Goal: Task Accomplishment & Management: Manage account settings

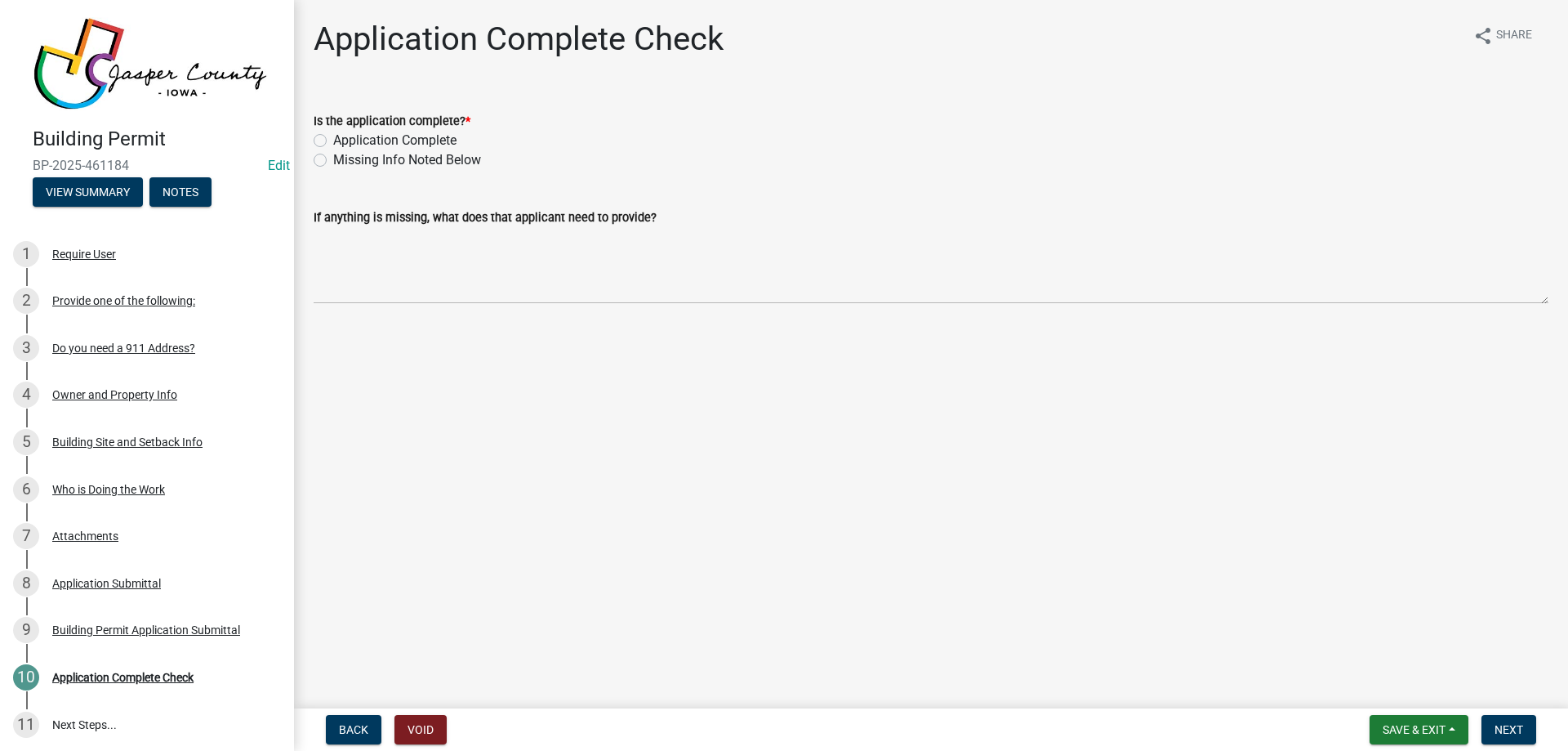
click at [357, 138] on label "Application Complete" at bounding box center [395, 140] width 124 height 20
click at [344, 138] on input "Application Complete" at bounding box center [338, 135] width 10 height 10
radio input "true"
click at [1508, 717] on button "Next" at bounding box center [1508, 730] width 55 height 30
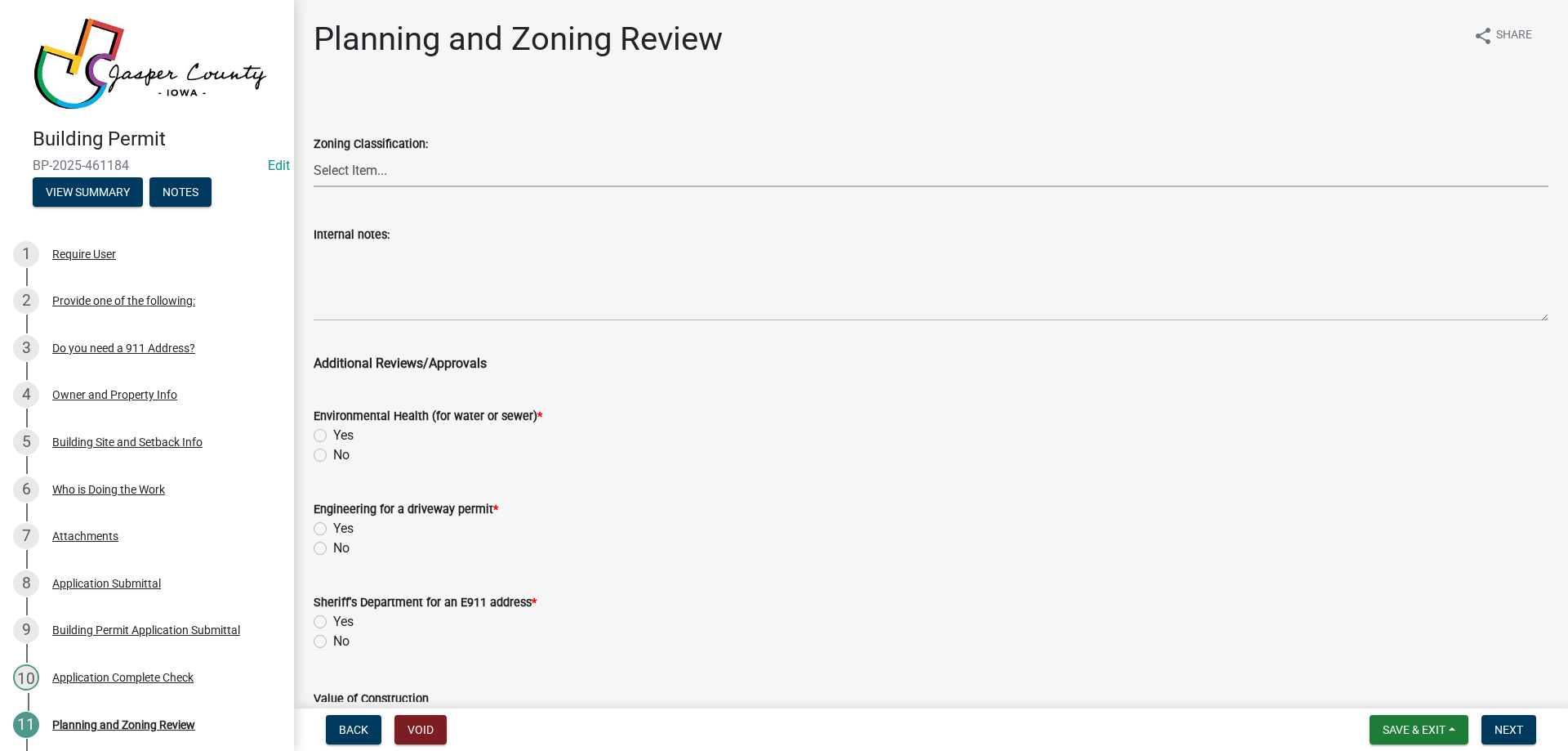
drag, startPoint x: 369, startPoint y: 166, endPoint x: 374, endPoint y: 183, distance: 17.7
click at [369, 166] on select "Select Item... A RR-5 RR-1 R-1 POS UC/MHP C I FO WHPO AO PUD Incorporated City" at bounding box center [931, 170] width 1235 height 34
click at [314, 154] on select "Select Item... A RR-5 RR-1 R-1 POS UC/MHP C I FO WHPO AO PUD Incorporated City" at bounding box center [931, 170] width 1235 height 34
select select "64604f4f-9240-453b-8307-dc288b004575"
click at [333, 460] on label "No" at bounding box center [342, 454] width 17 height 20
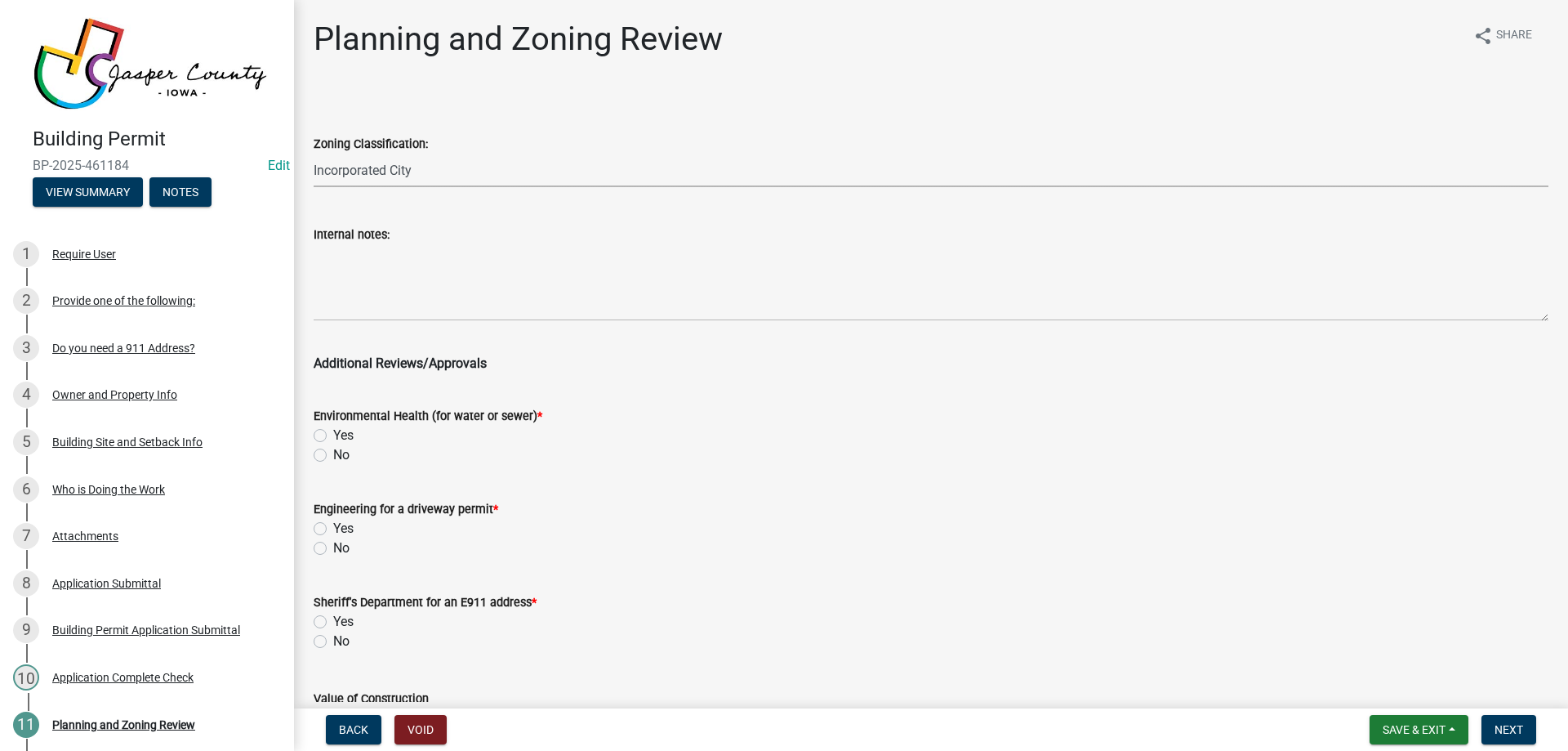
click at [333, 456] on input "No" at bounding box center [338, 449] width 10 height 10
radio input "true"
click at [333, 548] on label "No" at bounding box center [342, 547] width 17 height 20
click at [333, 548] on input "No" at bounding box center [338, 543] width 10 height 10
radio input "true"
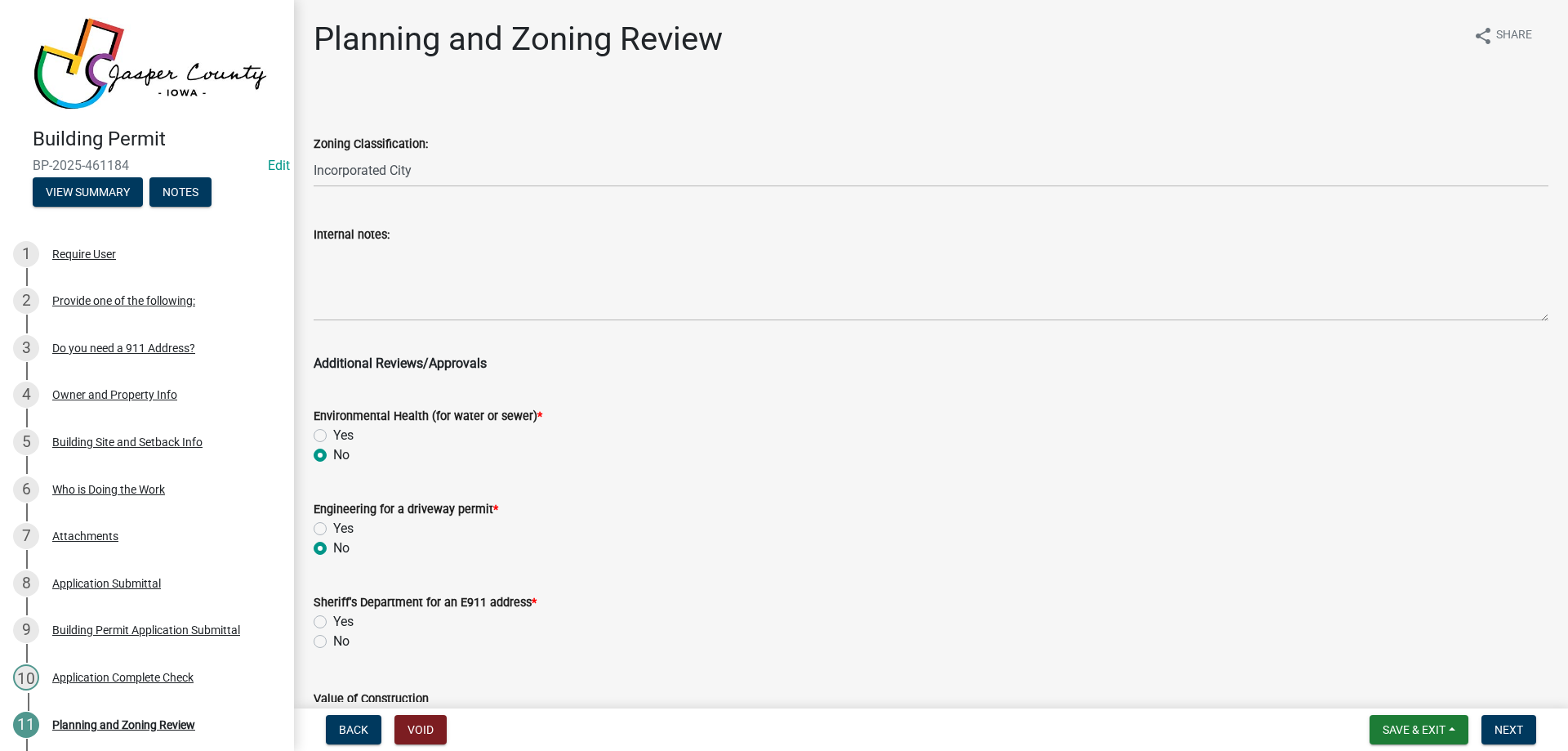
click at [333, 637] on label "No" at bounding box center [342, 641] width 17 height 20
click at [333, 637] on input "No" at bounding box center [338, 637] width 10 height 10
radio input "true"
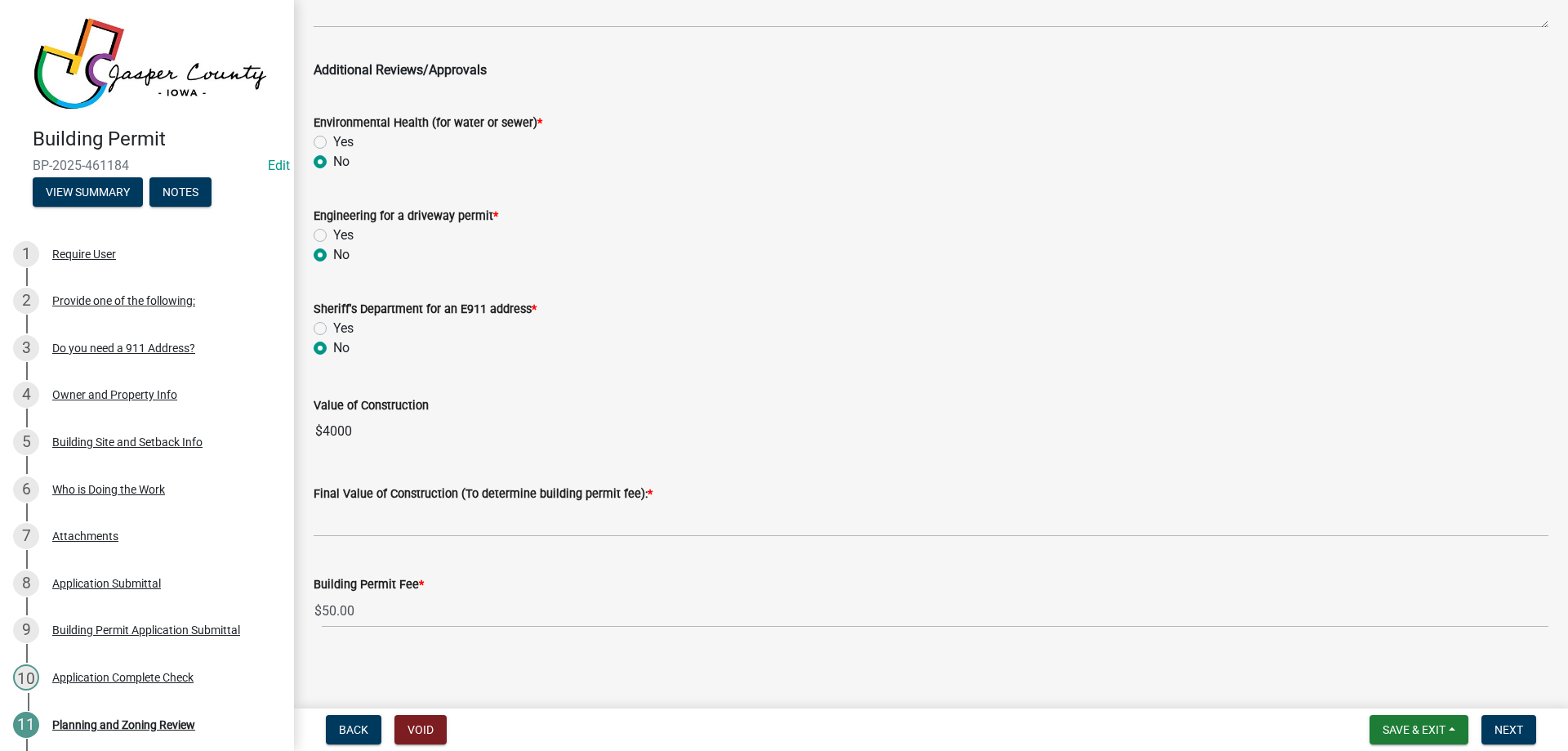
scroll to position [298, 0]
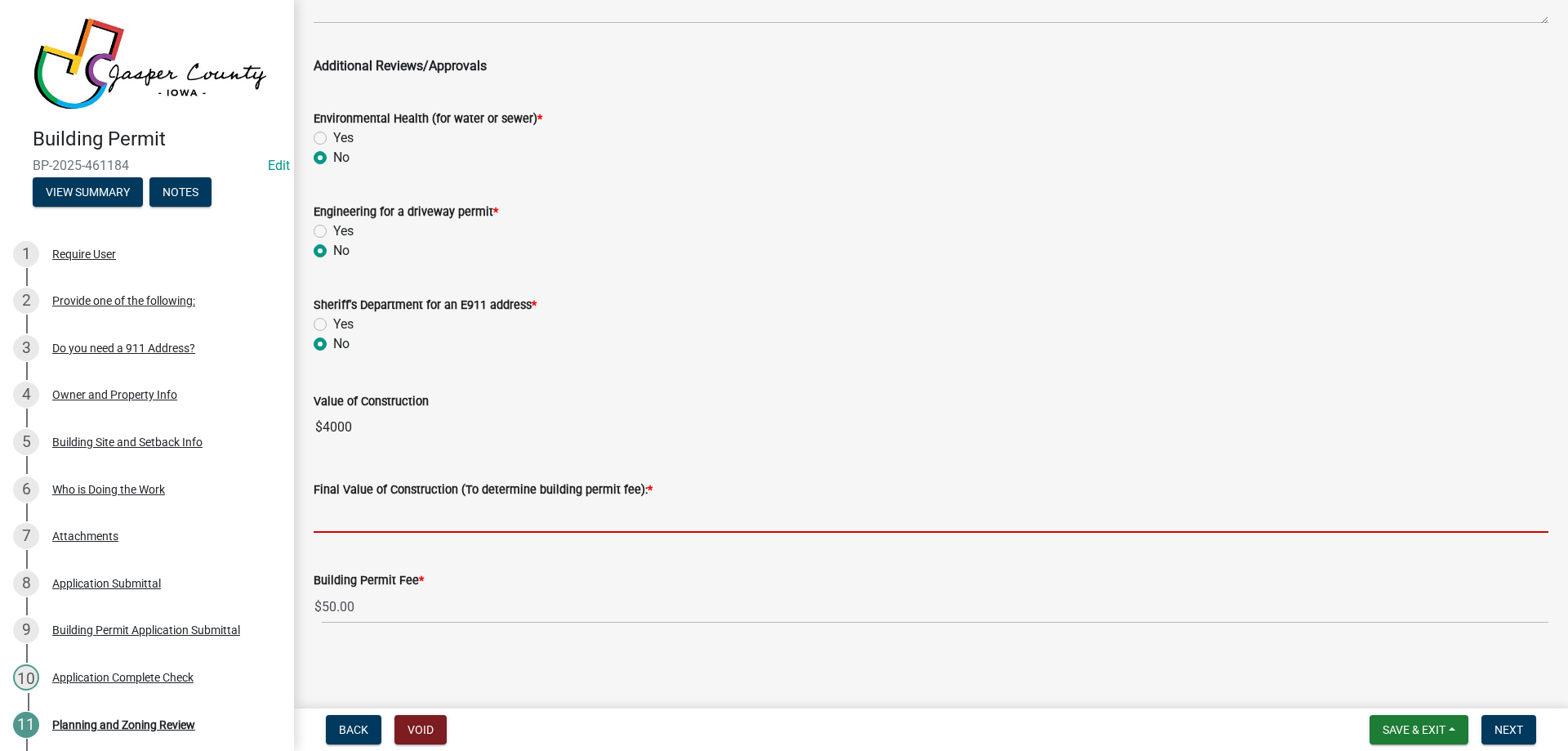
click at [449, 508] on input "text" at bounding box center [931, 516] width 1235 height 34
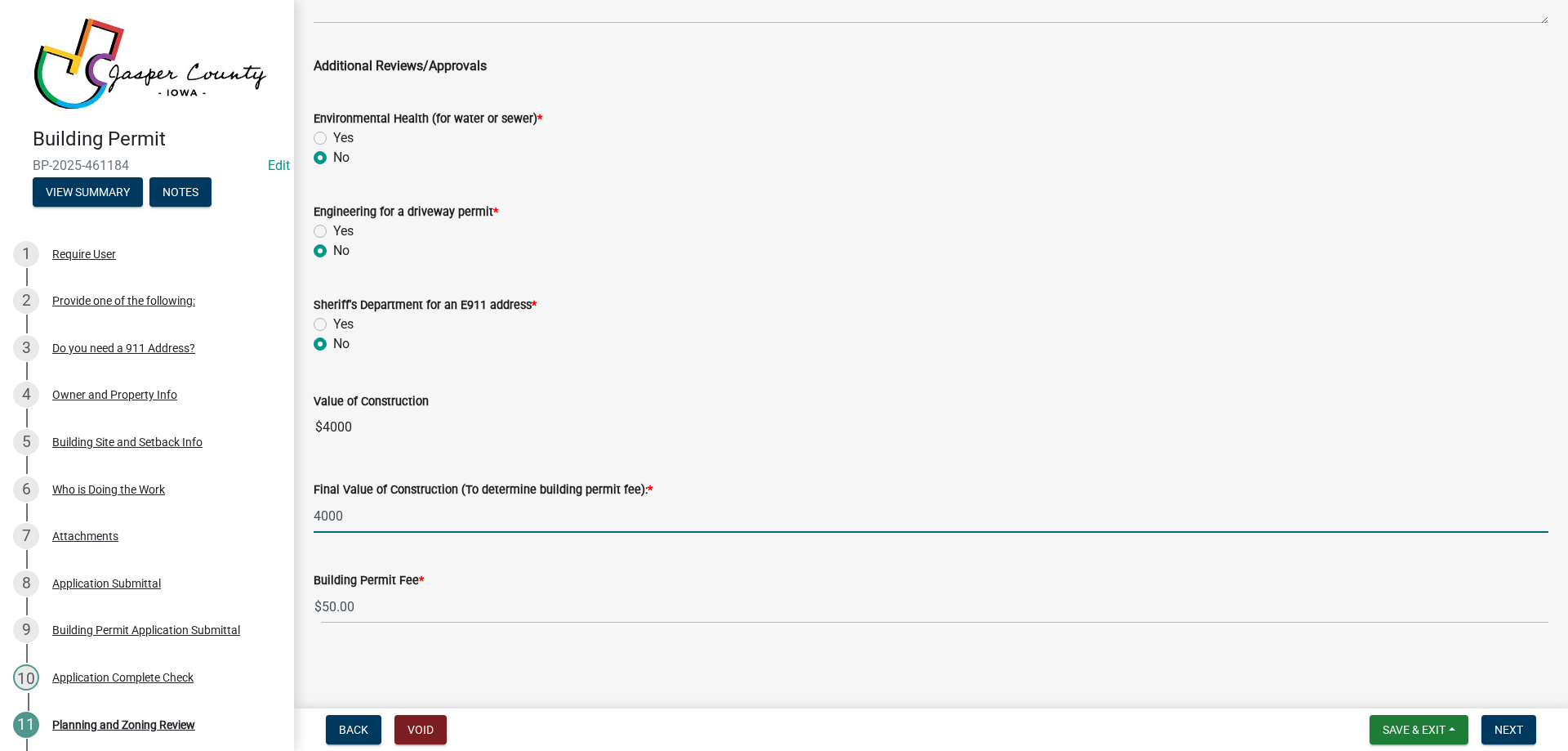
type input "4000"
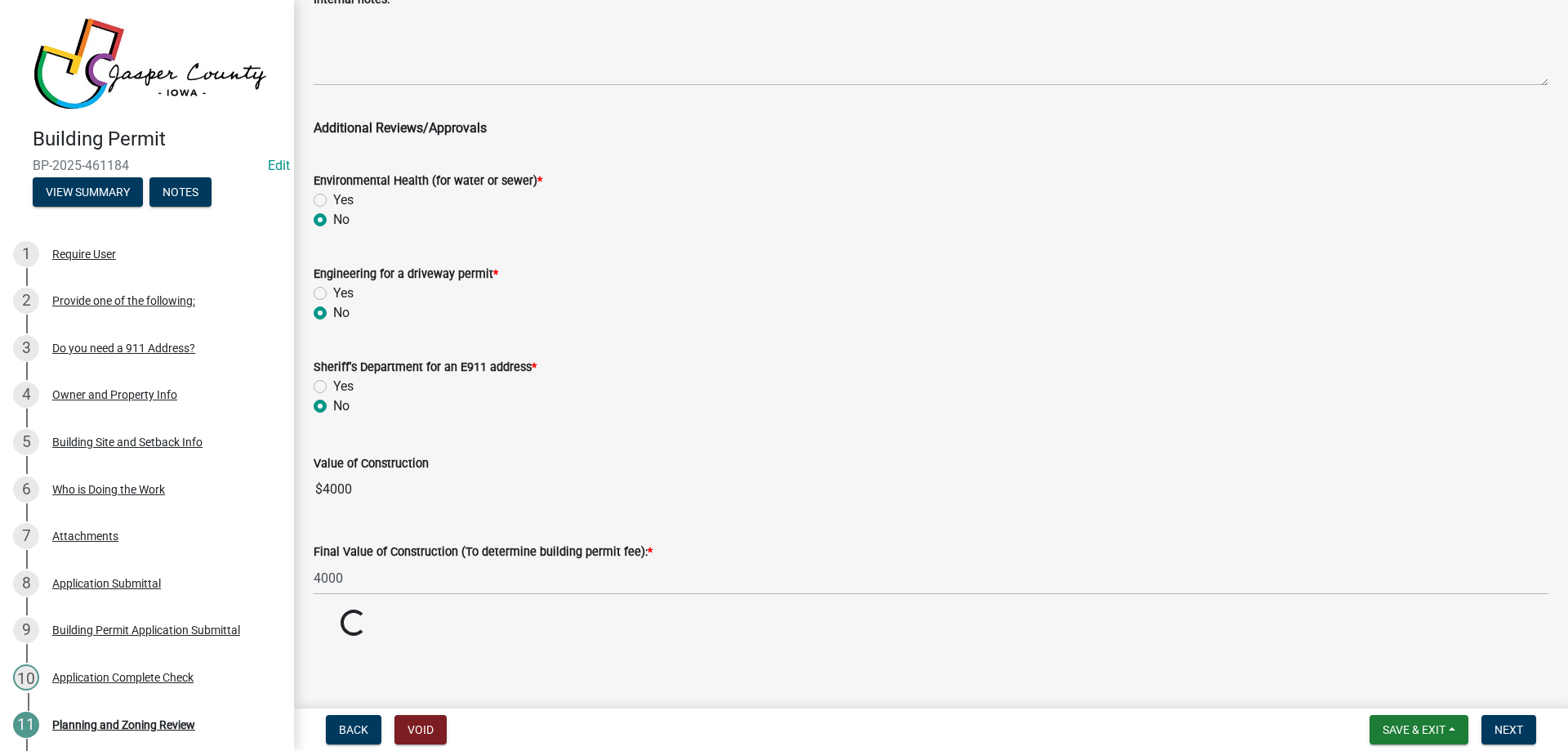
click at [737, 338] on form "Sheriff's Department for an E911 address * Yes No" at bounding box center [931, 377] width 1235 height 78
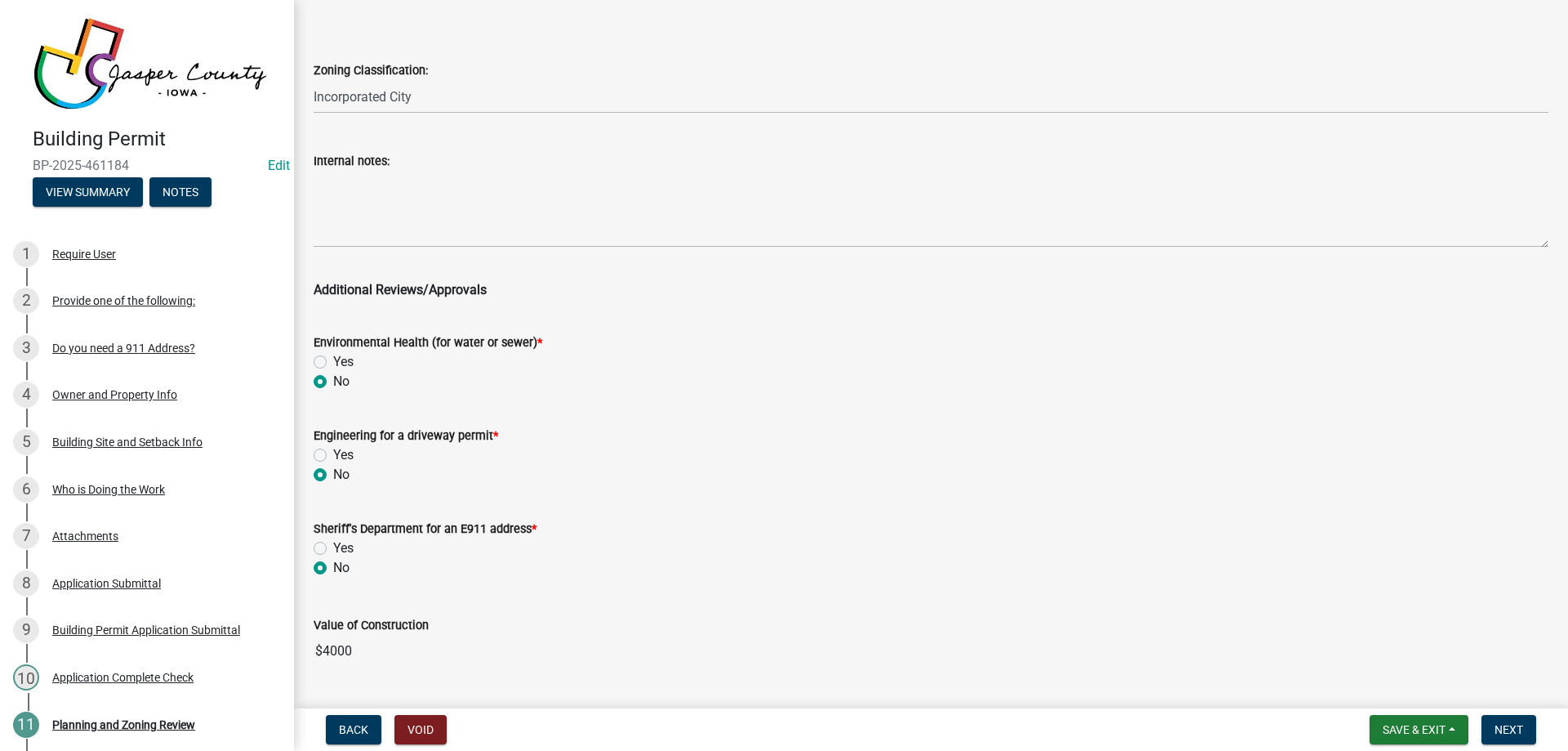
scroll to position [0, 0]
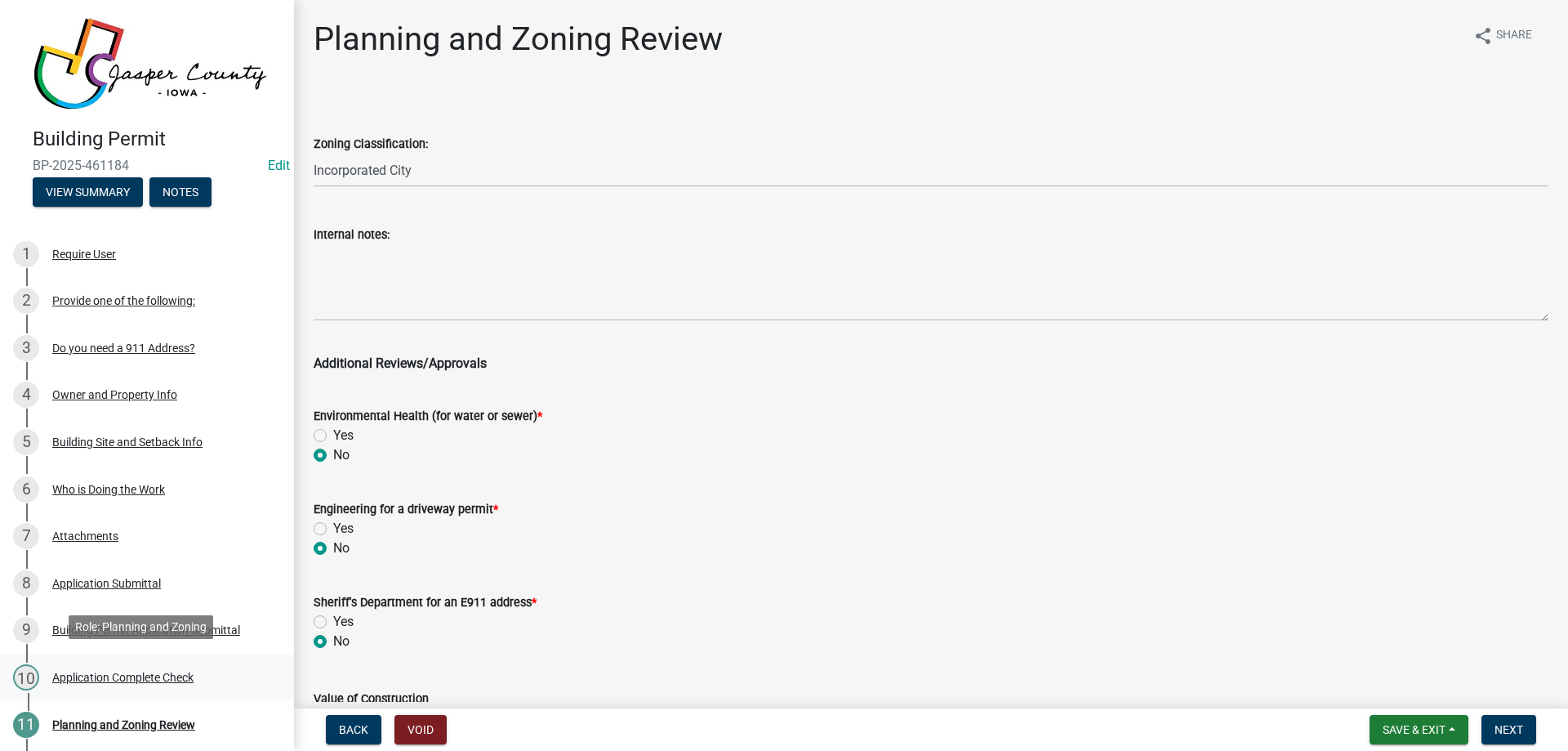
click at [95, 672] on div "Application Complete Check" at bounding box center [123, 677] width 141 height 11
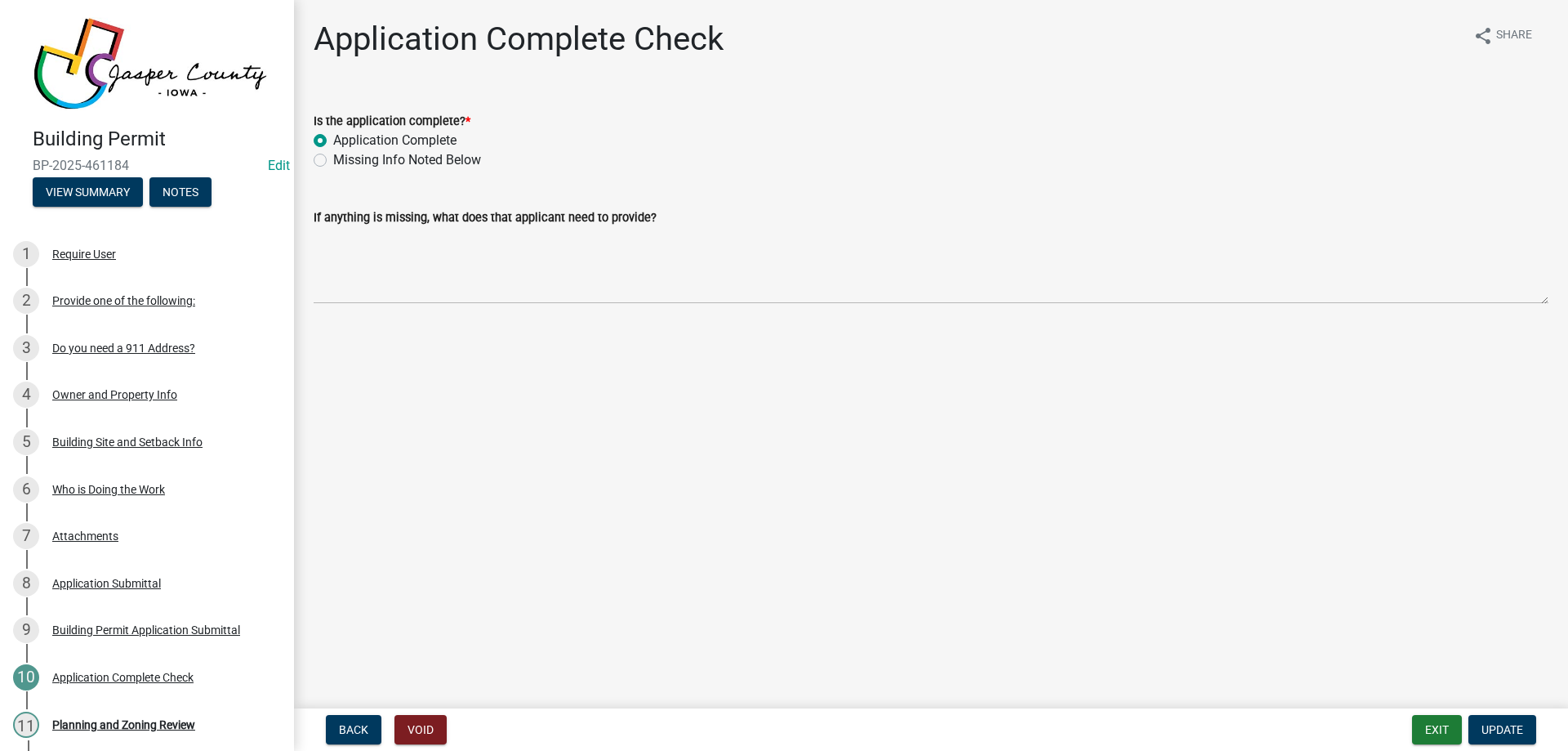
click at [373, 161] on label "Missing Info Noted Below" at bounding box center [407, 160] width 148 height 20
click at [344, 161] on input "Missing Info Noted Below" at bounding box center [338, 155] width 10 height 10
radio input "true"
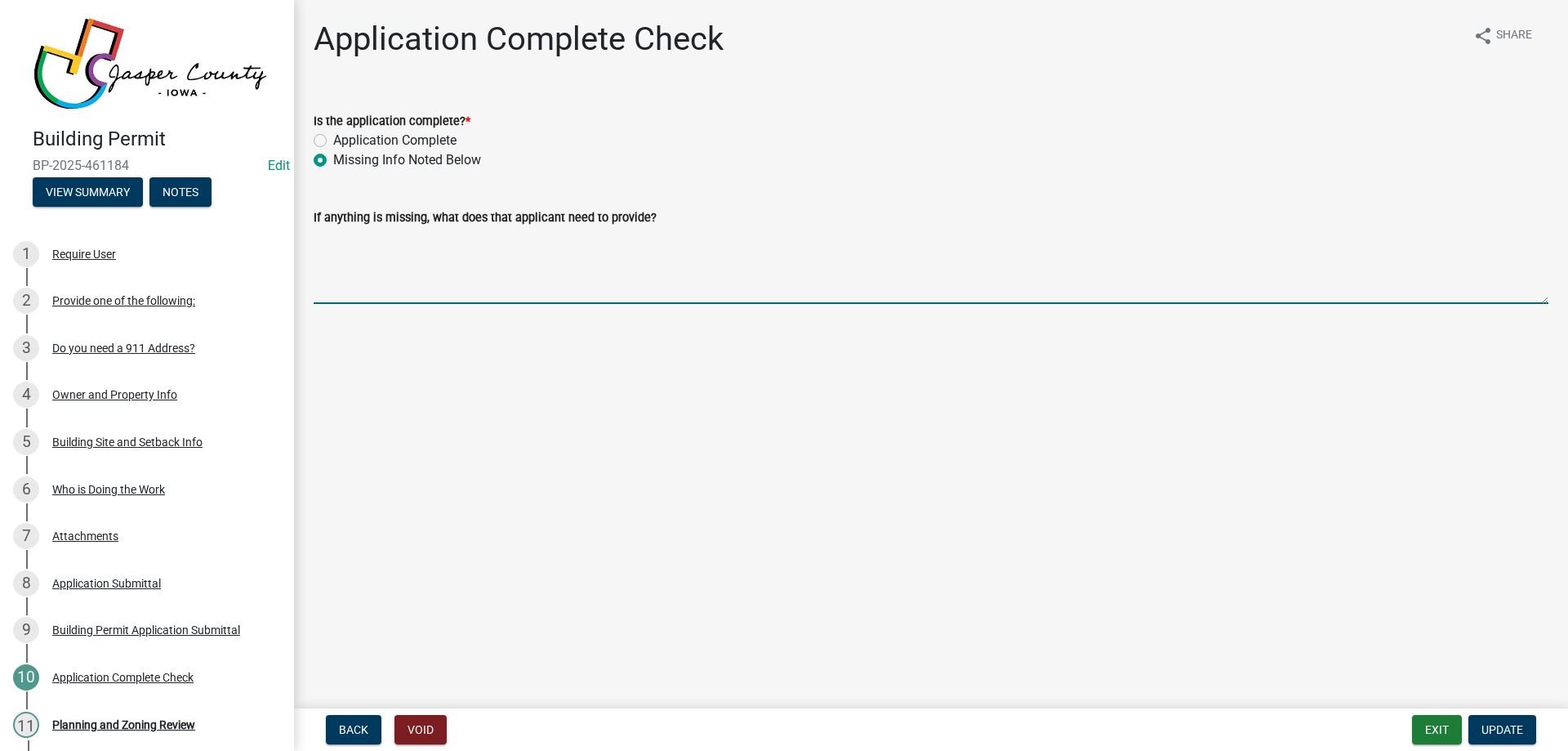
click at [406, 251] on textarea "If anything is missing, what does that applicant need to provide?" at bounding box center [931, 265] width 1235 height 77
type textarea "P"
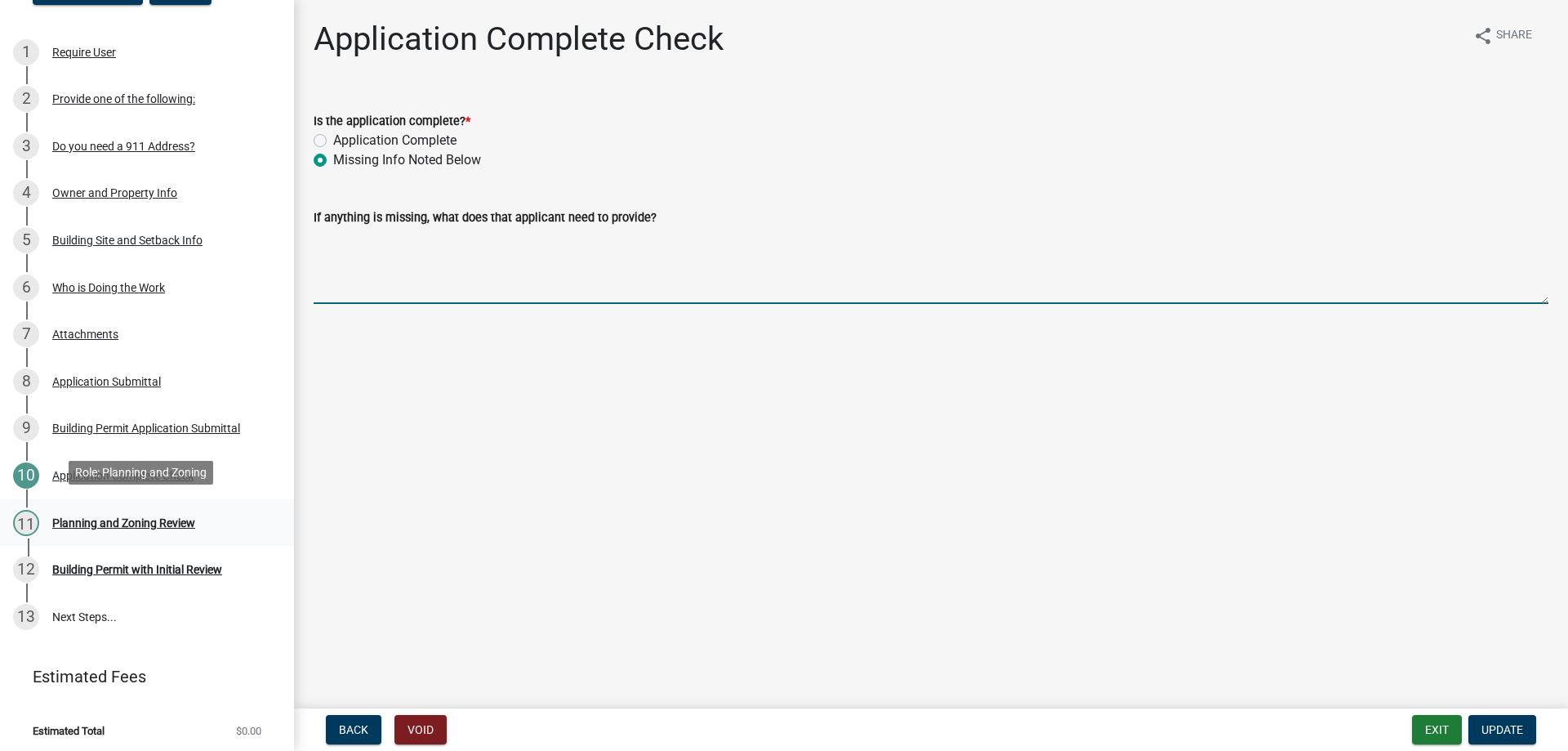
click at [127, 517] on div "Planning and Zoning Review" at bounding box center [124, 523] width 143 height 11
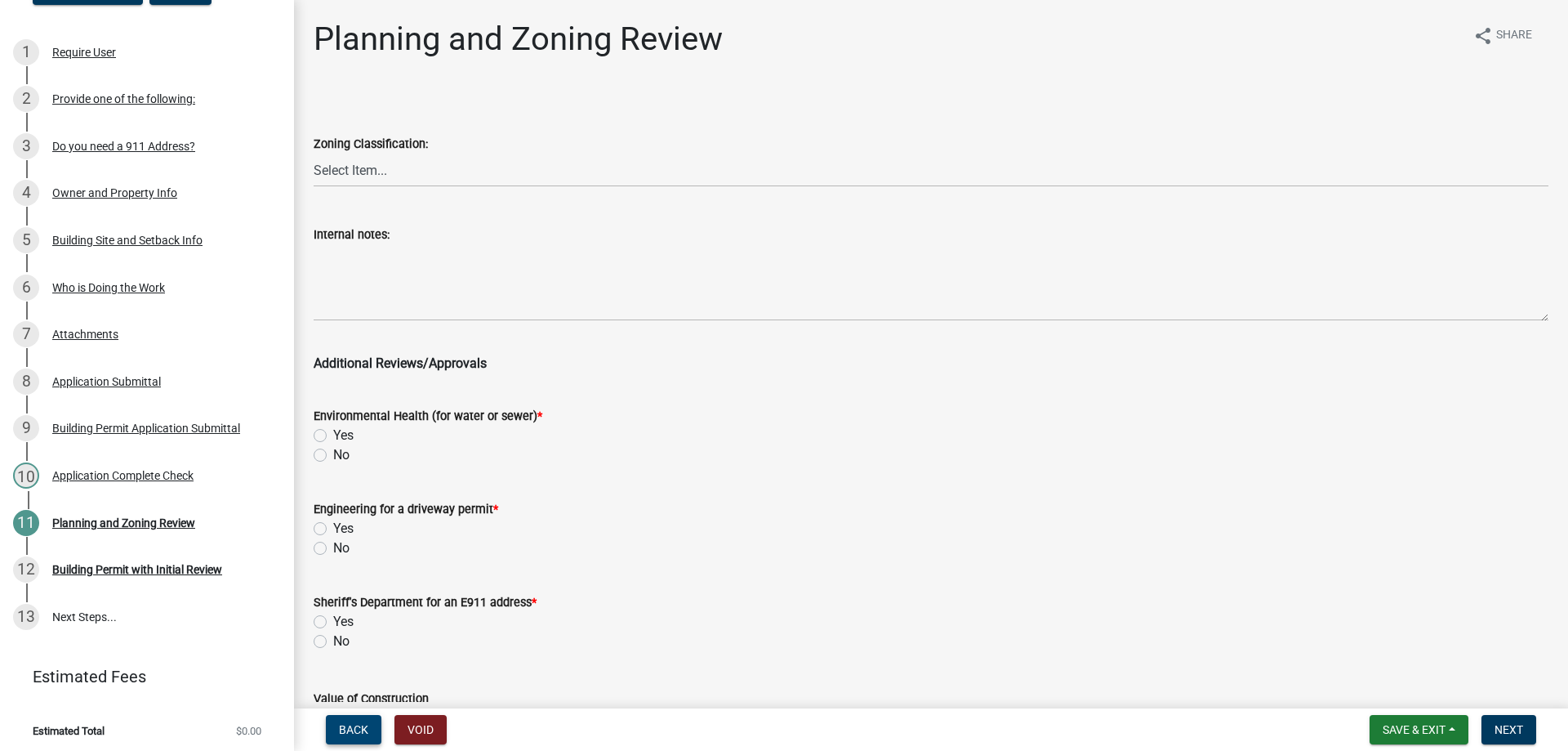
click at [364, 734] on span "Back" at bounding box center [354, 730] width 30 height 13
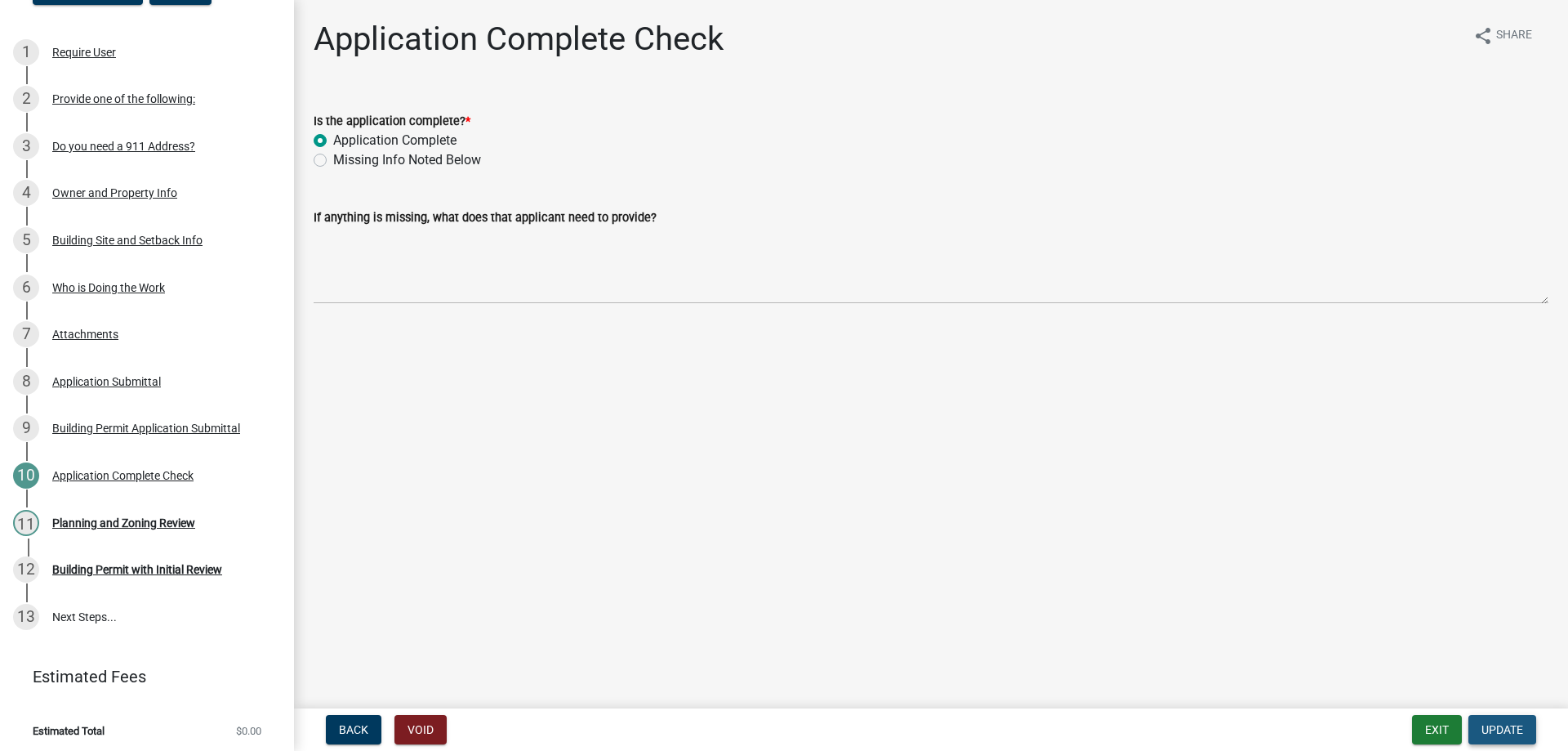
click at [1510, 732] on span "Update" at bounding box center [1502, 730] width 42 height 13
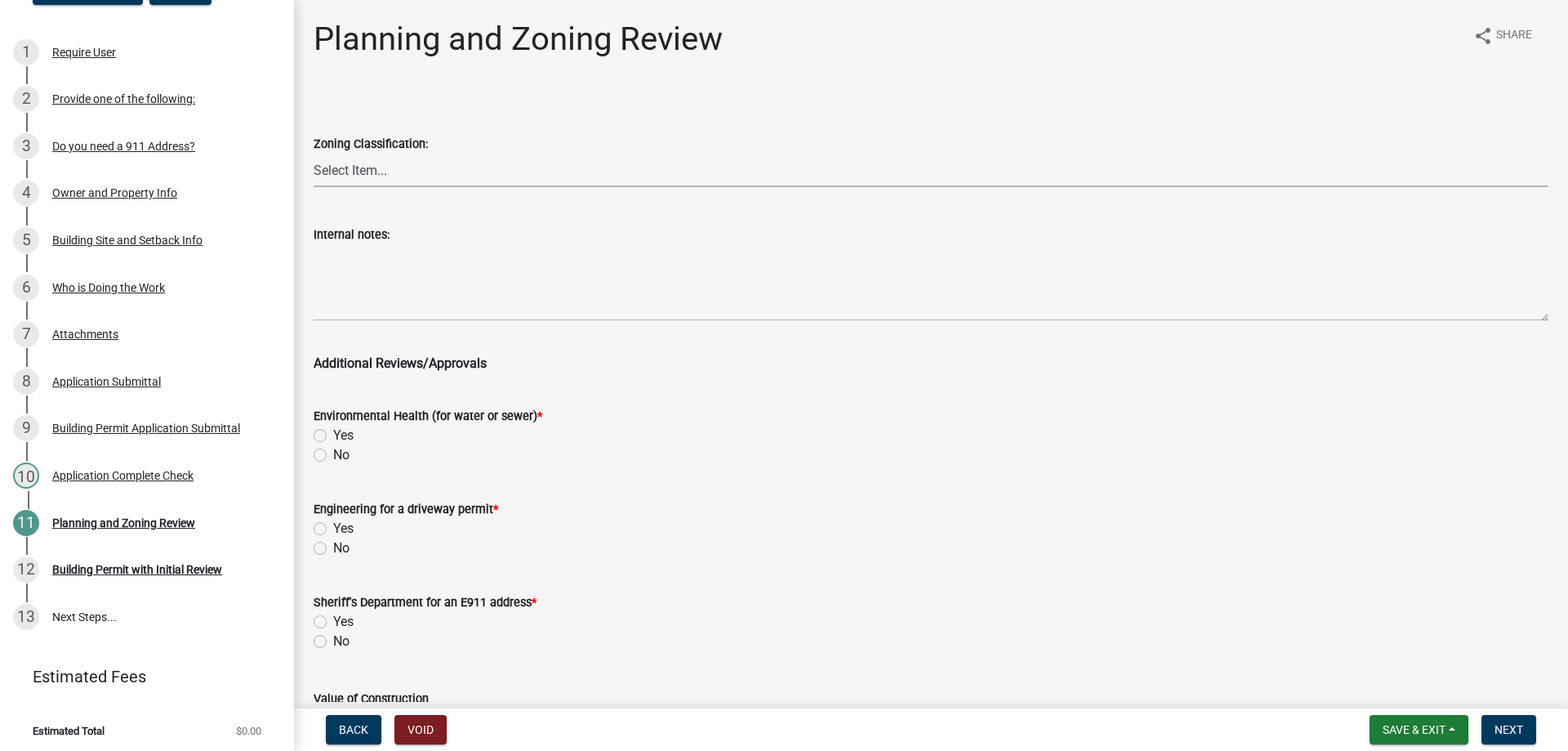
click at [427, 178] on select "Select Item... A RR-5 RR-1 R-1 POS UC/MHP C I FO WHPO AO PUD Incorporated City" at bounding box center [931, 170] width 1235 height 34
click at [314, 154] on select "Select Item... A RR-5 RR-1 R-1 POS UC/MHP C I FO WHPO AO PUD Incorporated City" at bounding box center [931, 170] width 1235 height 34
select select "64604f4f-9240-453b-8307-dc288b004575"
click at [333, 459] on label "No" at bounding box center [342, 454] width 17 height 20
click at [333, 456] on input "No" at bounding box center [338, 449] width 10 height 10
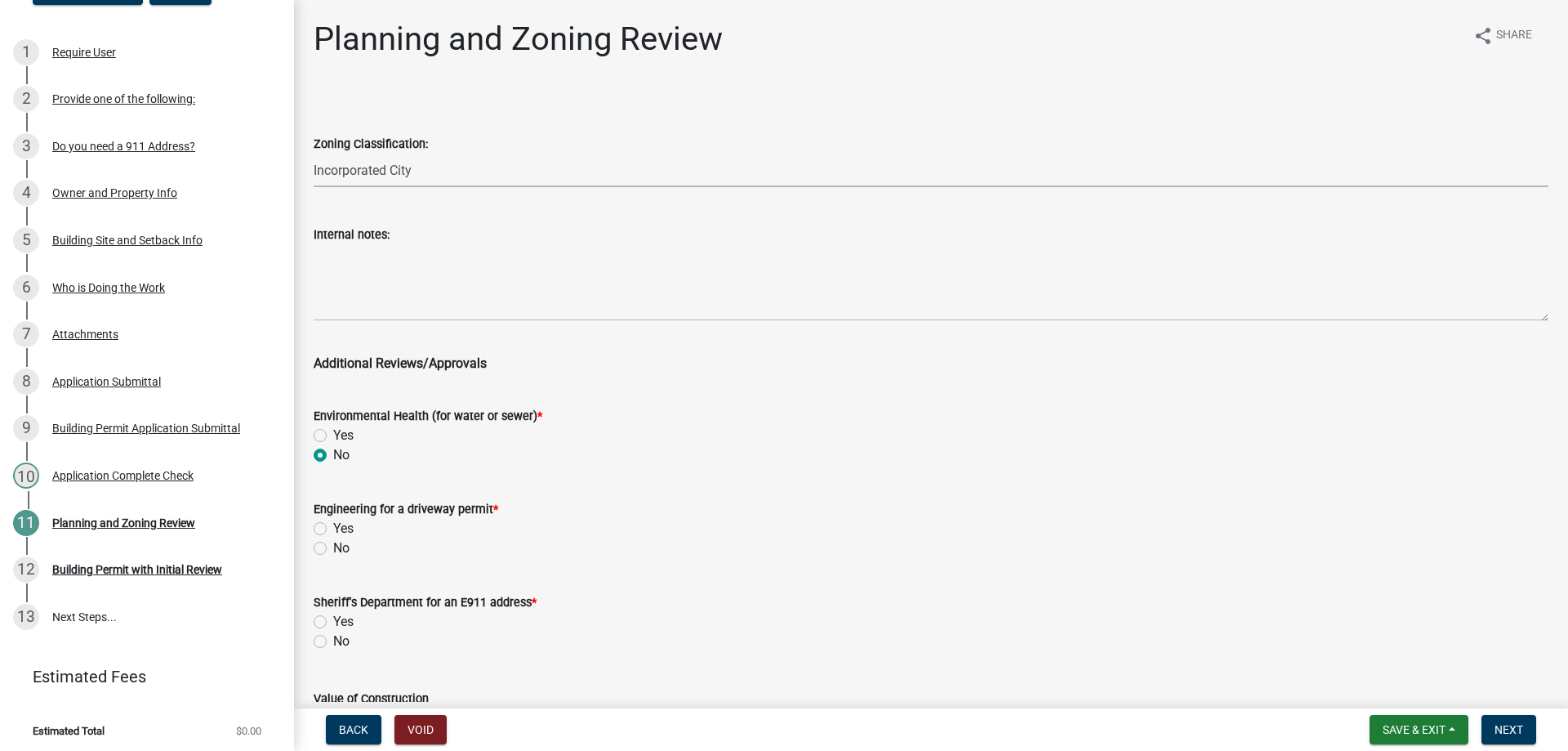
radio input "true"
click at [333, 545] on label "No" at bounding box center [342, 547] width 17 height 20
click at [333, 545] on input "No" at bounding box center [338, 543] width 10 height 10
radio input "true"
click at [333, 638] on label "No" at bounding box center [342, 641] width 17 height 20
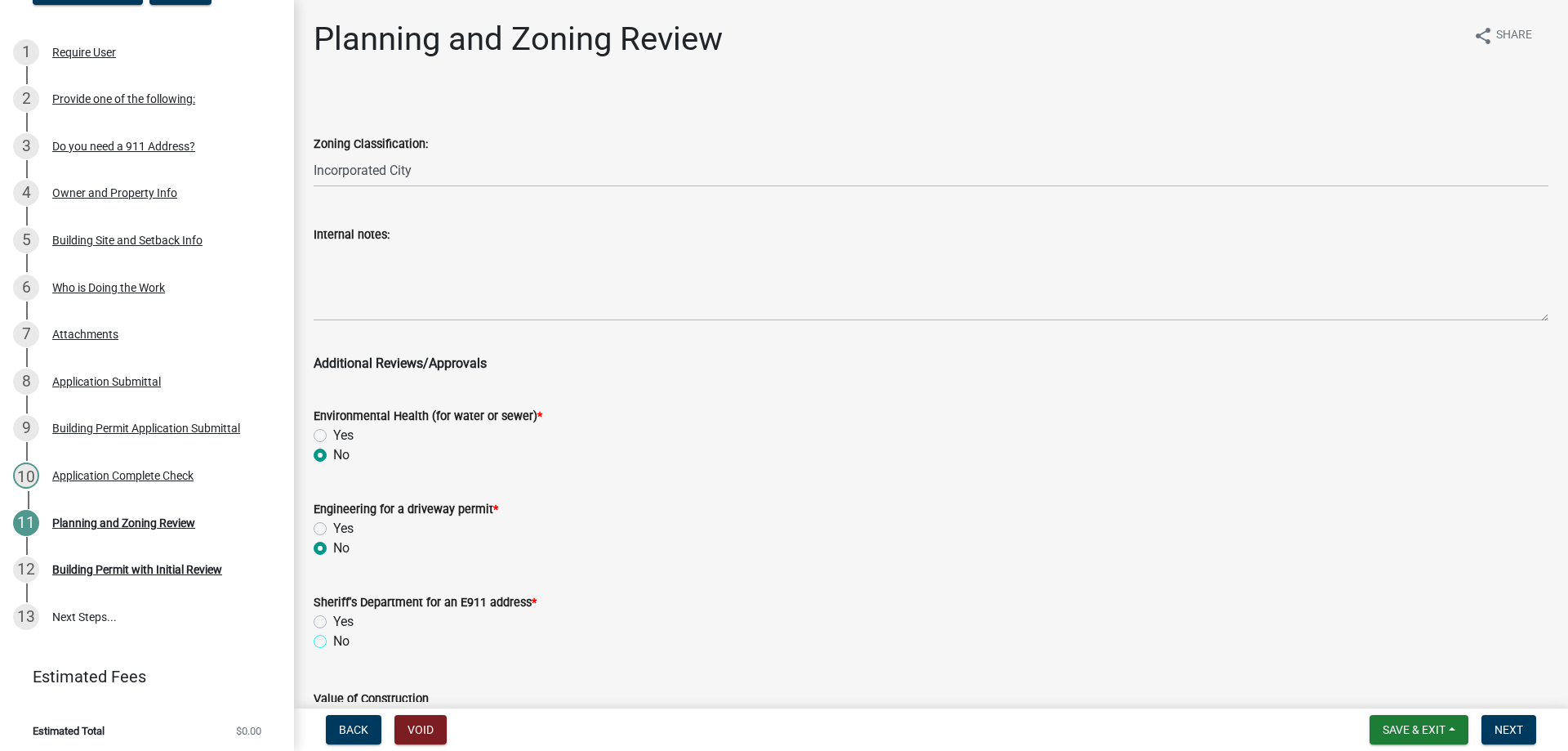
click at [333, 638] on input "No" at bounding box center [338, 637] width 10 height 10
radio input "true"
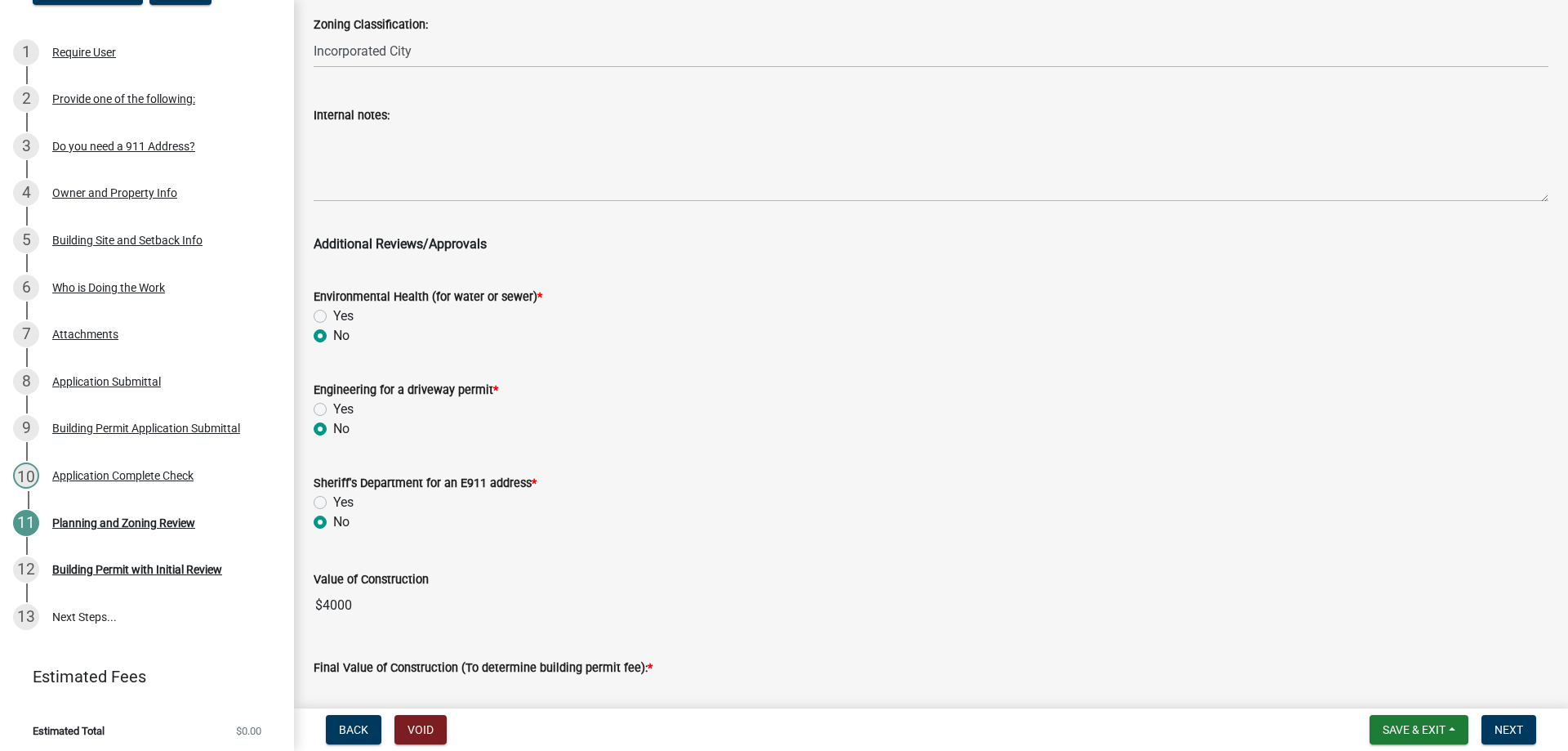
scroll to position [245, 0]
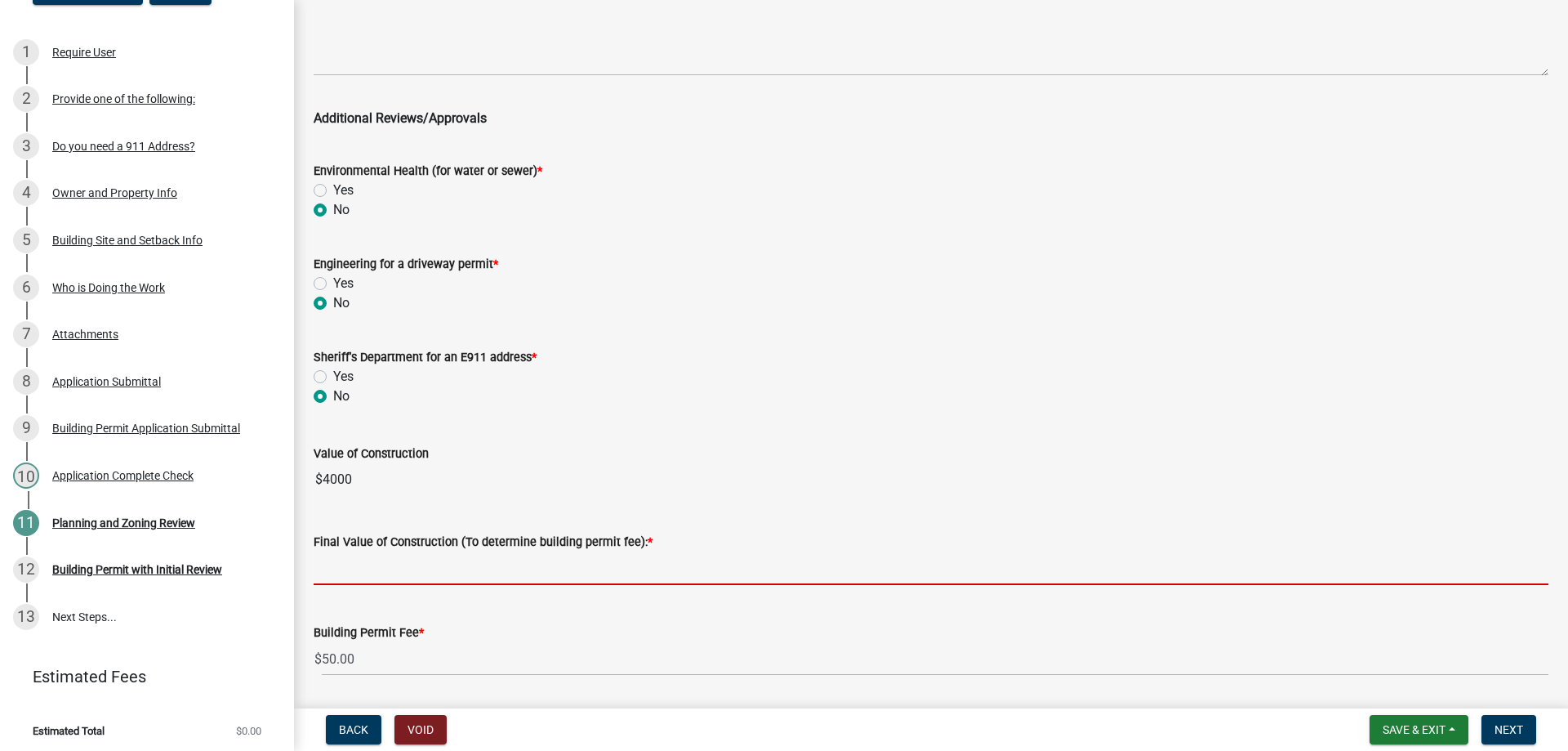
click at [345, 561] on input "text" at bounding box center [931, 569] width 1235 height 34
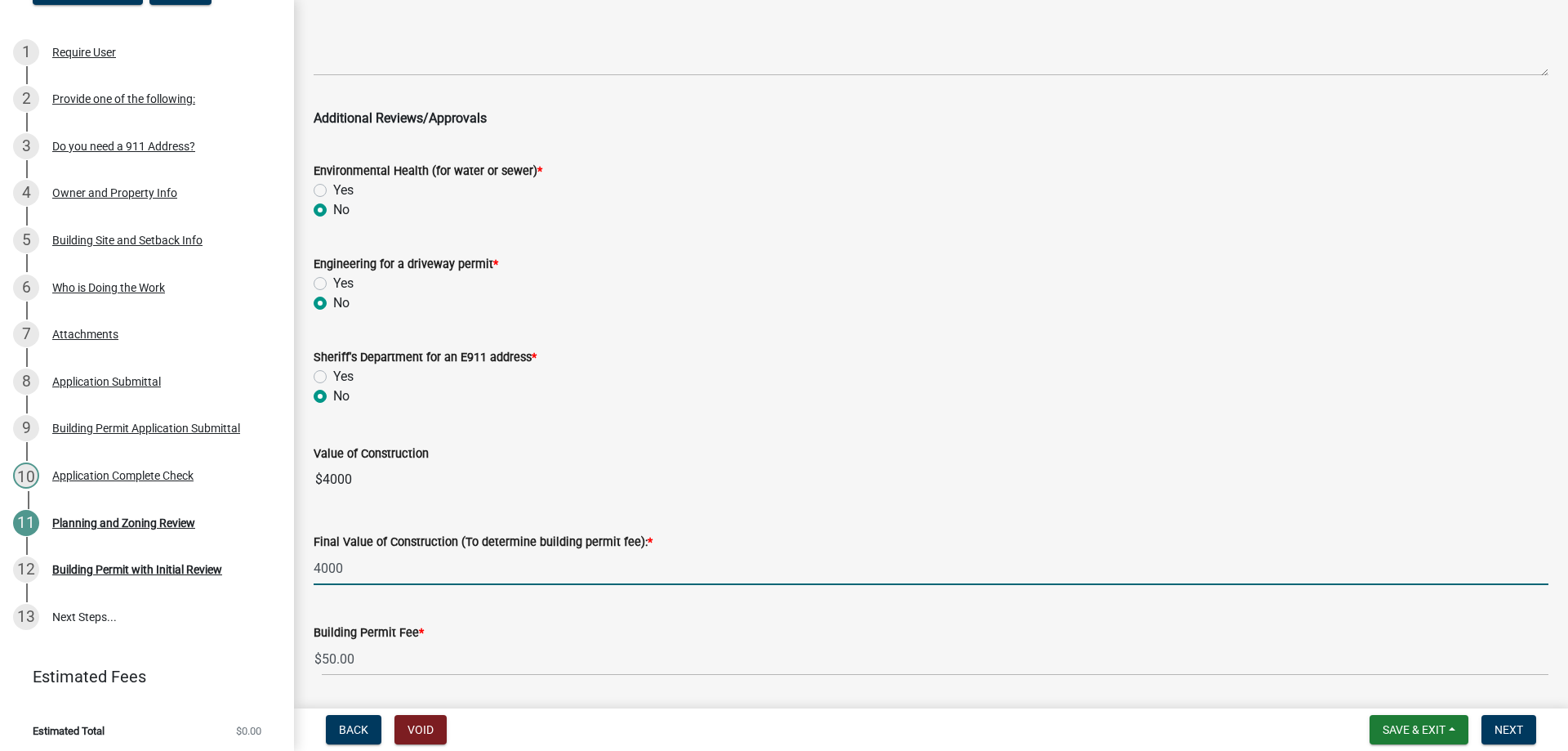
type input "4000"
click at [611, 315] on wm-data-entity-input "Engineering for a driveway permit * Yes No" at bounding box center [931, 281] width 1235 height 93
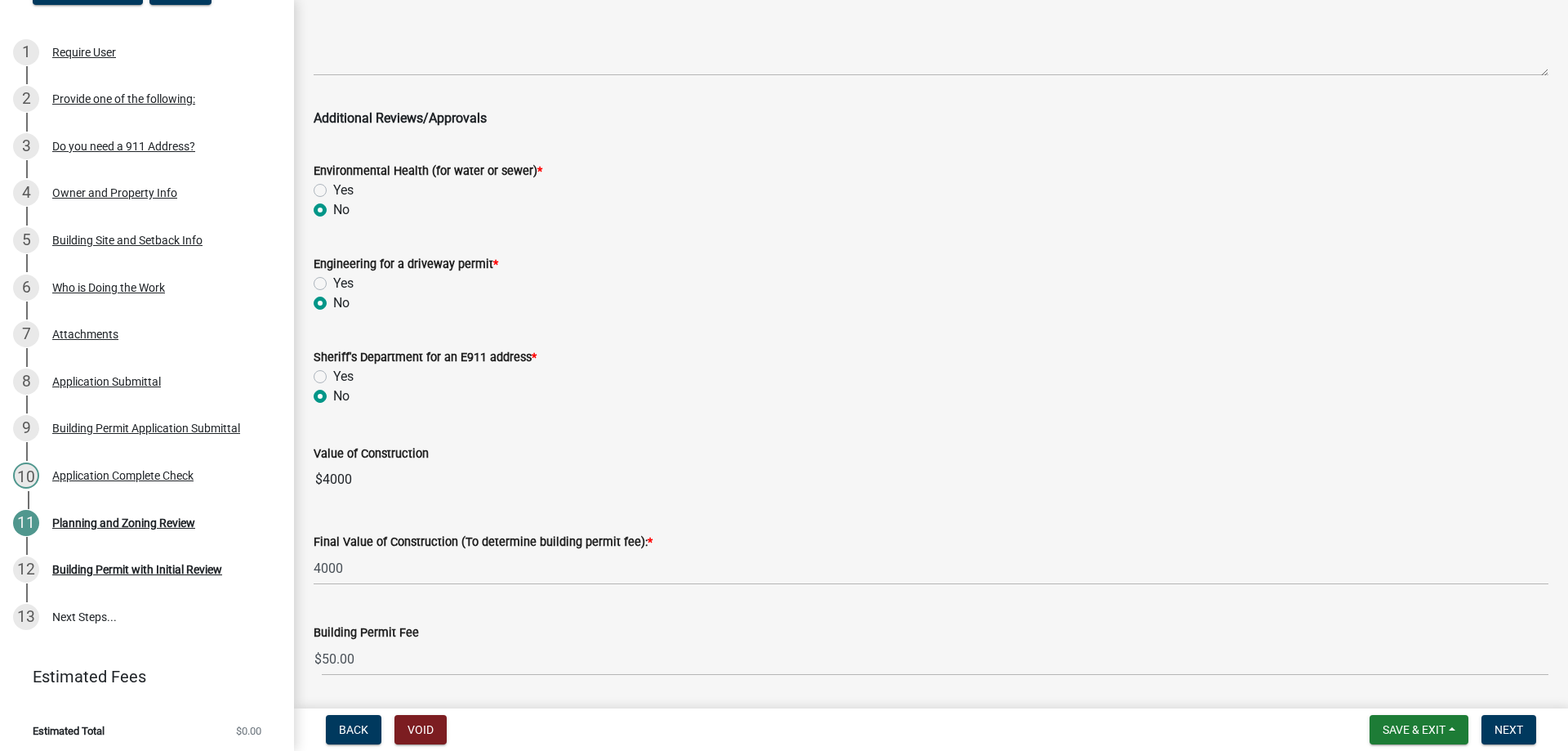
scroll to position [298, 0]
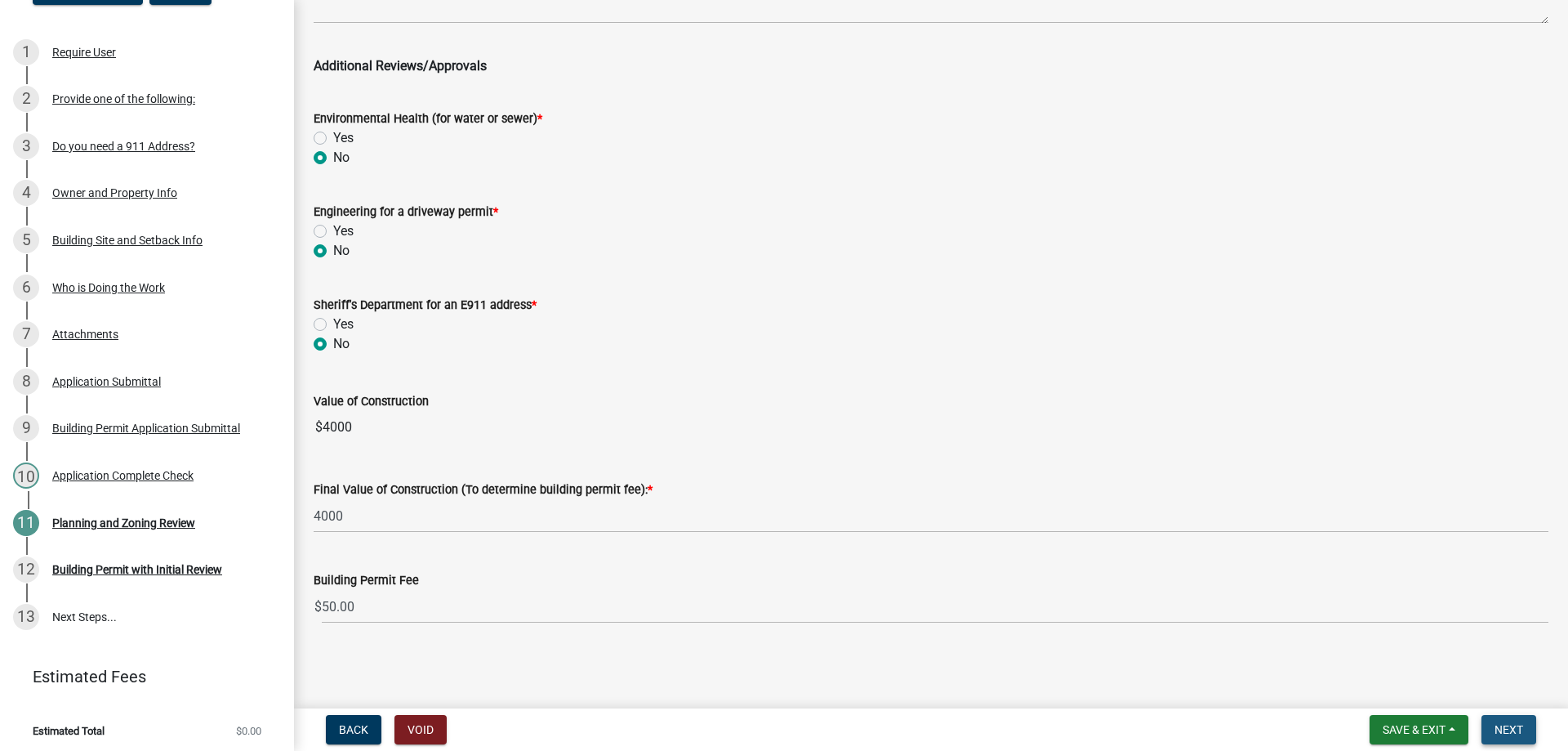
click at [1508, 731] on span "Next" at bounding box center [1508, 730] width 29 height 13
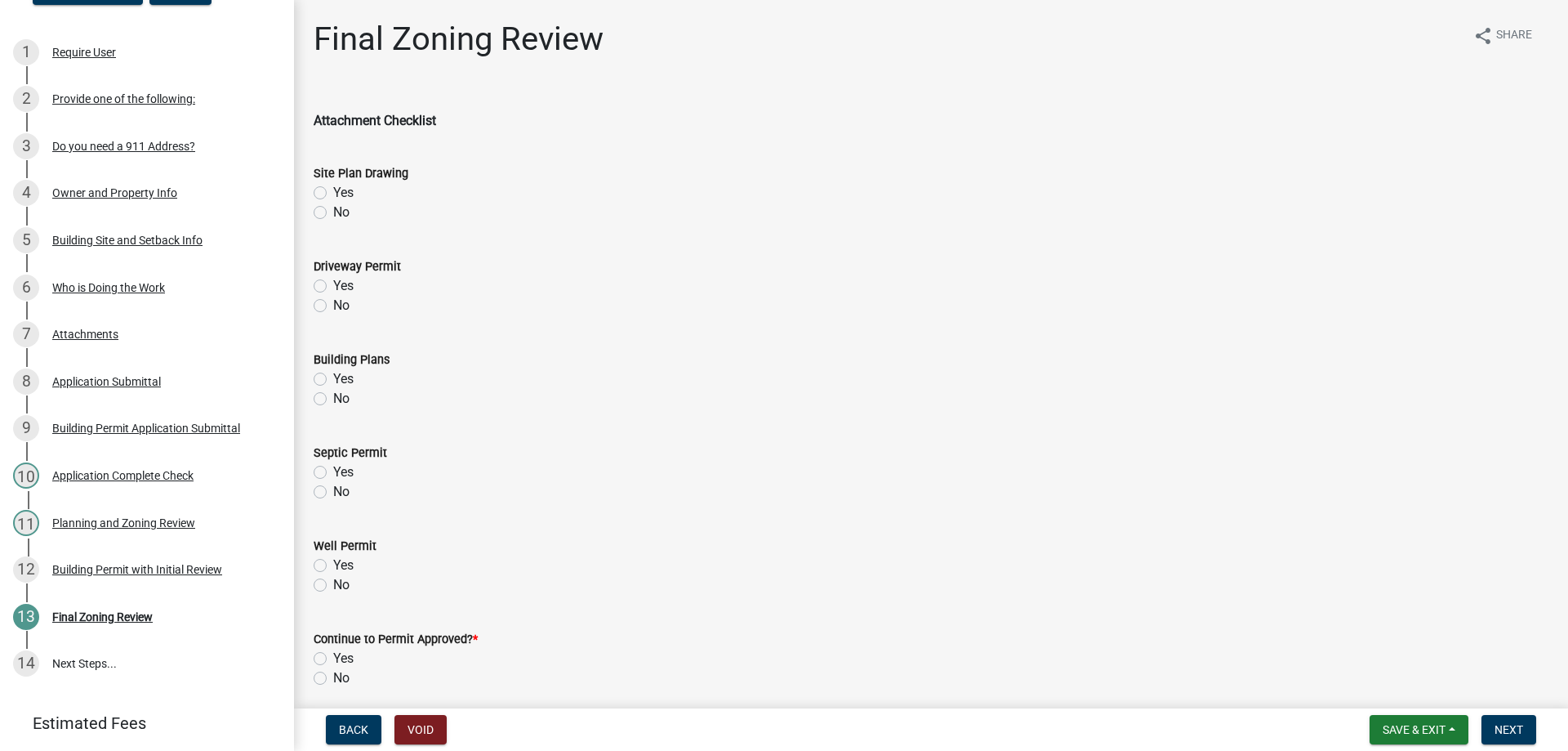
drag, startPoint x: 322, startPoint y: 193, endPoint x: 317, endPoint y: 211, distance: 18.7
click at [333, 193] on label "Yes" at bounding box center [343, 193] width 20 height 20
click at [333, 193] on input "Yes" at bounding box center [338, 188] width 10 height 10
radio input "true"
click at [333, 304] on label "No" at bounding box center [342, 305] width 17 height 20
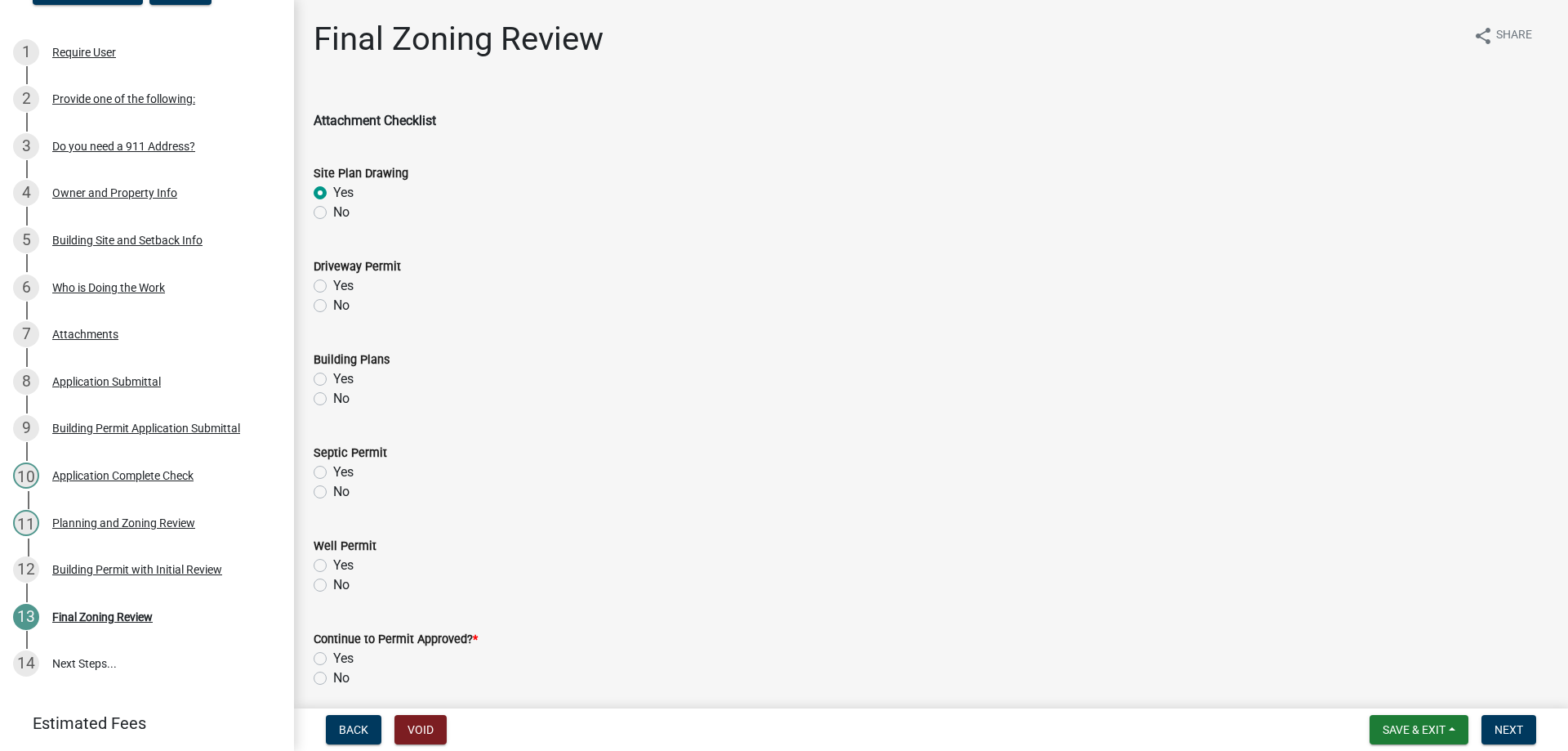
click at [333, 304] on input "No" at bounding box center [338, 301] width 10 height 10
radio input "true"
click at [333, 399] on label "No" at bounding box center [342, 398] width 17 height 20
click at [333, 399] on input "No" at bounding box center [338, 394] width 10 height 10
radio input "true"
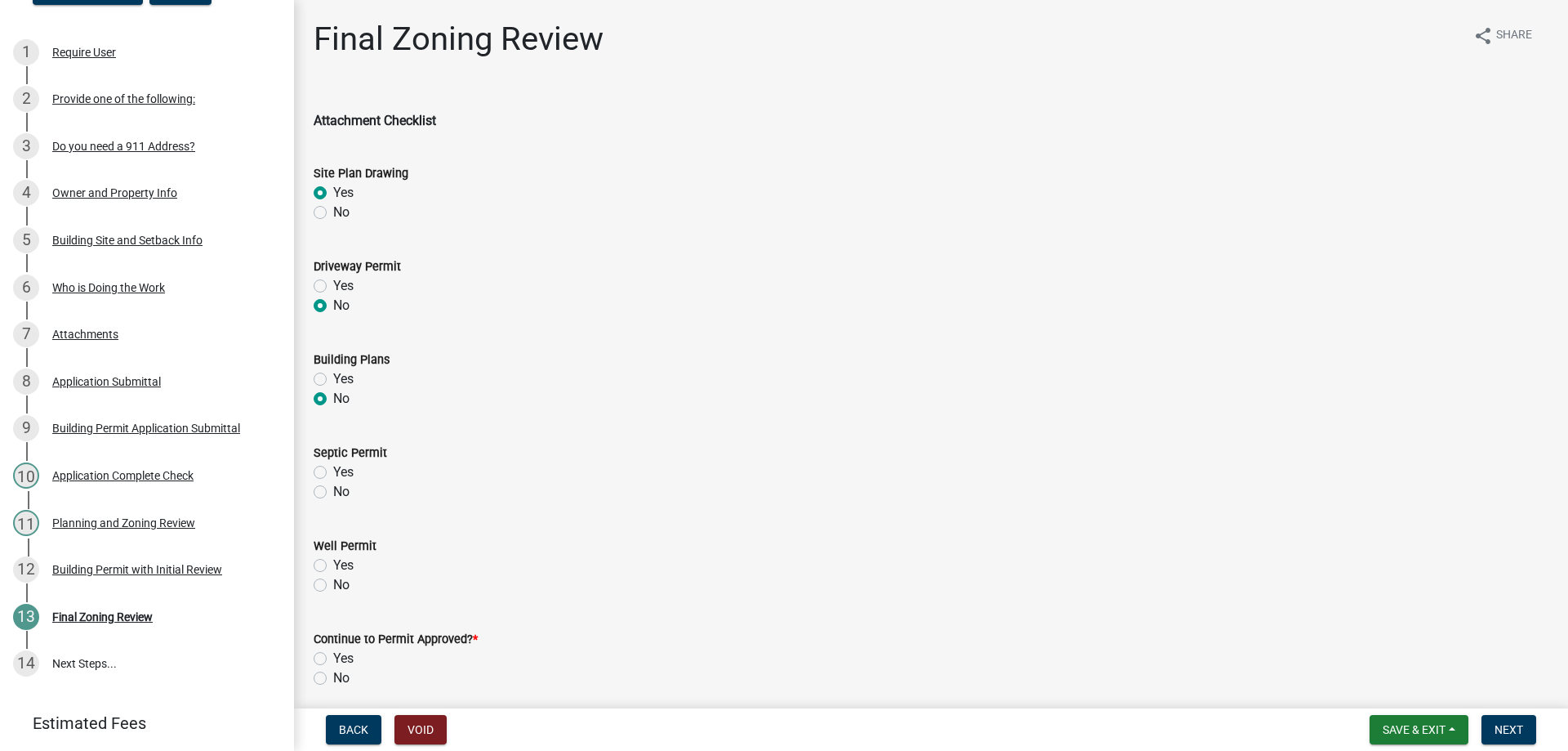
click at [333, 489] on label "No" at bounding box center [342, 491] width 17 height 20
click at [333, 489] on input "No" at bounding box center [338, 487] width 10 height 10
radio input "true"
click at [317, 557] on div "Yes" at bounding box center [931, 565] width 1235 height 20
click at [333, 566] on label "Yes" at bounding box center [343, 565] width 20 height 20
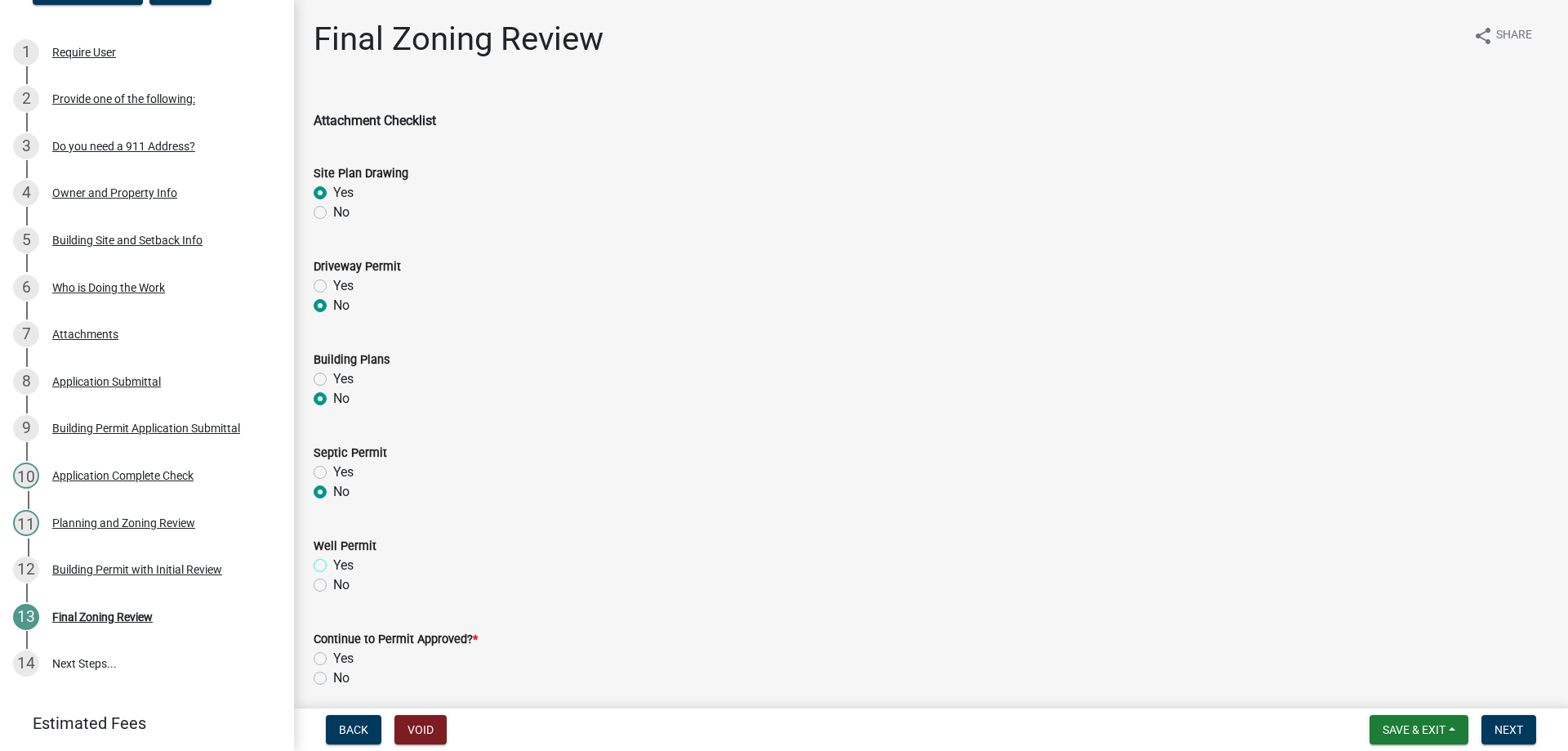
click at [333, 566] on input "Yes" at bounding box center [338, 560] width 10 height 10
radio input "true"
click at [333, 660] on label "Yes" at bounding box center [343, 658] width 20 height 20
click at [333, 659] on input "Yes" at bounding box center [338, 653] width 10 height 10
radio input "true"
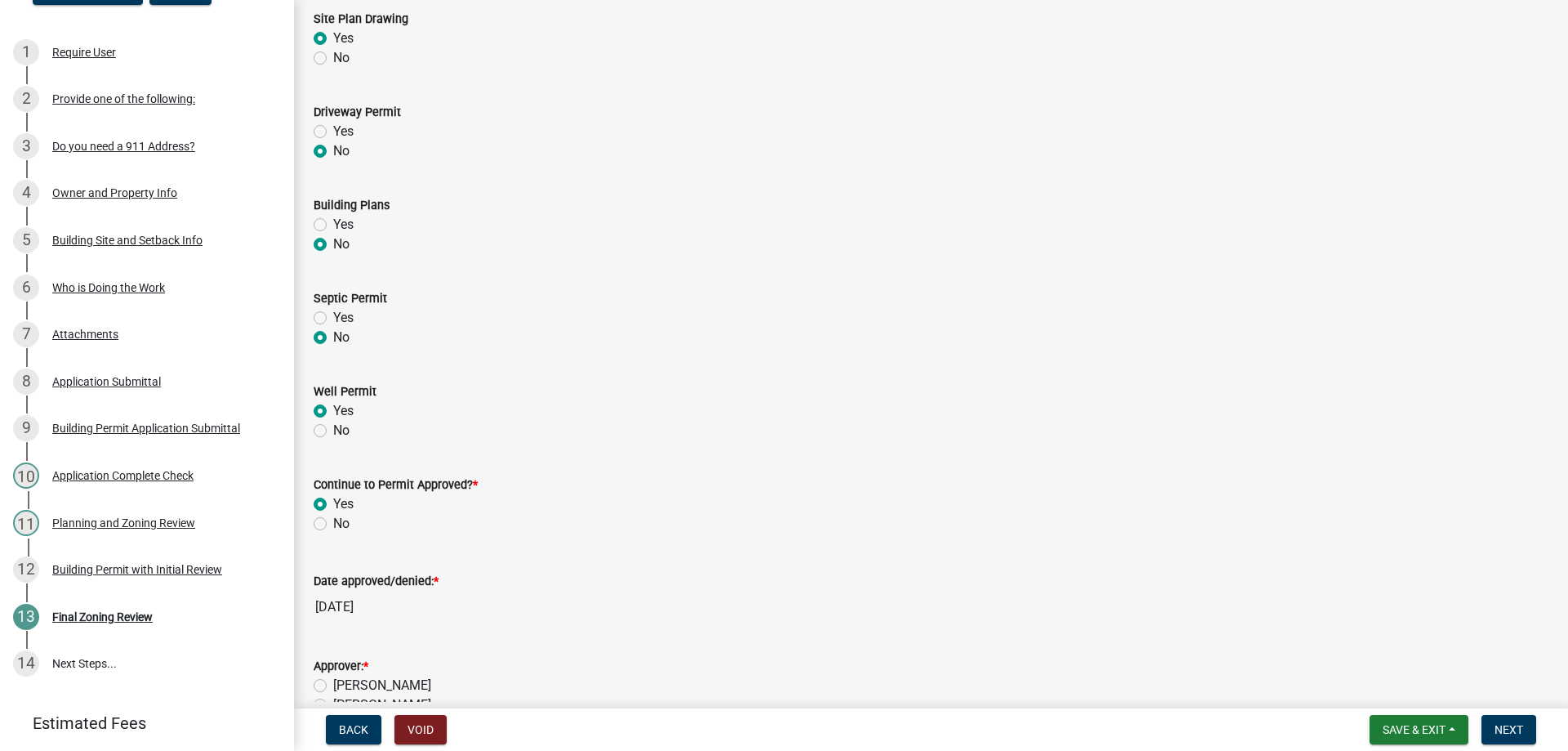
scroll to position [358, 0]
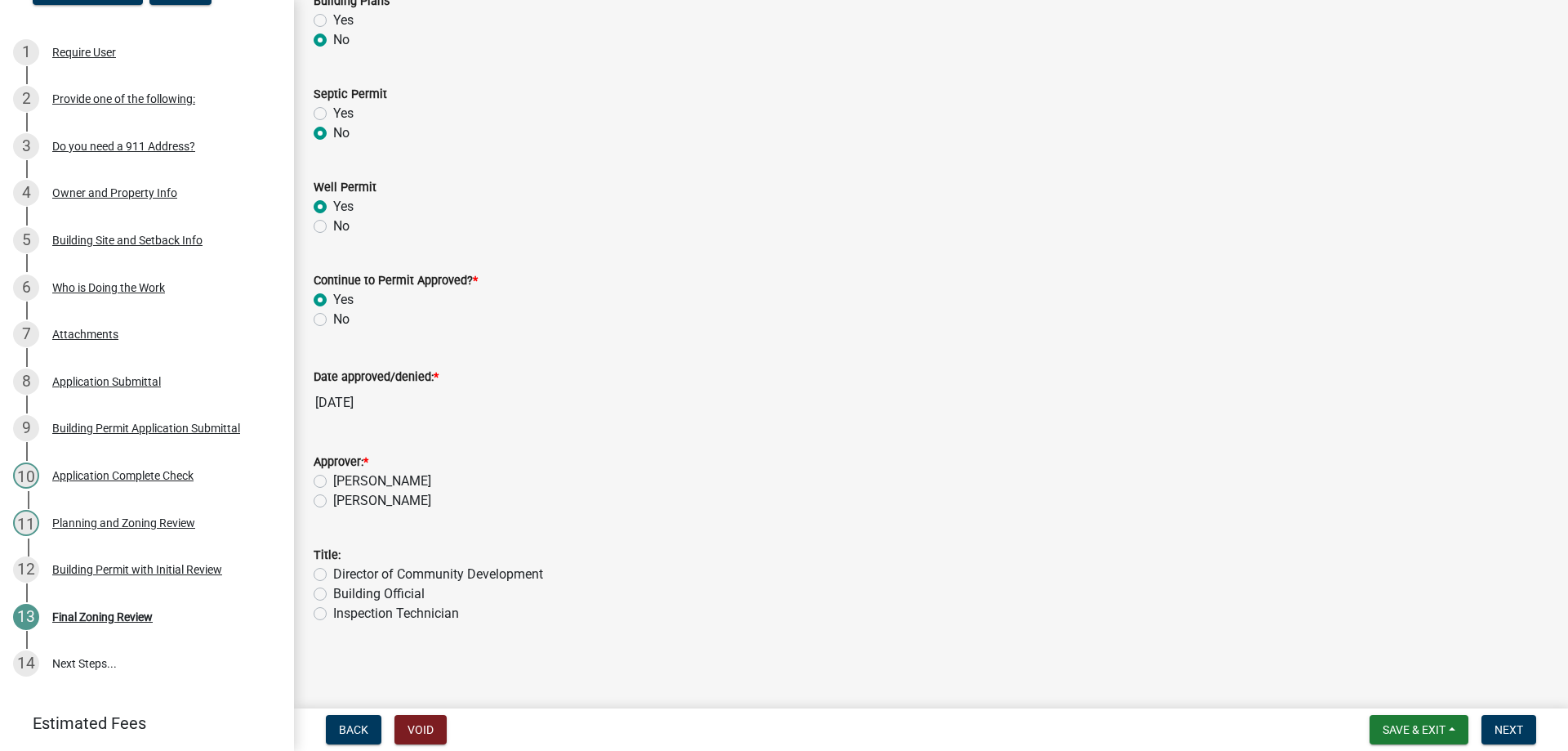
click at [333, 478] on label "Brett Jennings" at bounding box center [382, 480] width 98 height 20
click at [333, 478] on input "Brett Jennings" at bounding box center [338, 476] width 10 height 10
radio input "true"
click at [333, 592] on label "Building Official" at bounding box center [379, 594] width 91 height 20
click at [333, 592] on input "Building Official" at bounding box center [338, 589] width 10 height 10
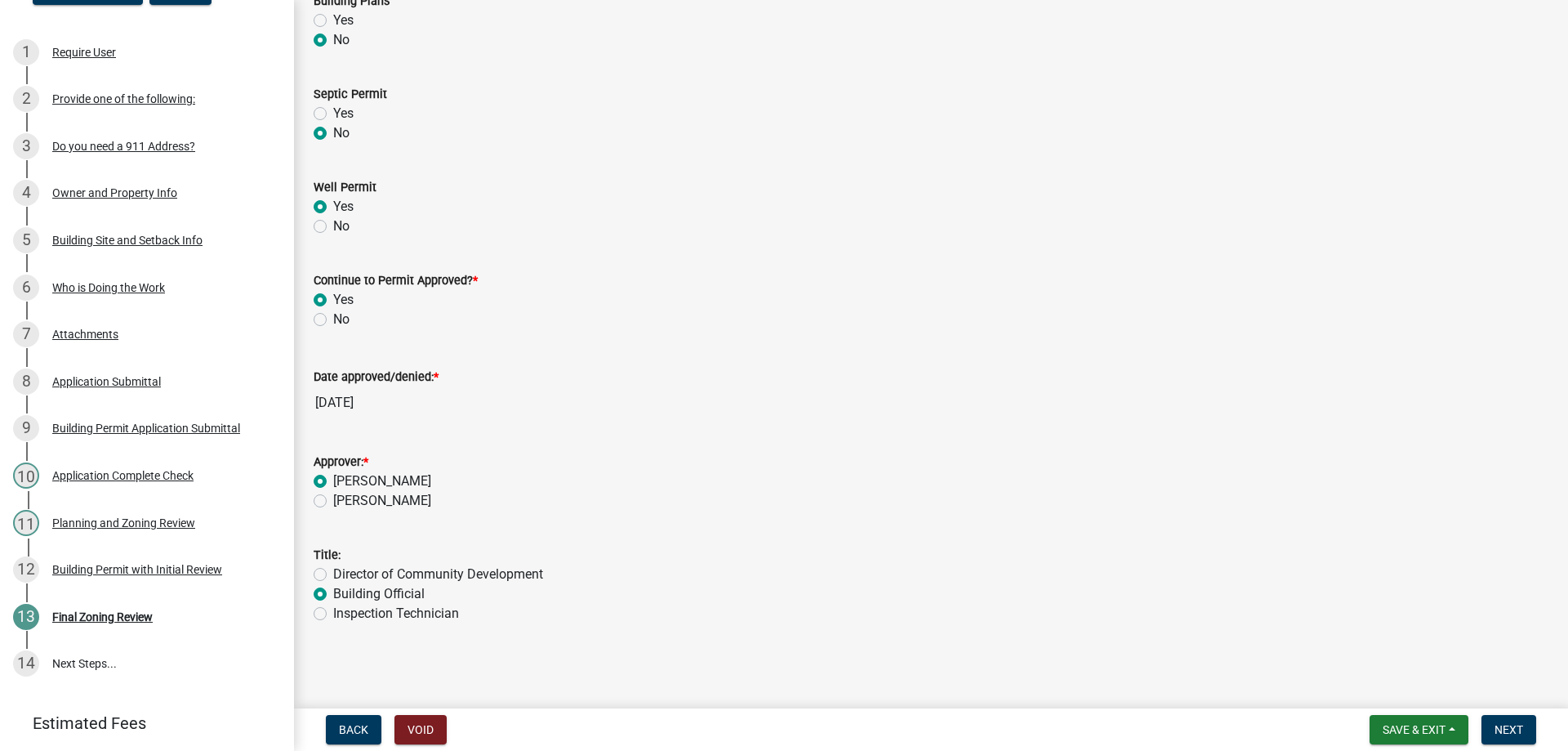
radio input "true"
click at [1503, 723] on span "Next" at bounding box center [1508, 730] width 29 height 13
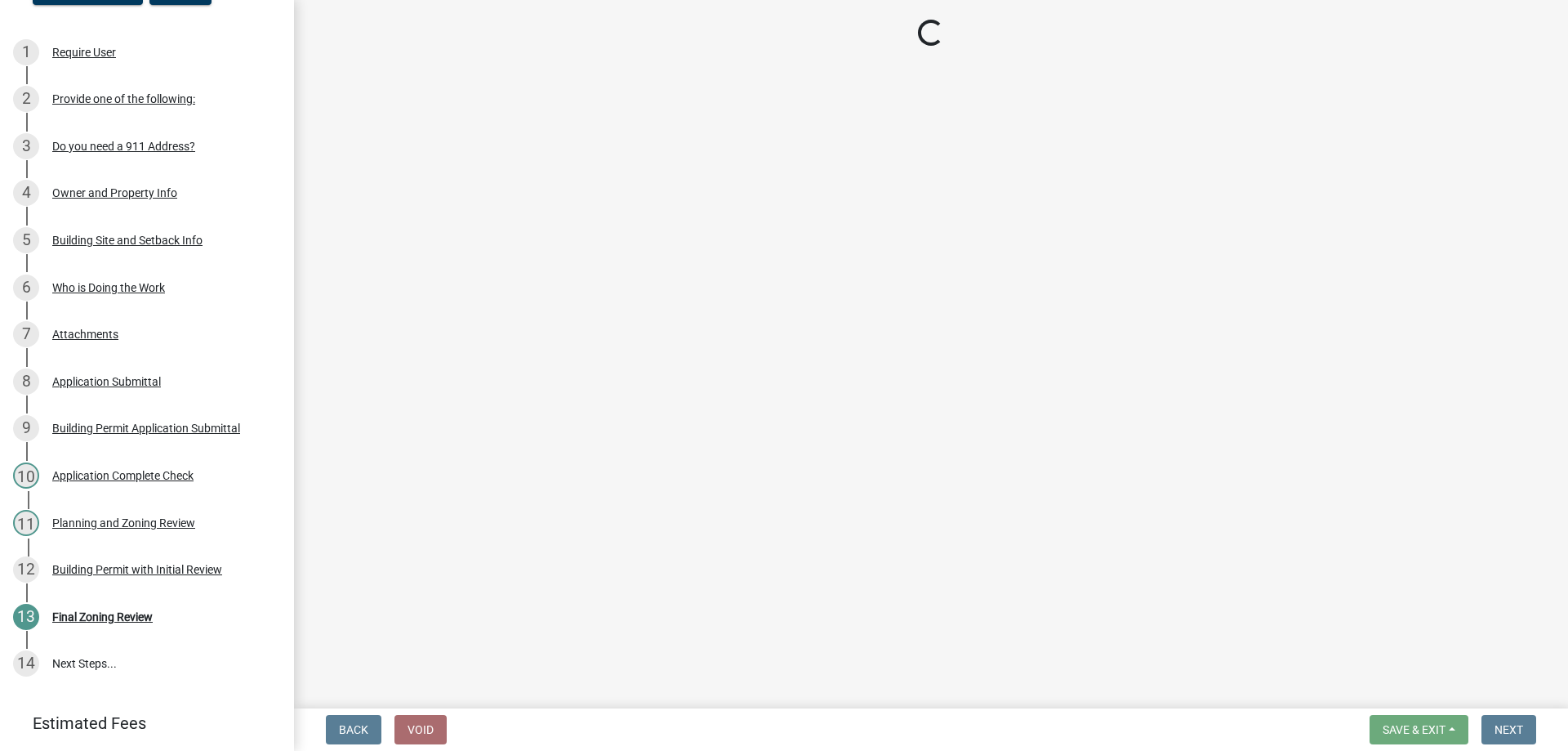
select select "3: 3"
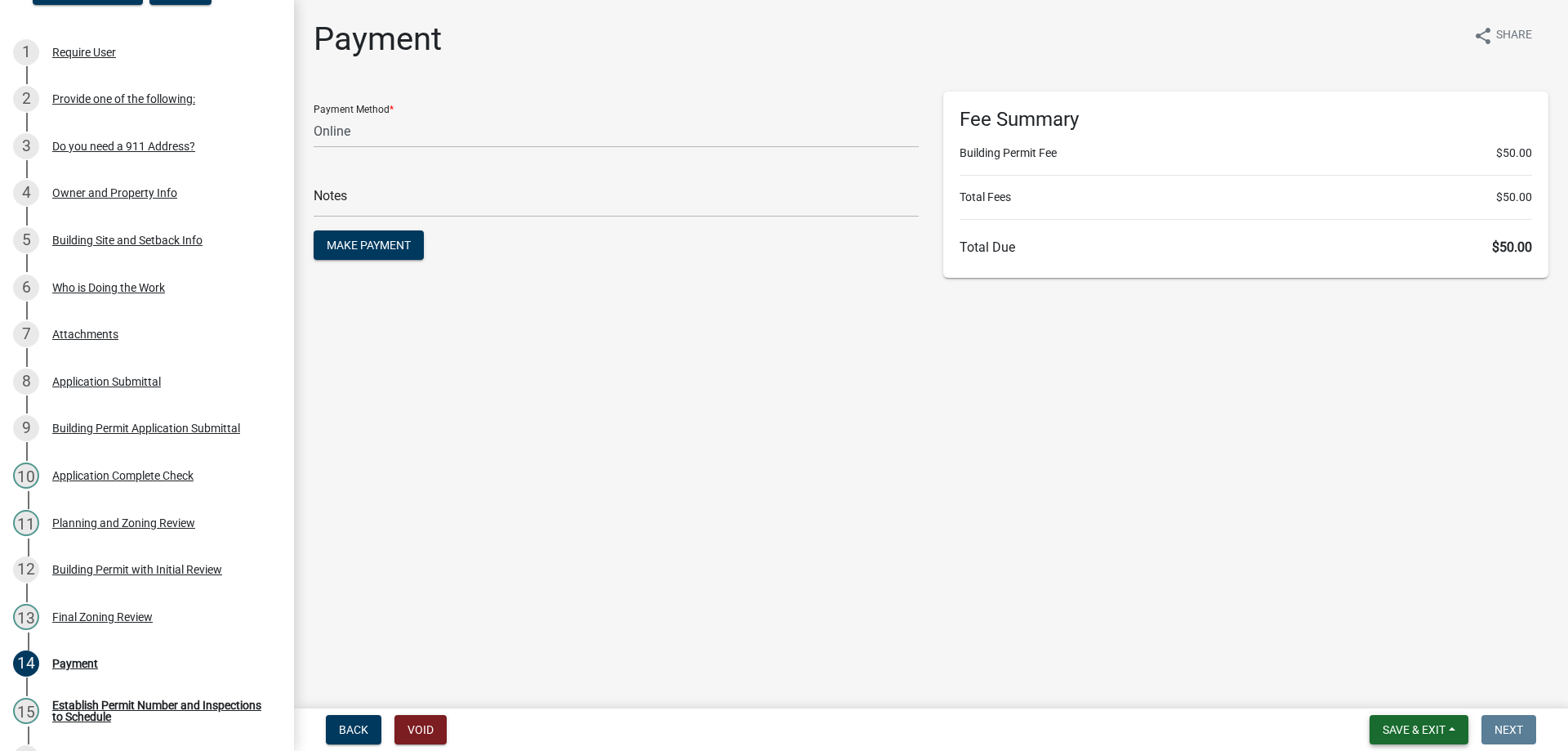
click at [1383, 723] on span "Save & Exit" at bounding box center [1414, 730] width 63 height 13
click at [1385, 692] on button "Save & Exit" at bounding box center [1403, 687] width 130 height 39
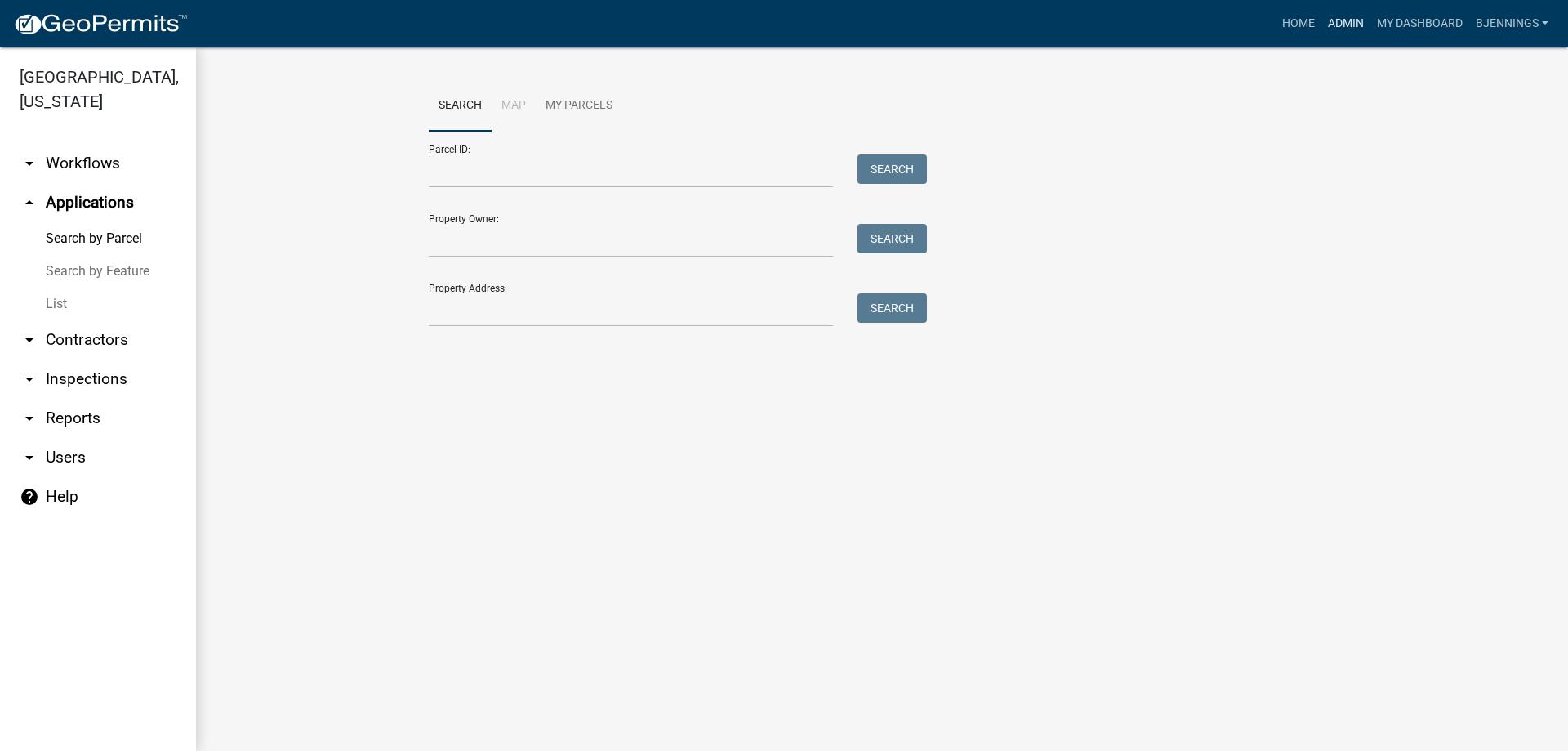
click at [1360, 27] on link "Admin" at bounding box center [1346, 23] width 49 height 31
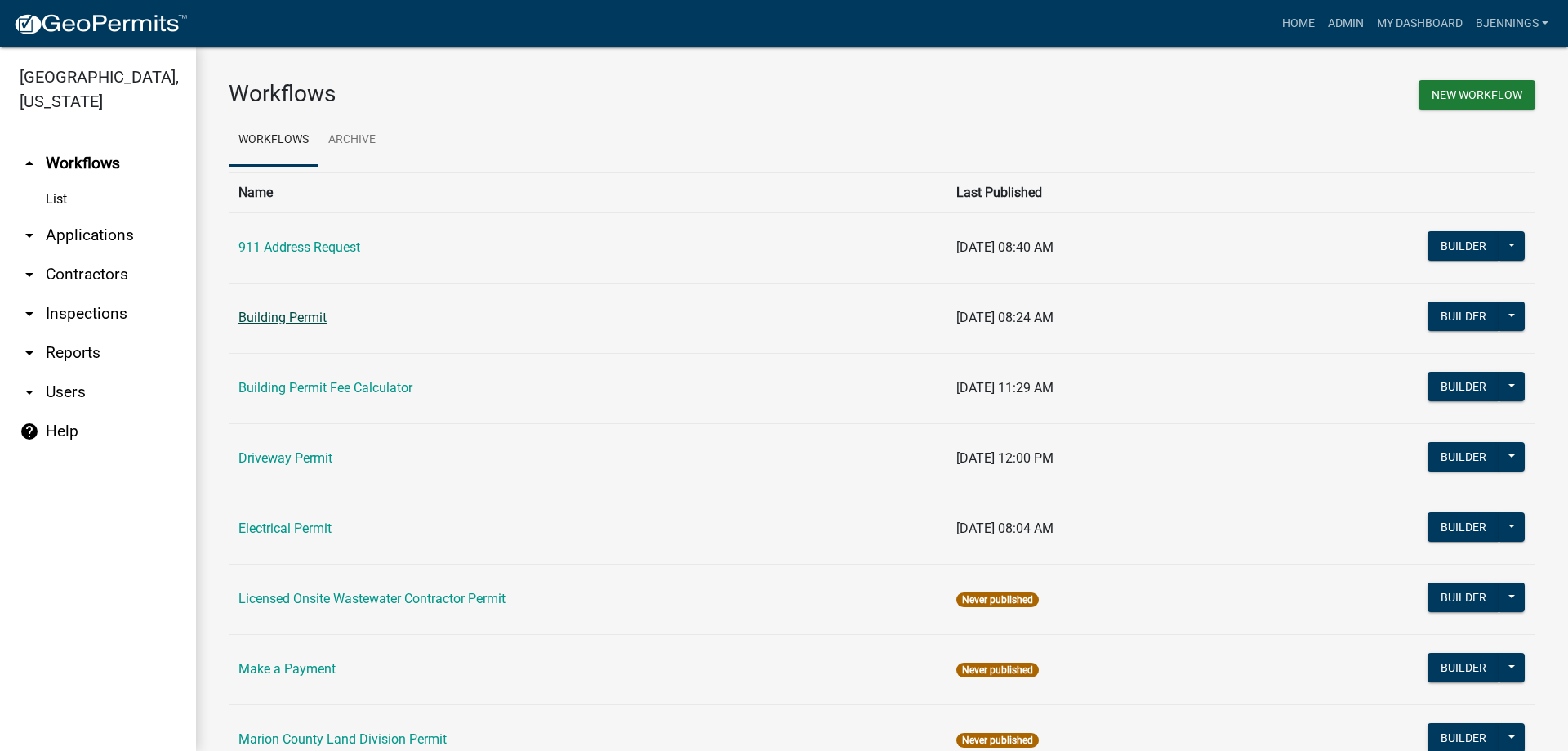
click at [266, 319] on link "Building Permit" at bounding box center [282, 317] width 88 height 16
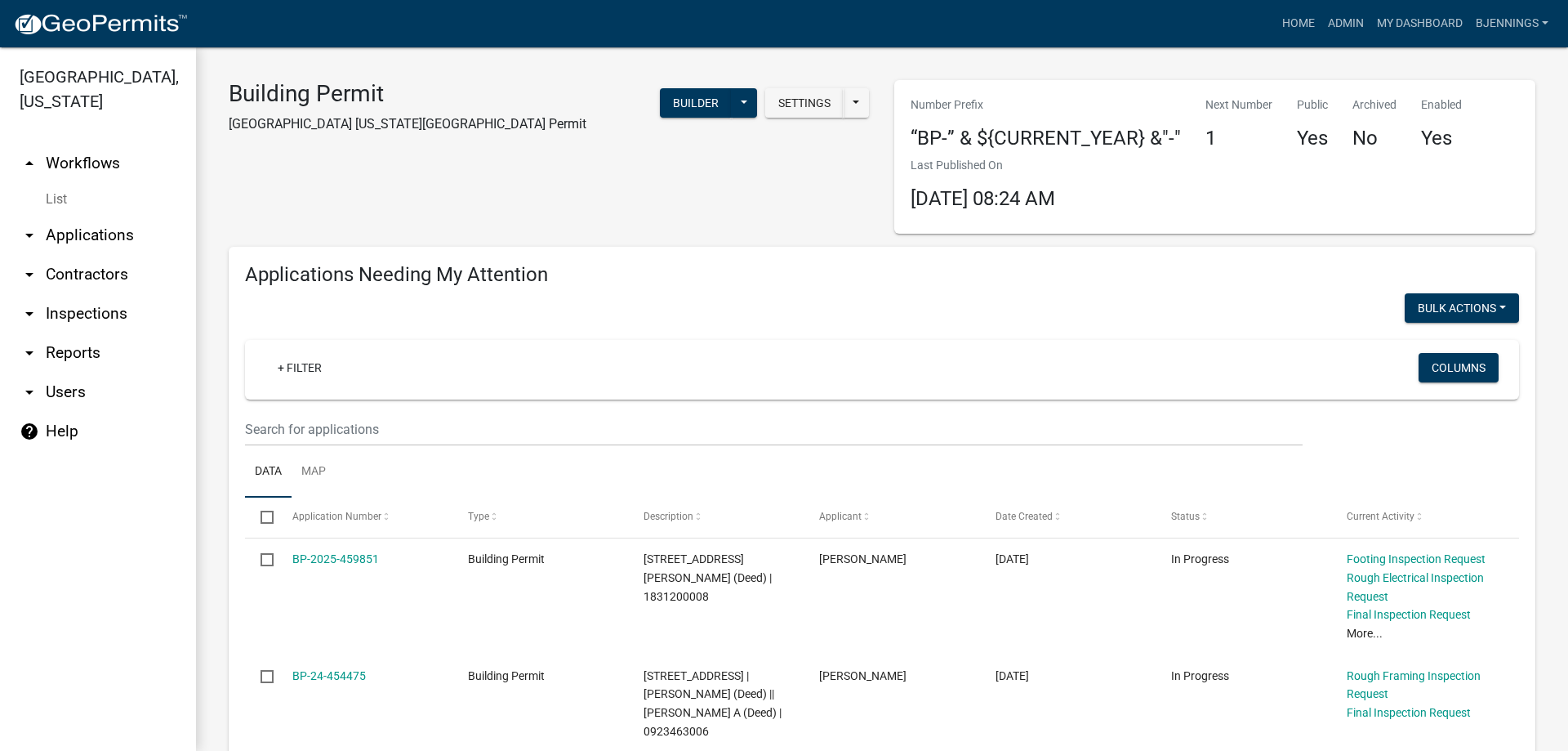
select select "3: 100"
click at [798, 98] on button "Settings" at bounding box center [804, 103] width 78 height 30
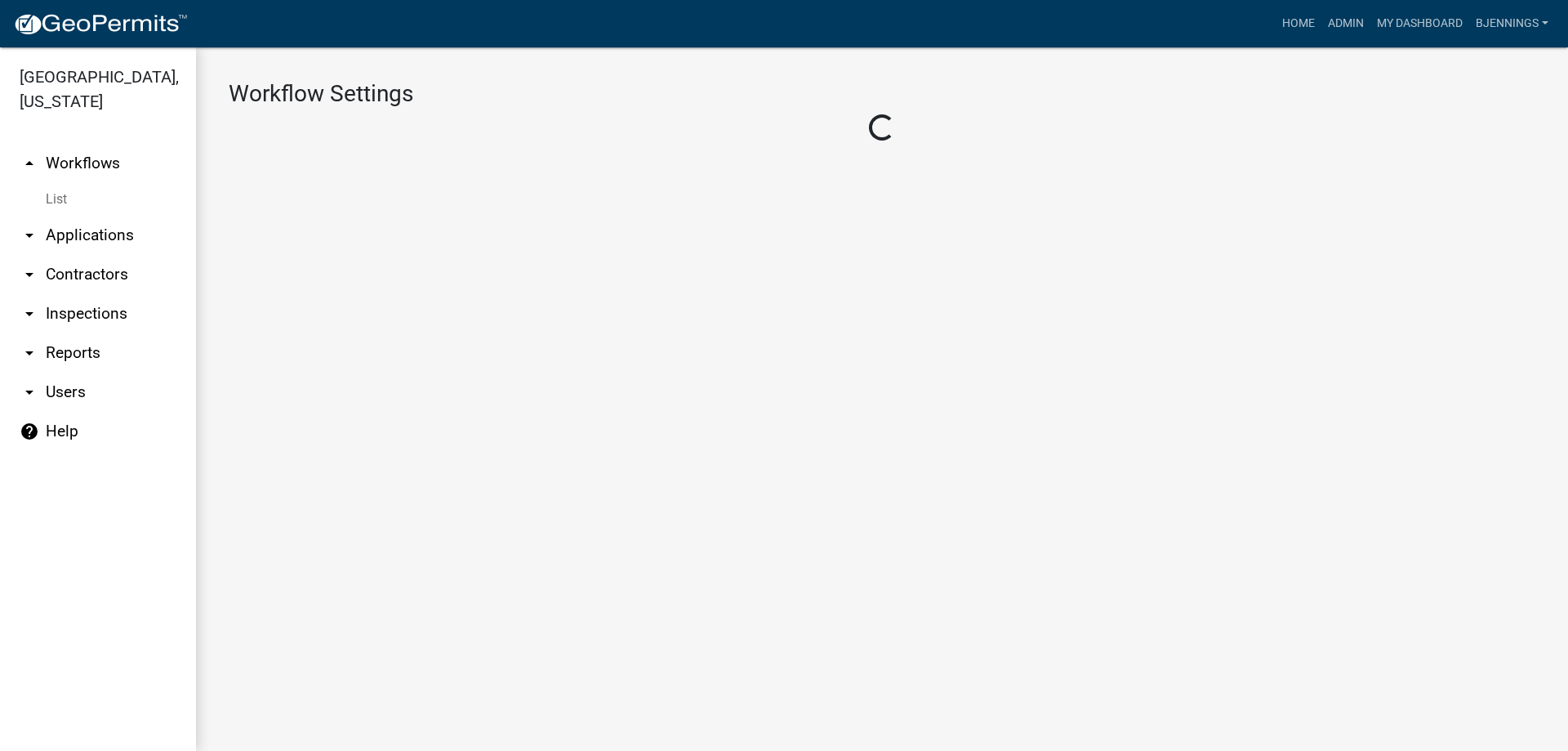
select select "1"
select select "d392e26b-c0c0-45aa-bdb1-7f983545489e"
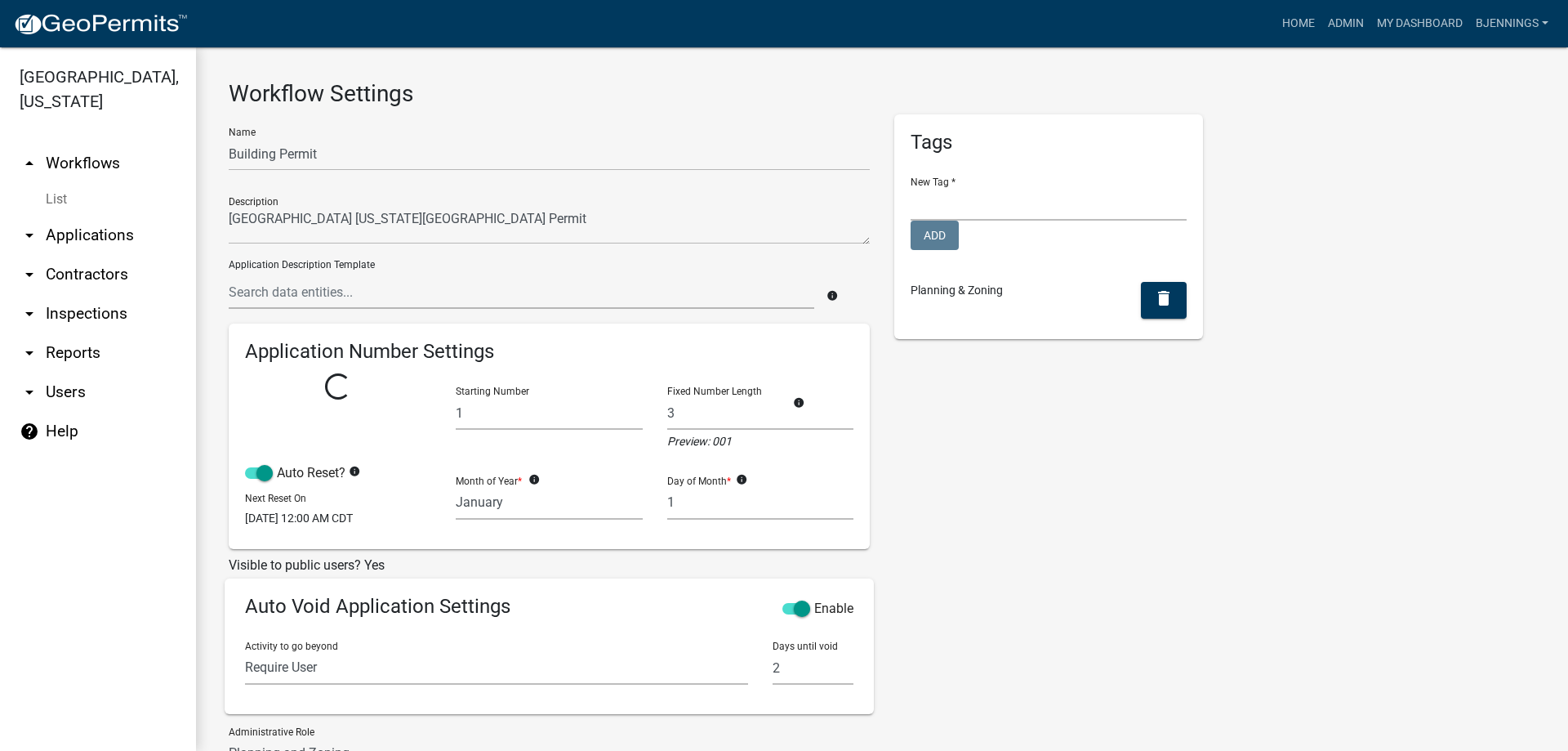
select select
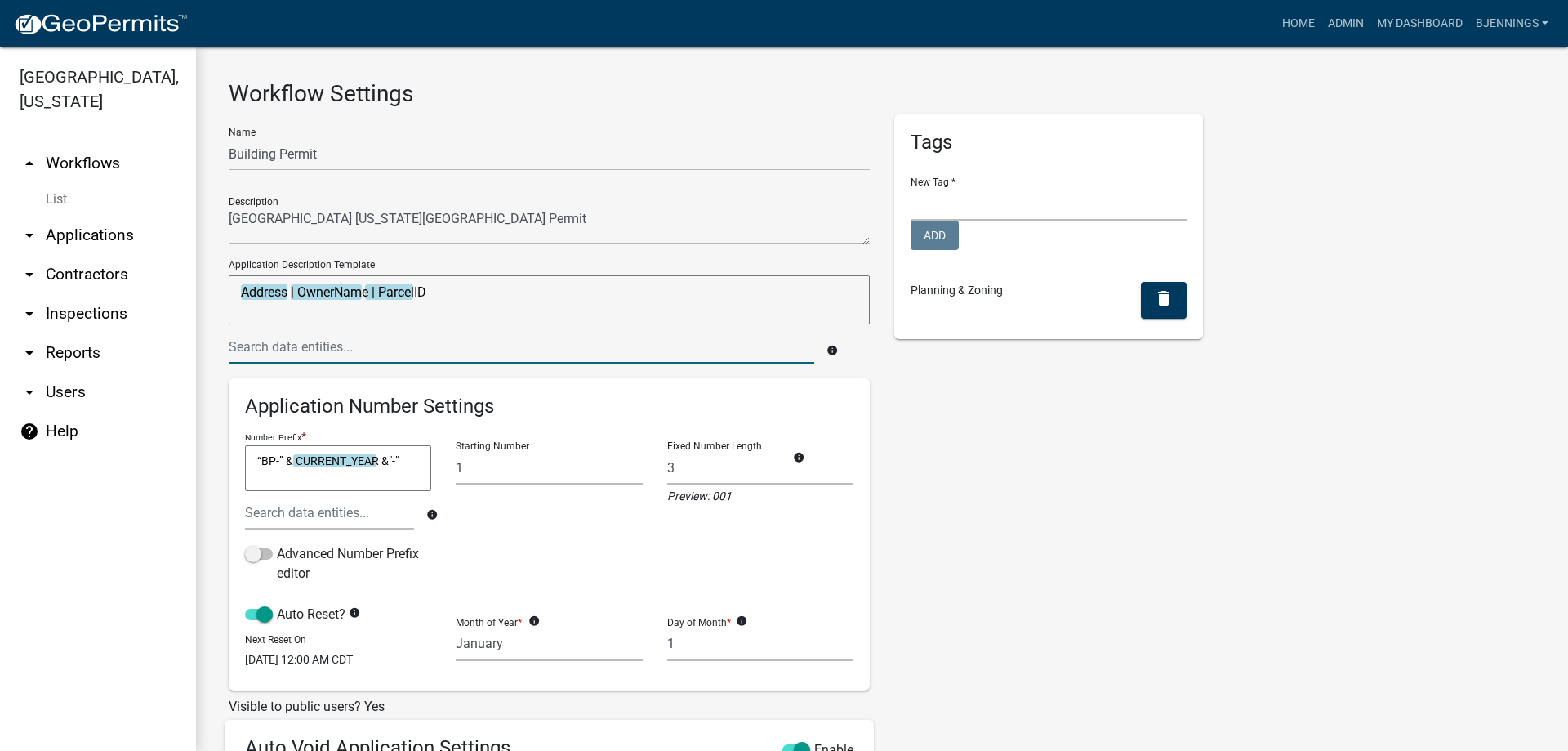
click at [388, 351] on input "text" at bounding box center [521, 347] width 585 height 34
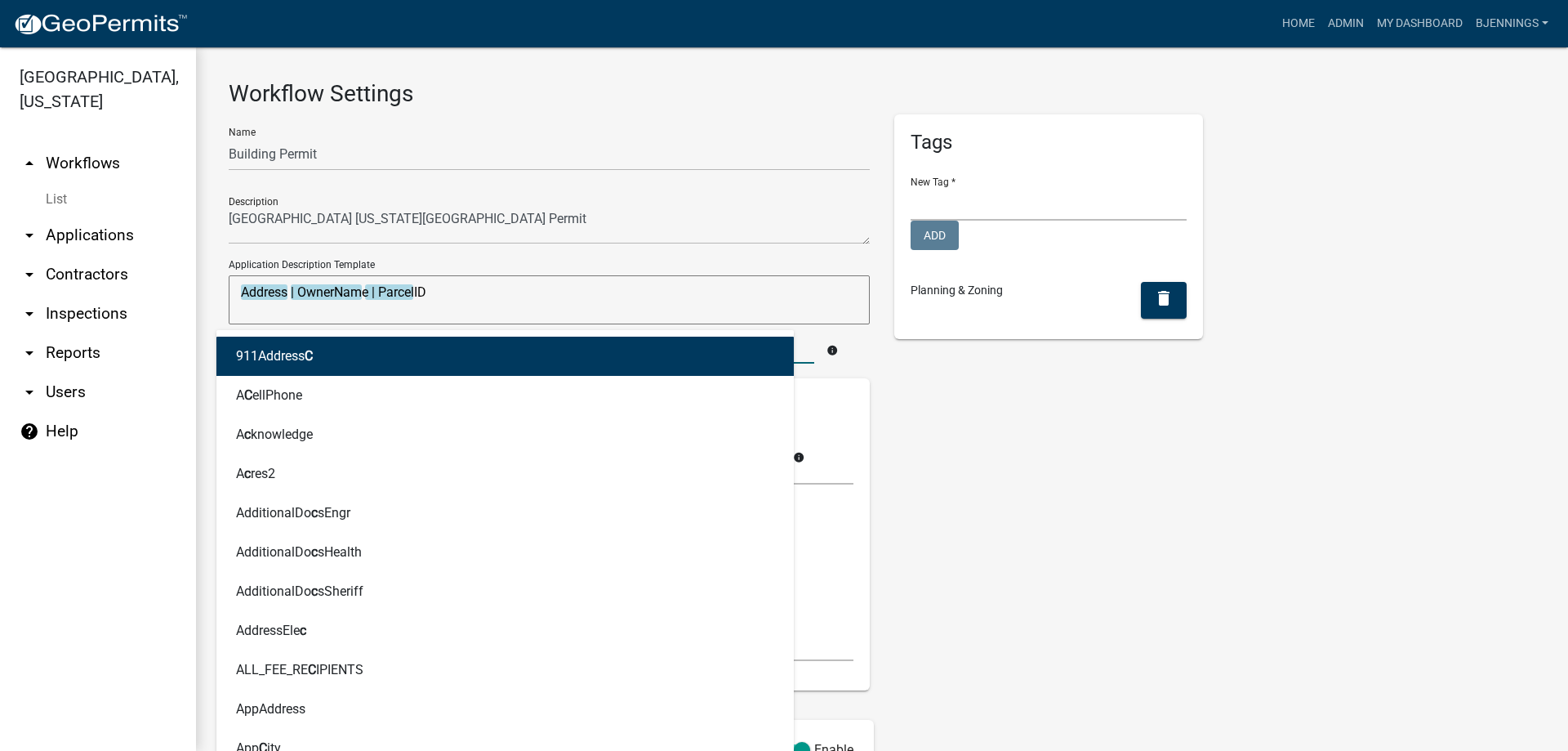
type input "city"
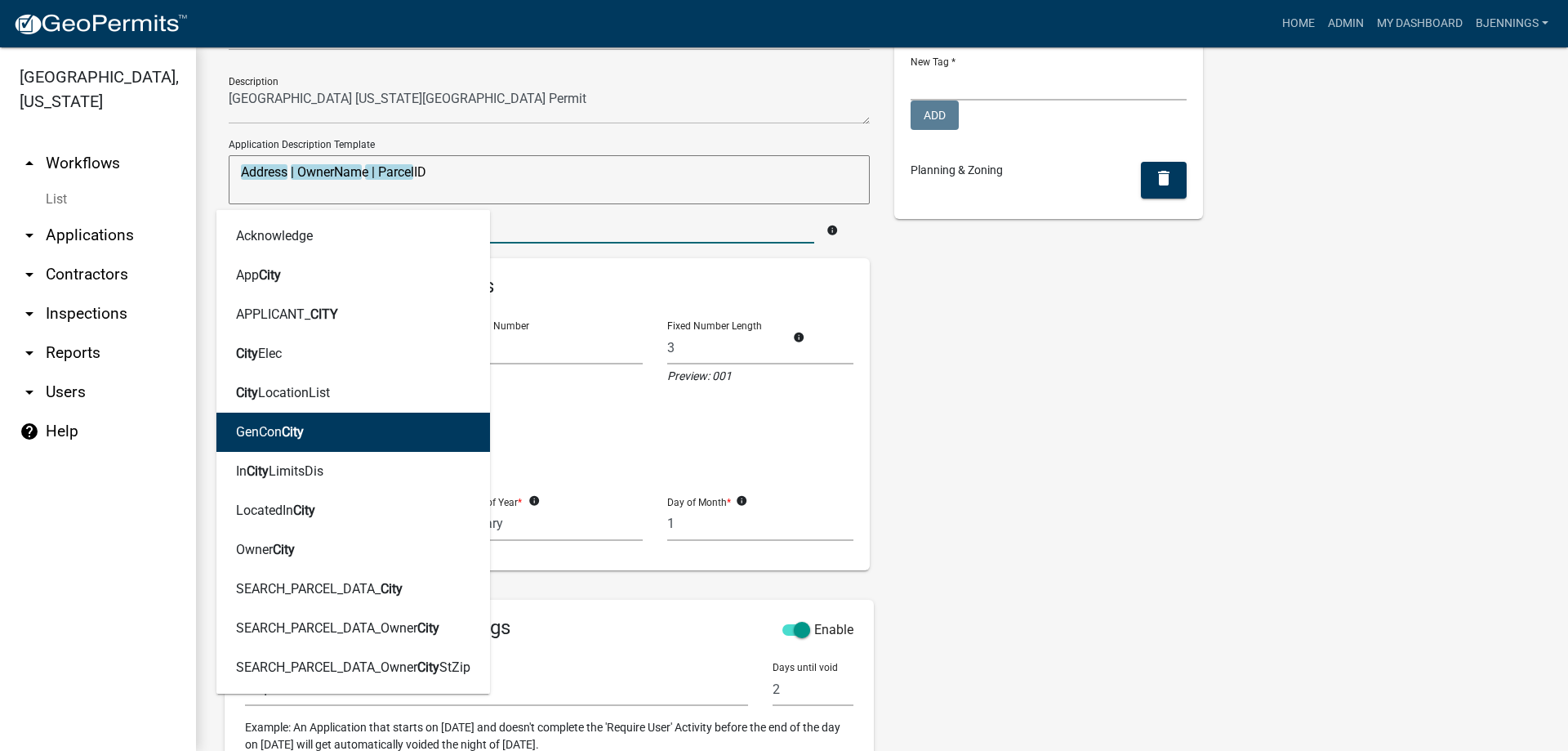
scroll to position [164, 0]
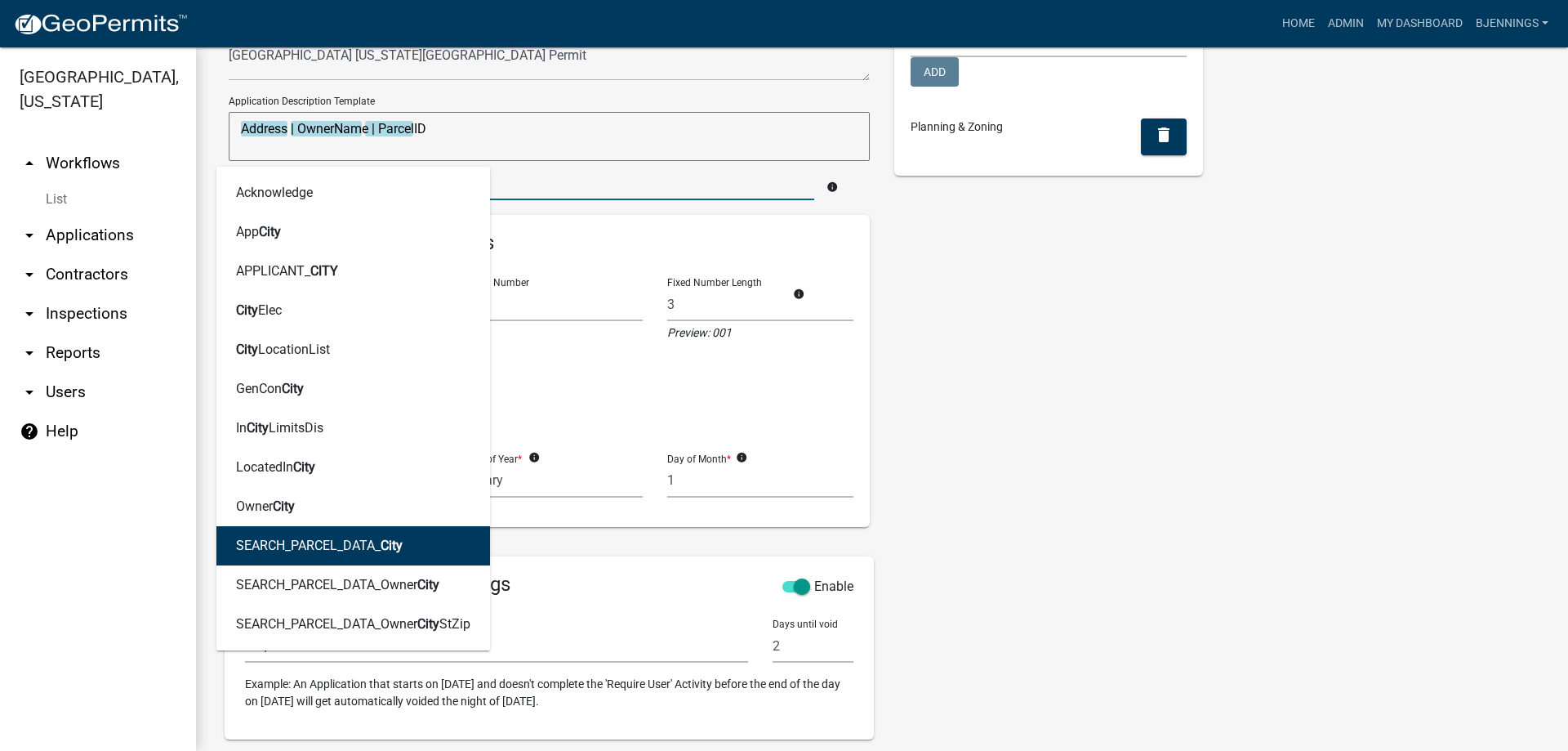
click at [442, 544] on button "SEARCH_PARCEL_DATA_ City" at bounding box center [354, 545] width 274 height 39
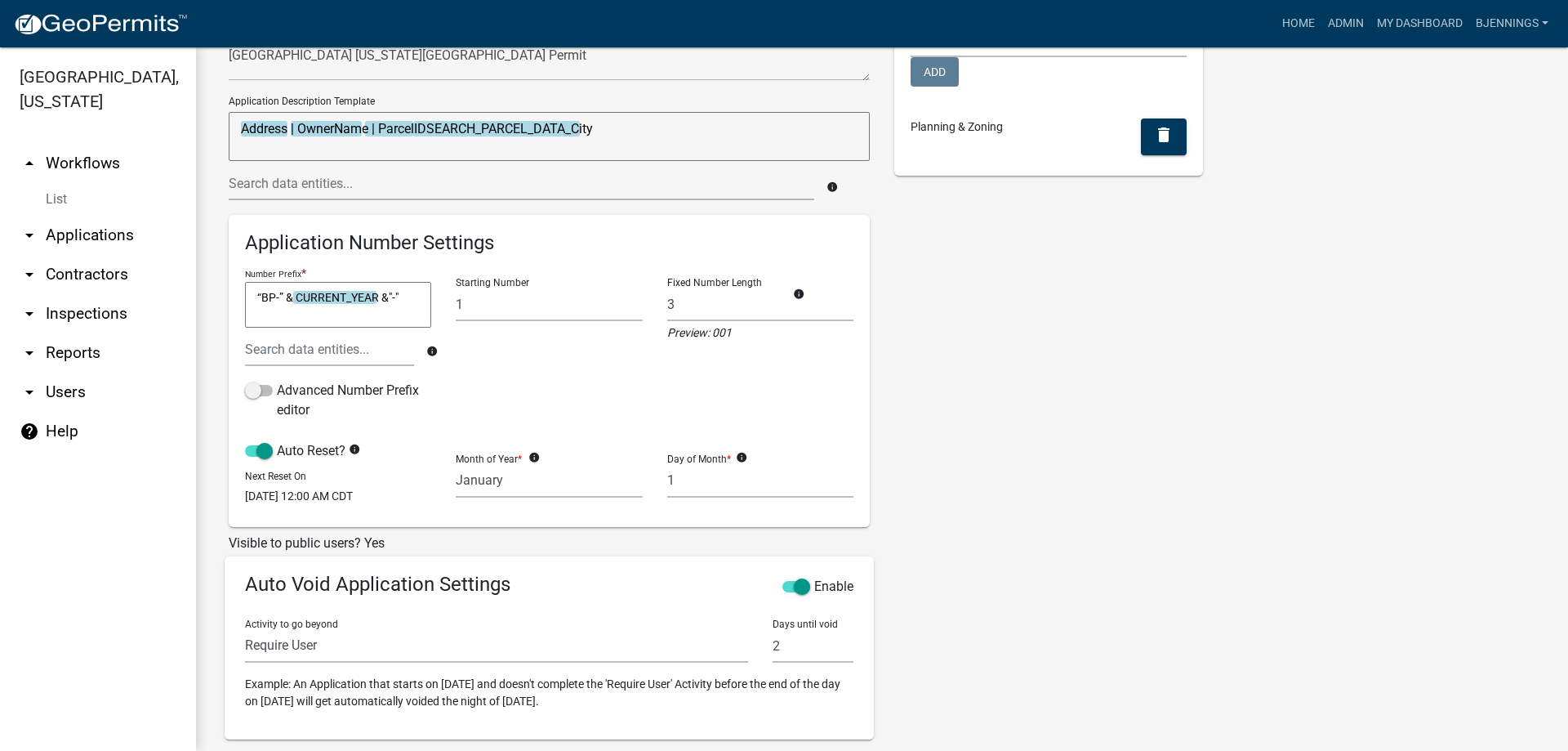
click at [506, 127] on textarea "Address | OwnerName | ParcelIDSEARCH_PARCEL_DATA_City" at bounding box center [549, 136] width 641 height 49
drag, startPoint x: 506, startPoint y: 127, endPoint x: 655, endPoint y: 123, distance: 149.1
click at [655, 123] on textarea "Address | OwnerName | ParcelIDSEARCH_PARCEL_DATA_City" at bounding box center [549, 136] width 641 height 49
drag, startPoint x: 631, startPoint y: 123, endPoint x: 431, endPoint y: 131, distance: 200.2
click at [431, 131] on textarea "Address | OwnerName | ParcelIDSEARCH_PARCEL_DATA_City" at bounding box center [549, 136] width 641 height 49
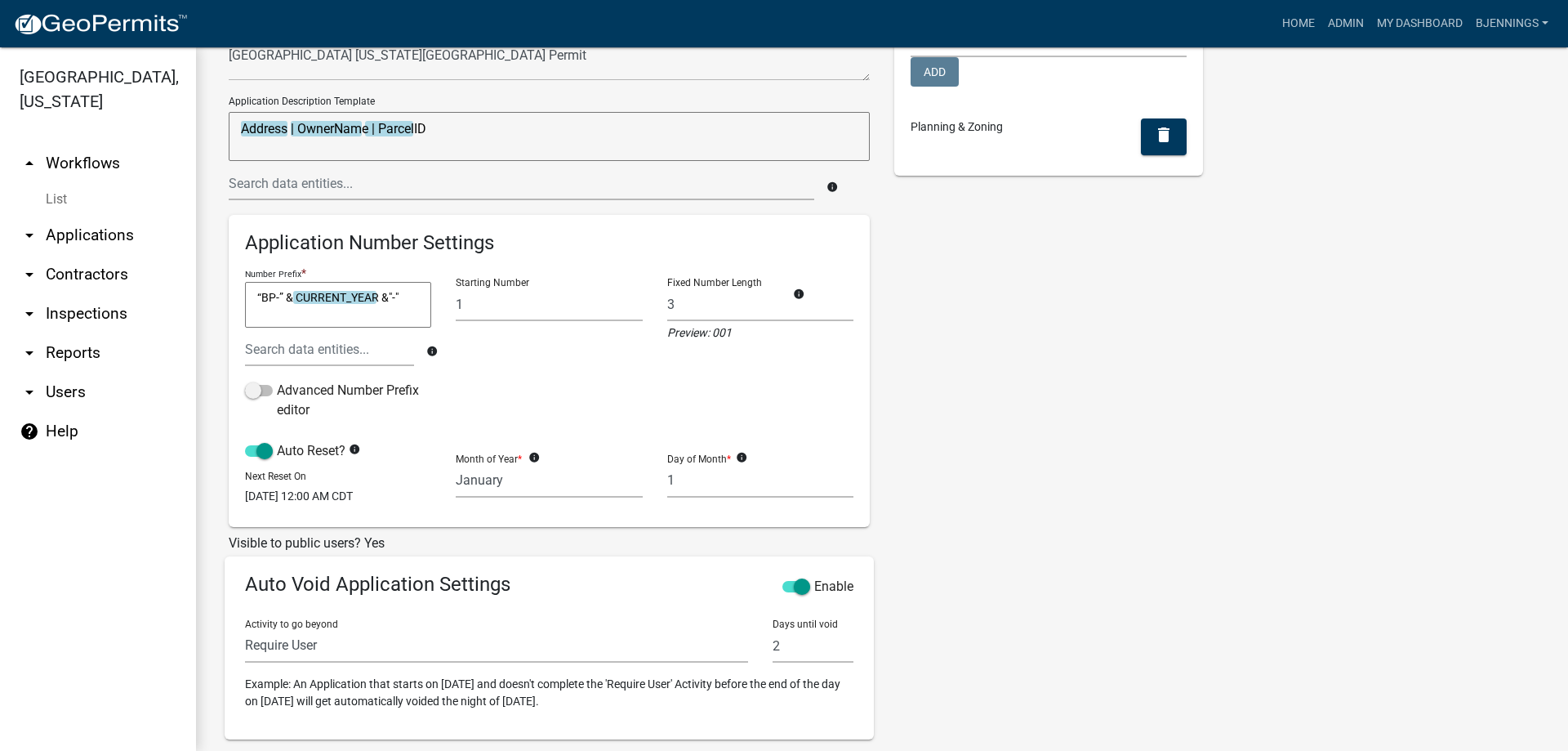
click at [290, 130] on textarea "Address | OwnerName | ParcelID" at bounding box center [549, 136] width 641 height 49
type textarea "Address | OwnerName | ParcelID"
click at [353, 185] on input "text" at bounding box center [521, 183] width 585 height 34
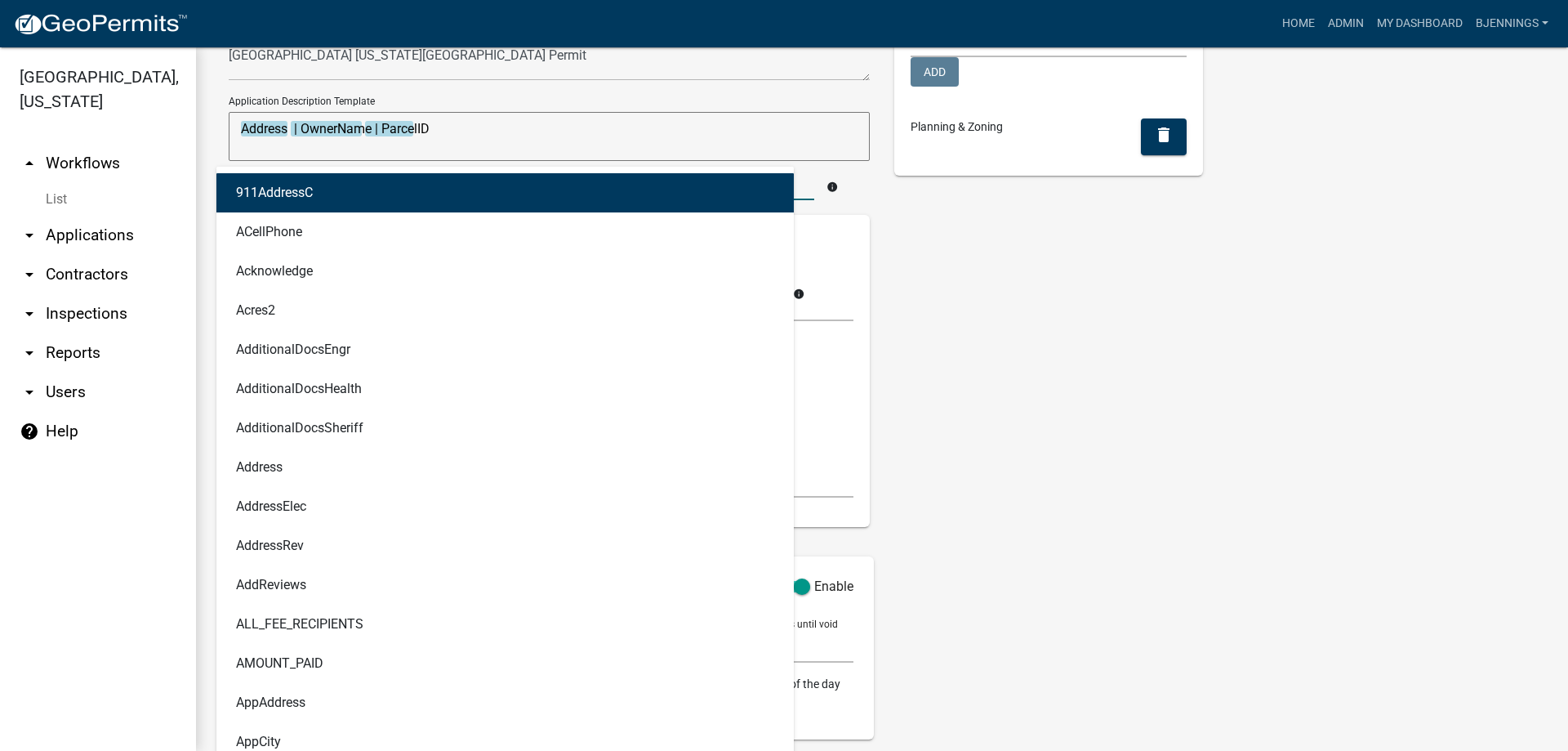
type input "city"
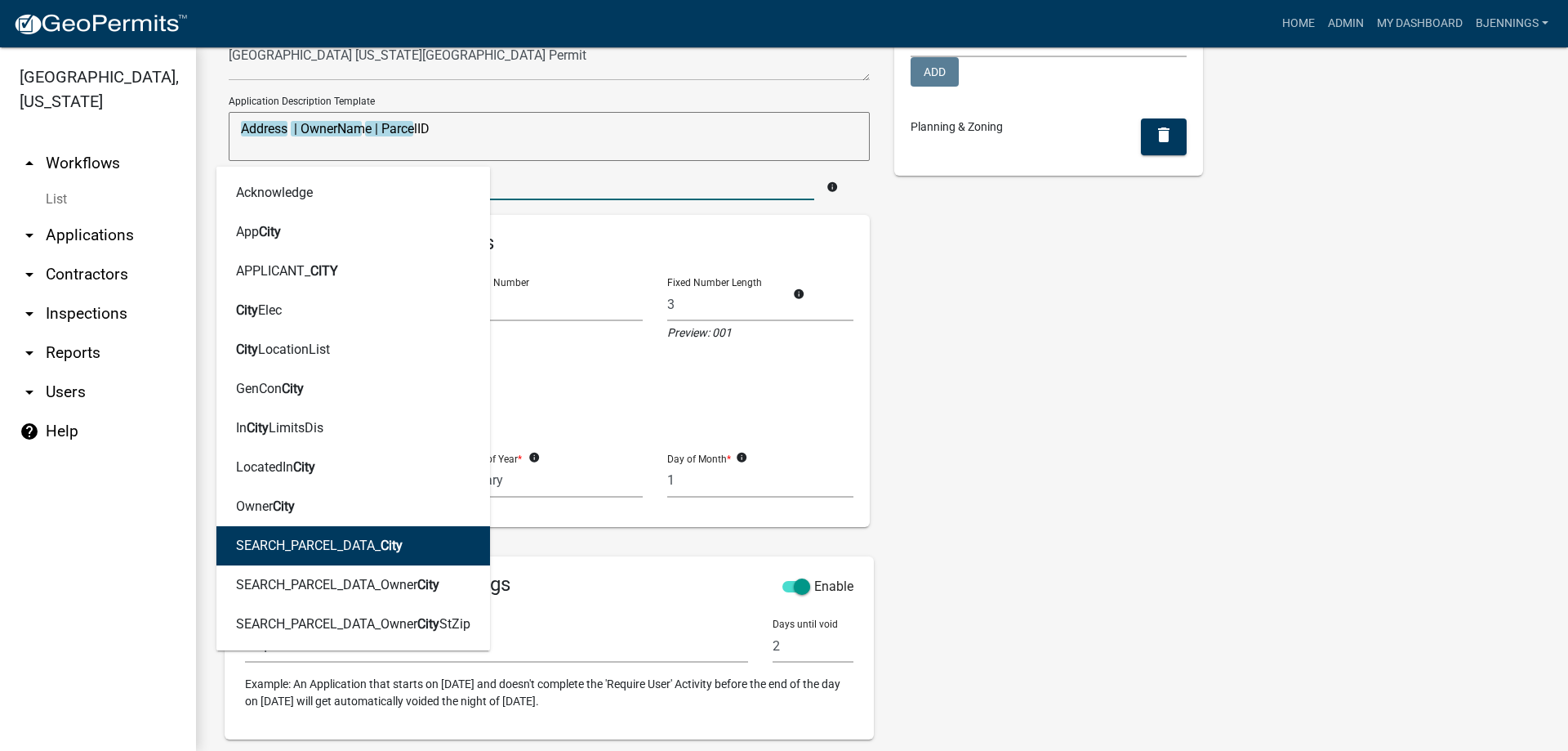
click at [430, 543] on button "SEARCH_PARCEL_DATA_ City" at bounding box center [354, 545] width 274 height 39
type textarea "Address SEARCH_PARCEL_DATA_City | OwnerName | ParcelID"
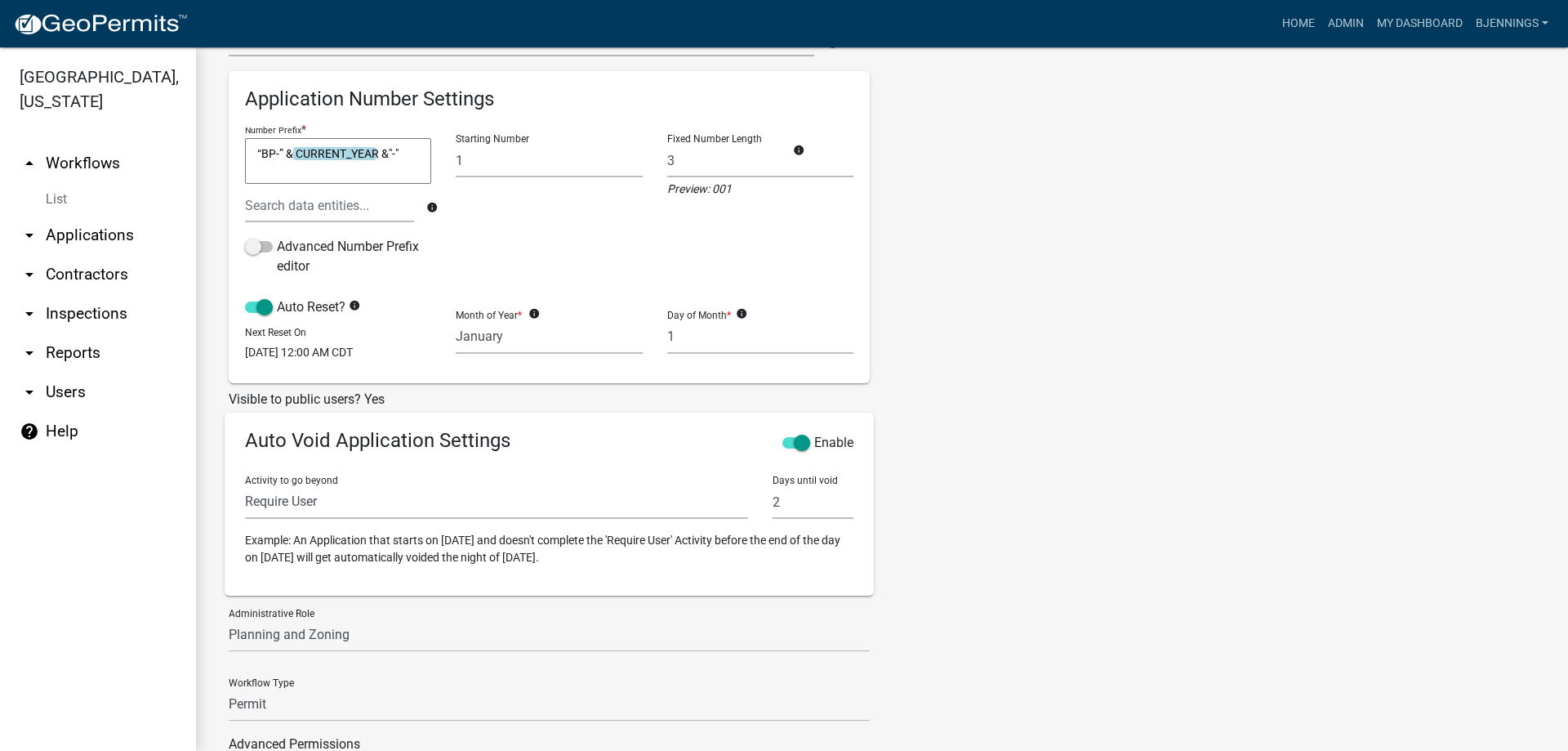
scroll to position [428, 0]
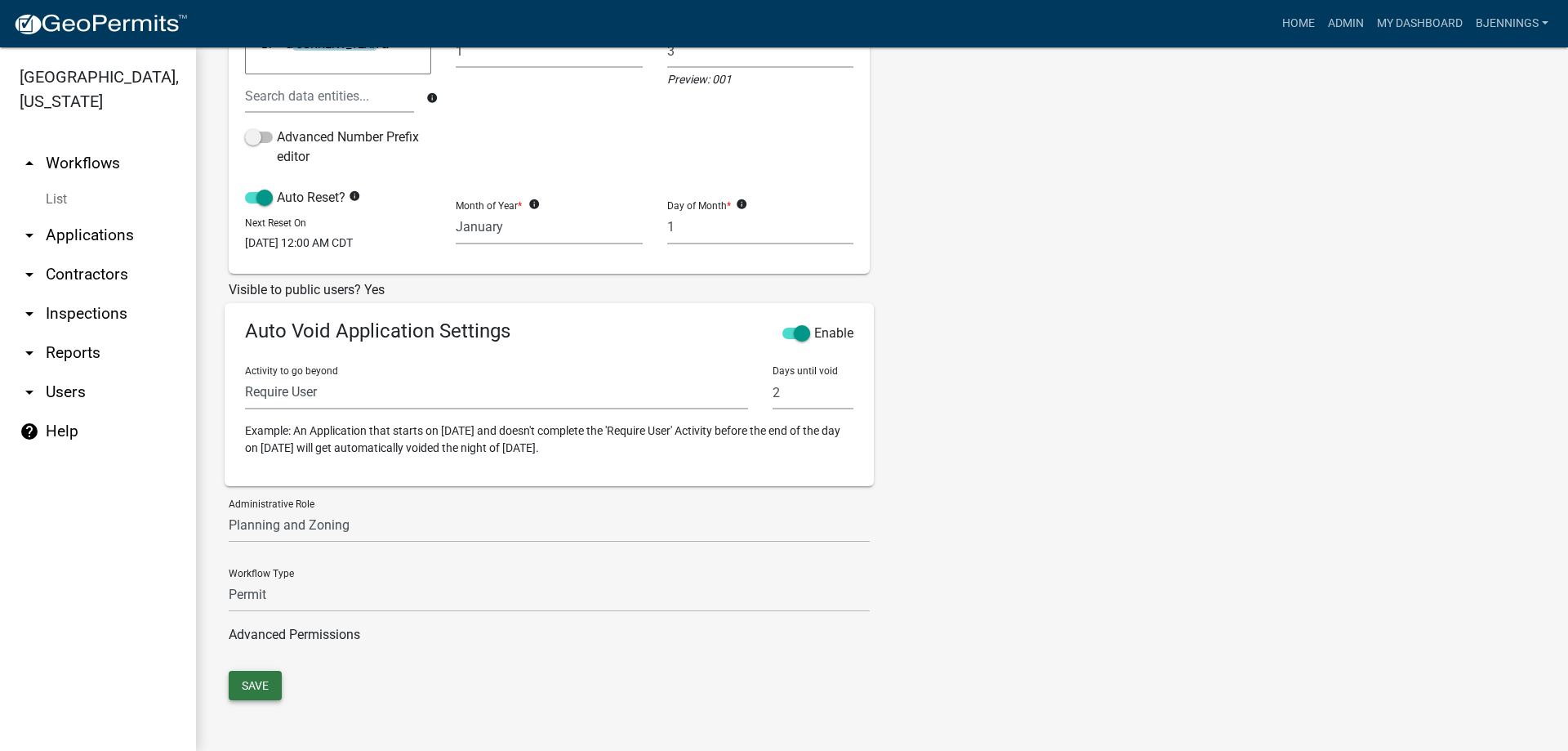
click at [266, 684] on button "Save" at bounding box center [255, 686] width 53 height 30
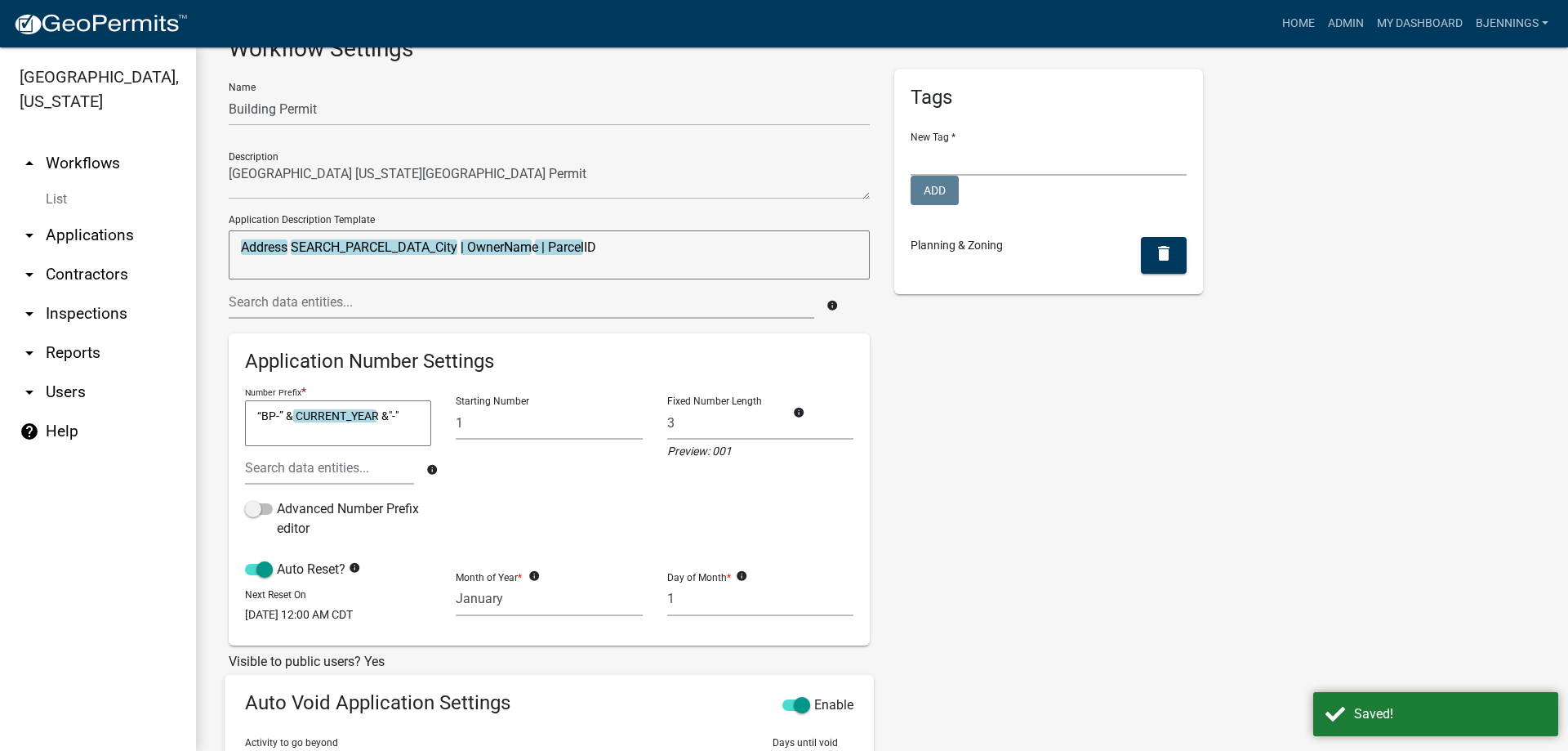
scroll to position [0, 0]
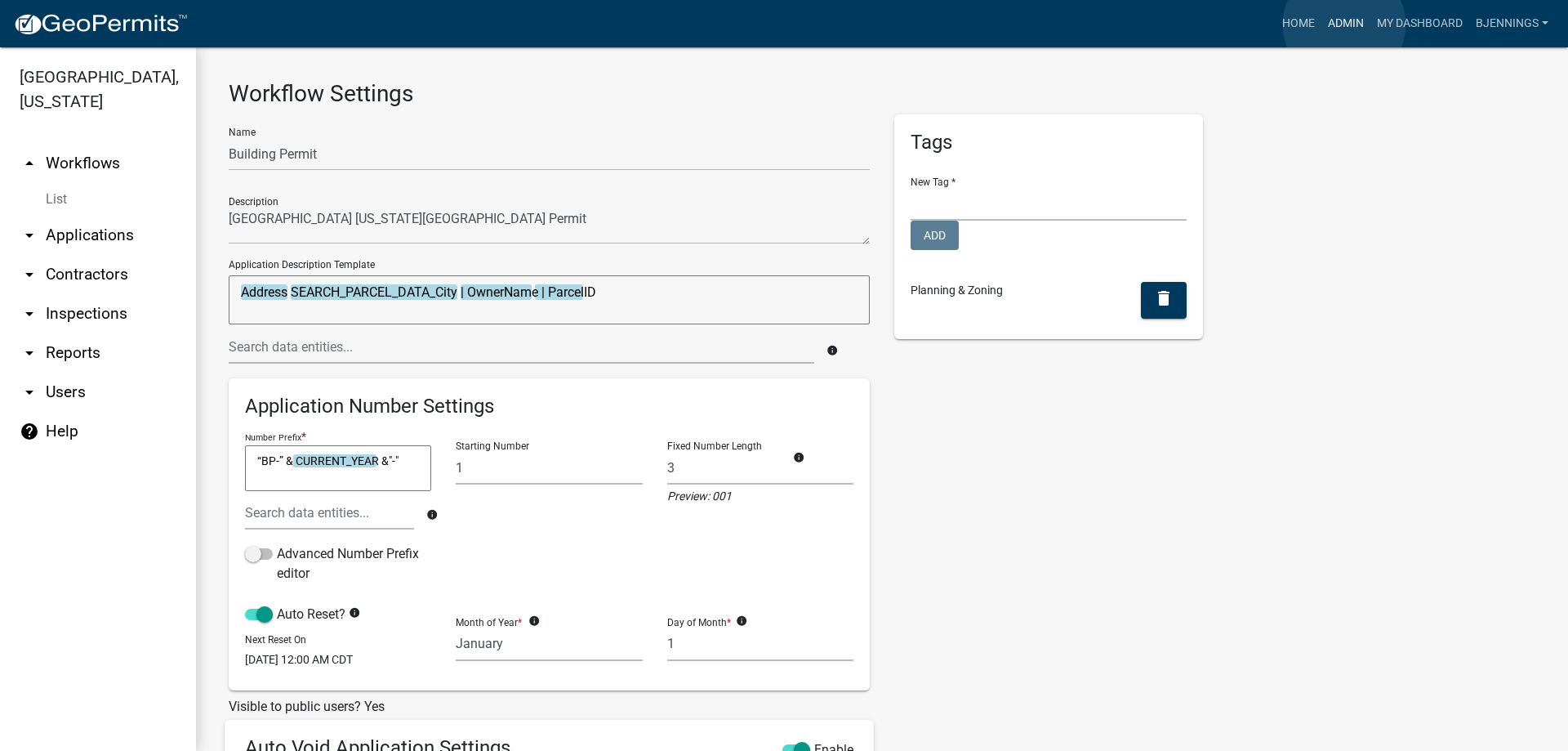
click at [1345, 24] on link "Admin" at bounding box center [1346, 23] width 49 height 31
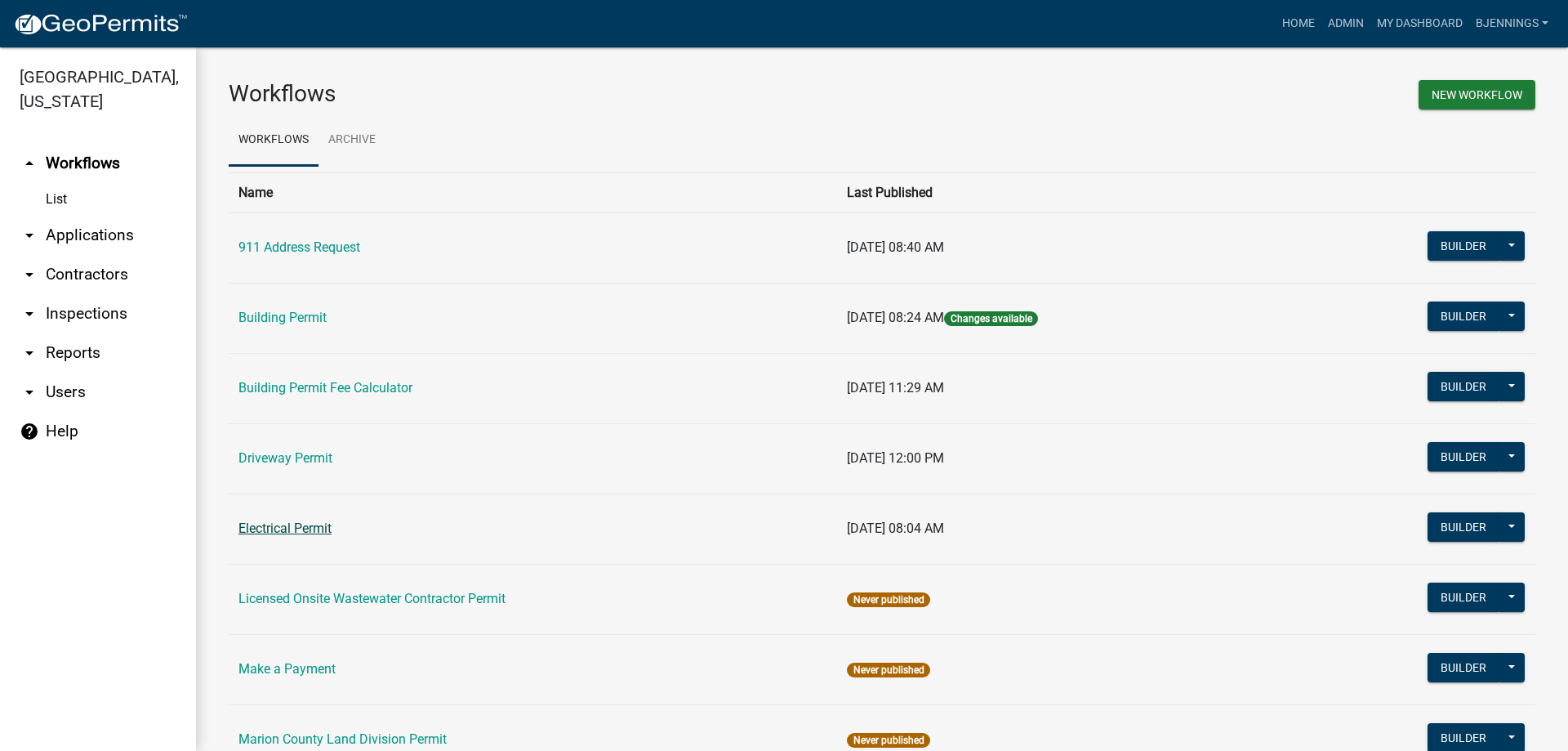
click at [268, 528] on link "Electrical Permit" at bounding box center [285, 528] width 93 height 16
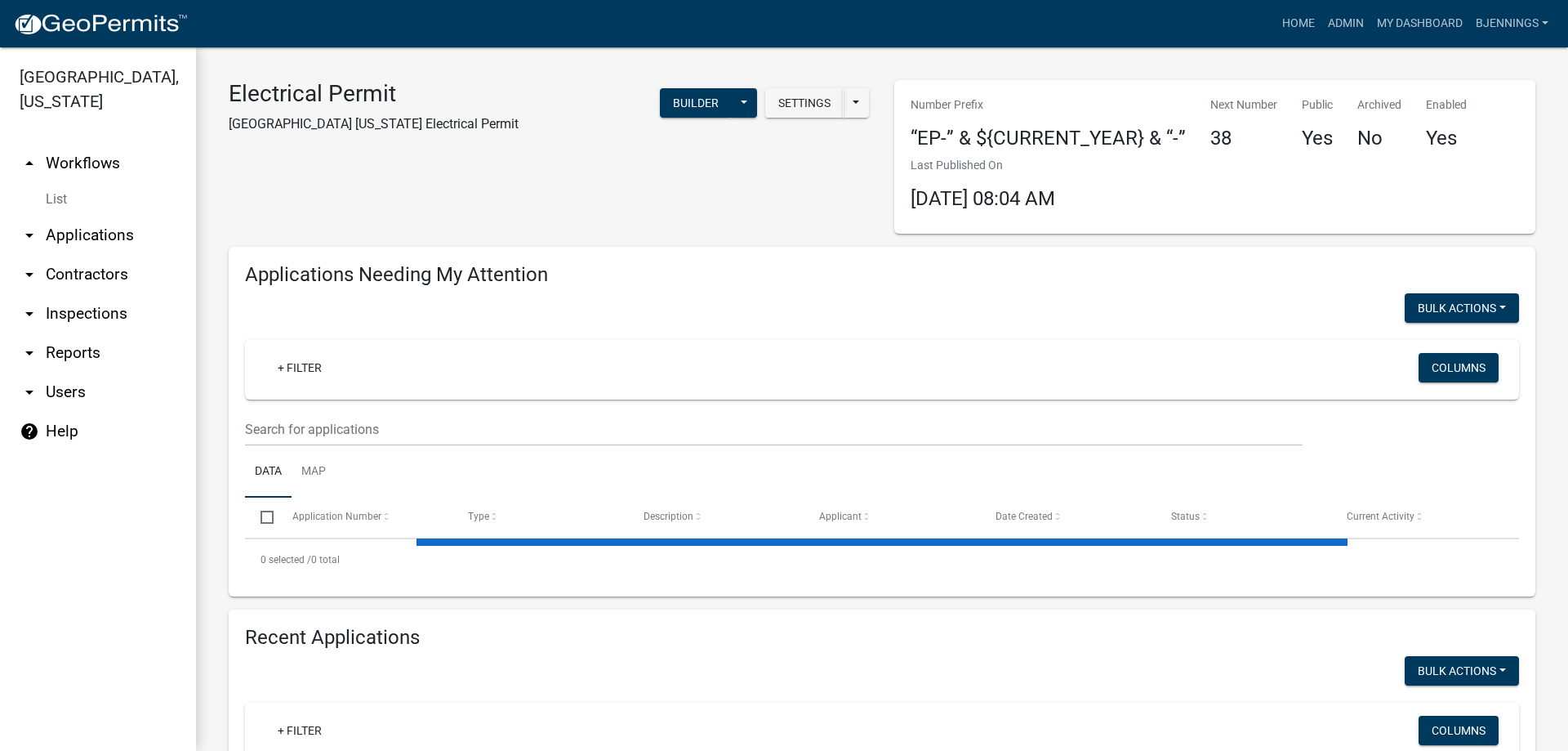
select select "3: 100"
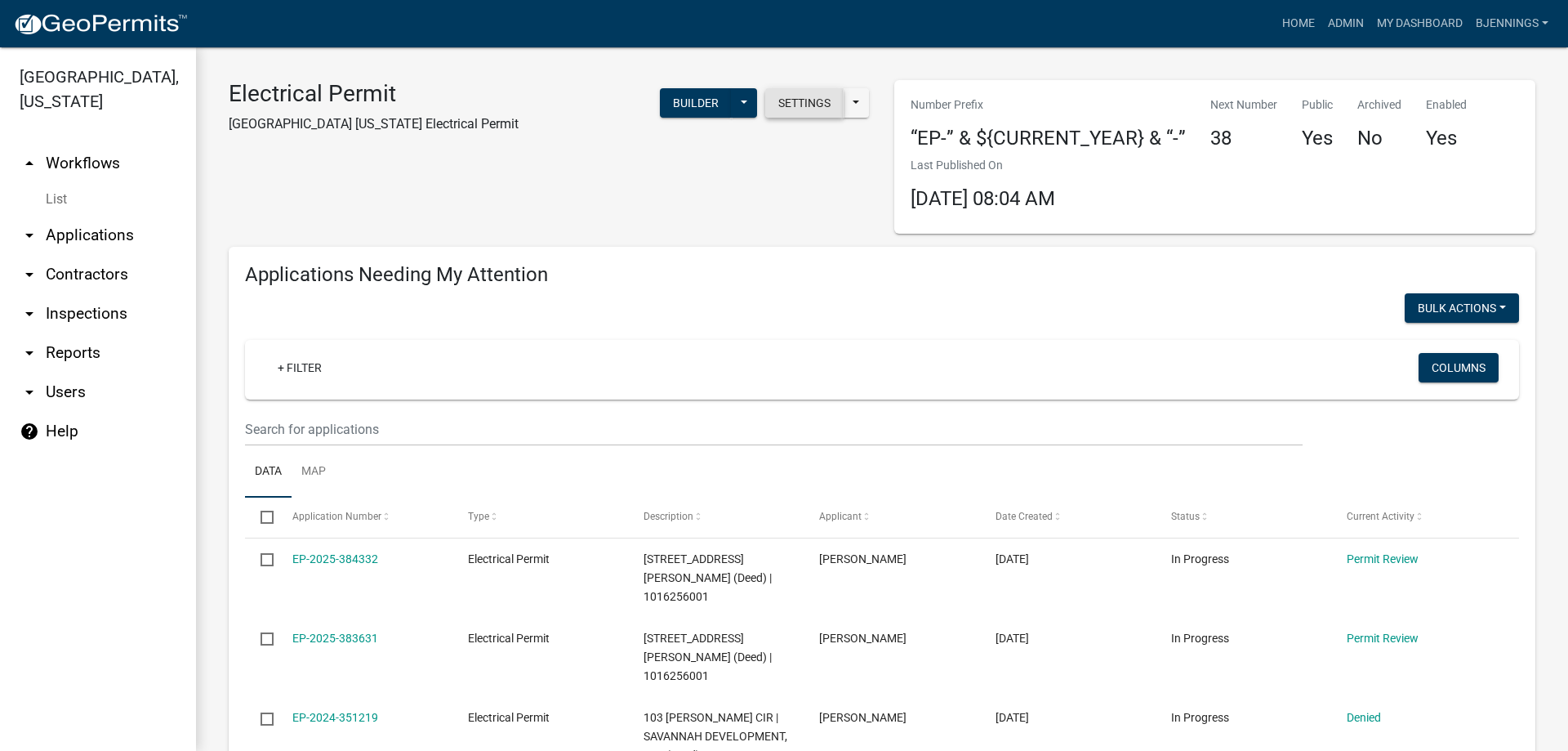
click at [797, 100] on button "Settings" at bounding box center [804, 103] width 78 height 30
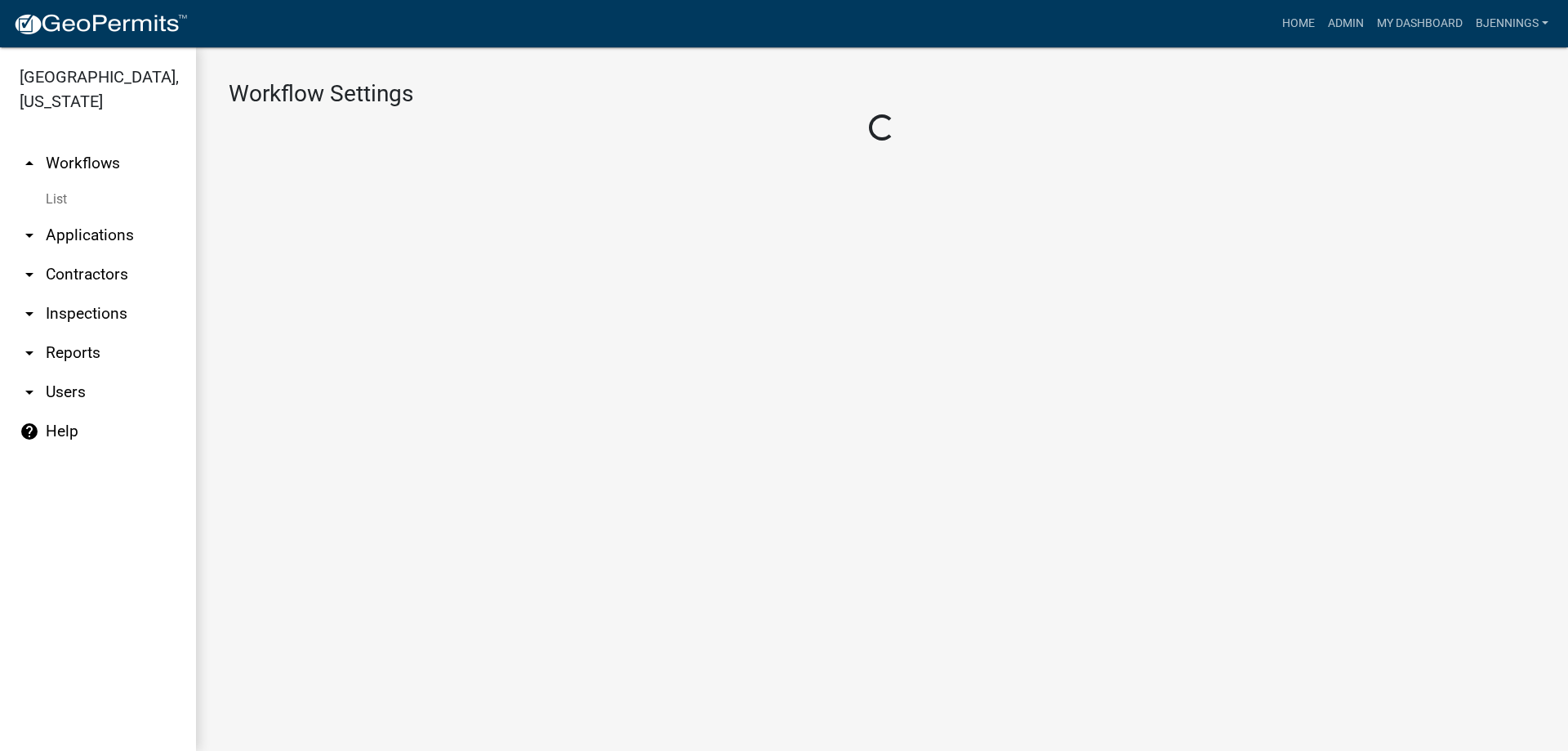
select select "1"
select select "01d768b9-1fca-4cfb-9a8d-9290b8109ac0"
select select
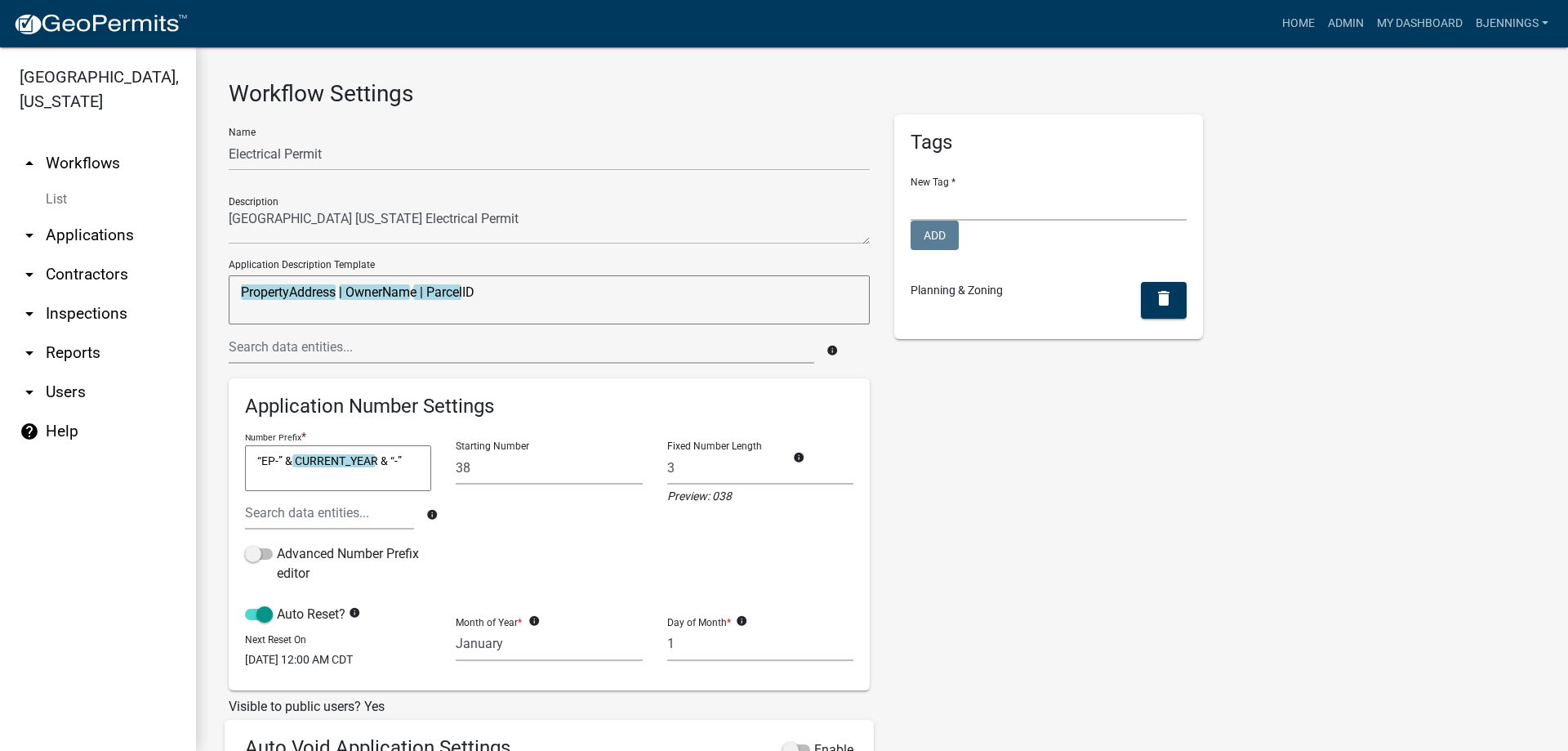
click at [338, 290] on textarea "PropertyAddress | OwnerName | ParcelID" at bounding box center [549, 300] width 641 height 49
type textarea "PropertyAddress | OwnerName | ParcelID"
click at [345, 348] on input "text" at bounding box center [521, 347] width 585 height 34
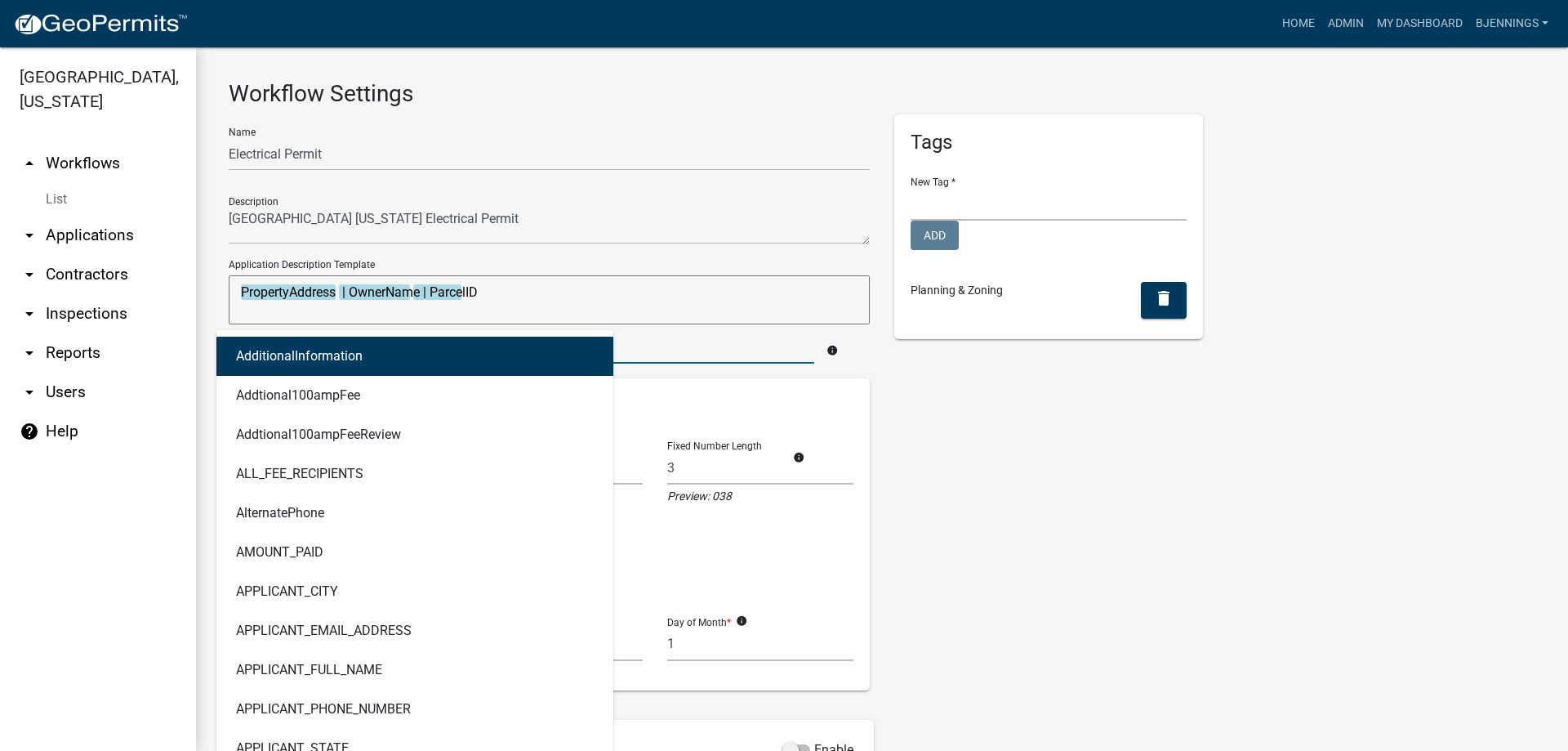
type input "city"
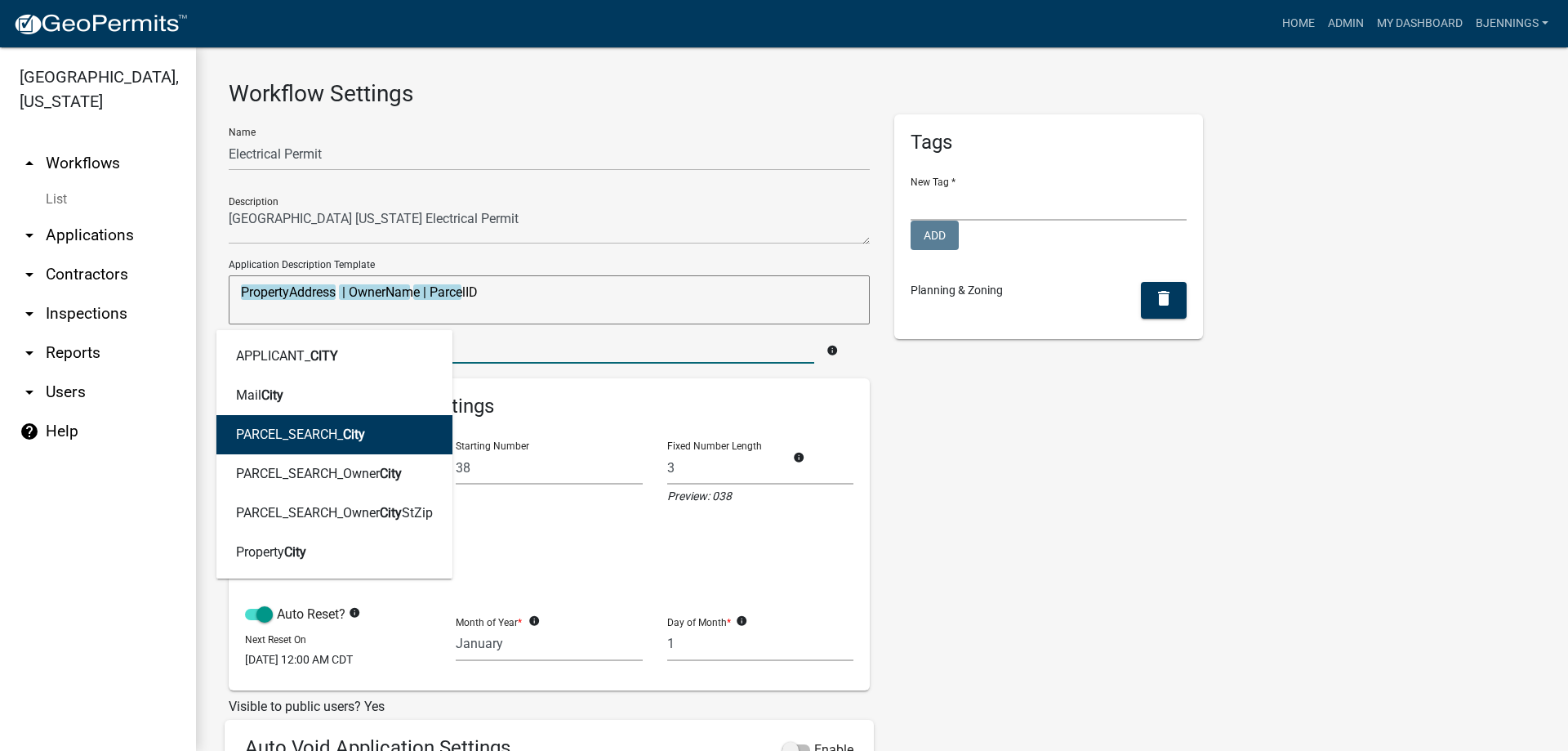
click at [407, 433] on button "PARCEL_SEARCH_ City" at bounding box center [335, 435] width 236 height 39
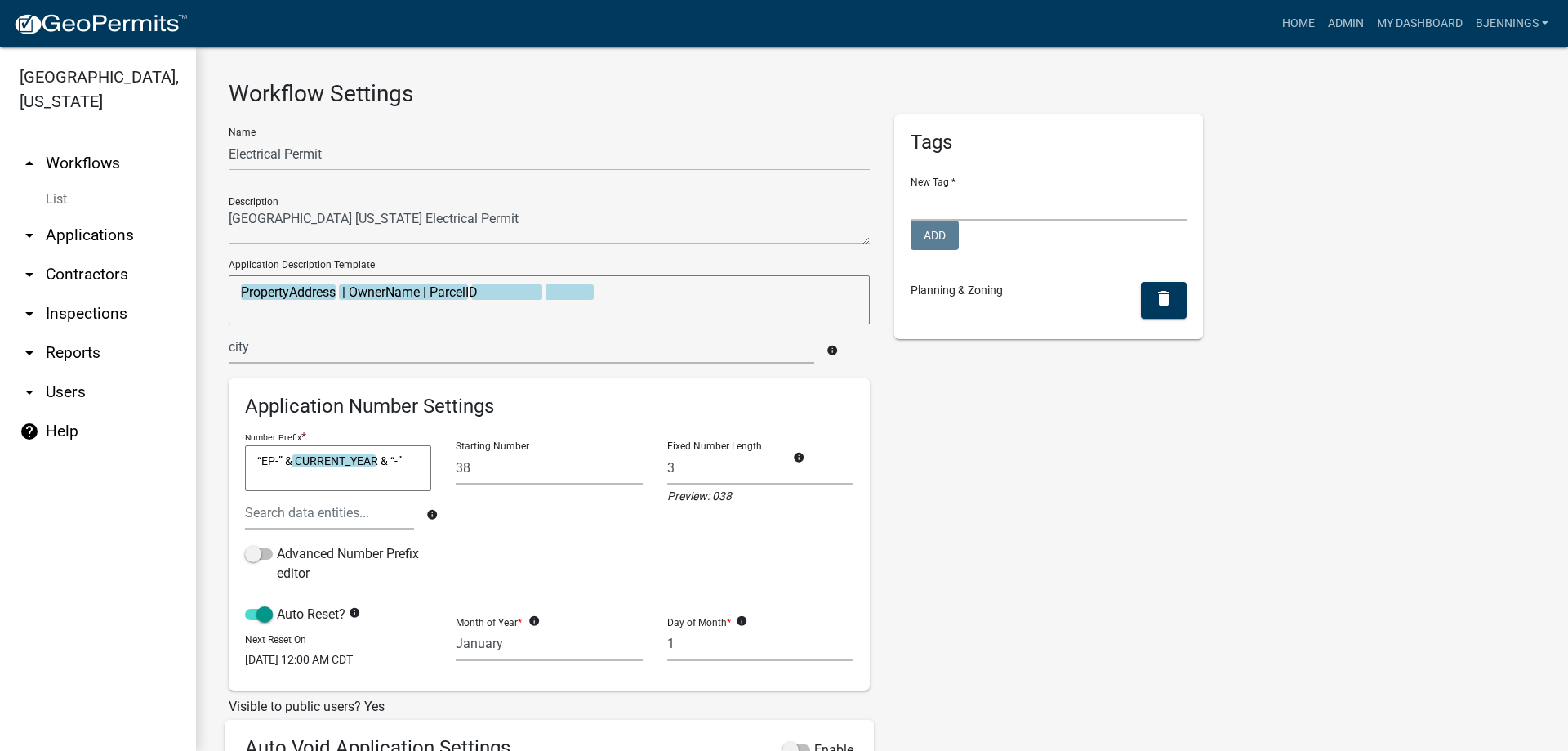
type textarea "PropertyAddress PARCEL_SEARCH_City | OwnerName | ParcelID"
click at [384, 344] on input "text" at bounding box center [521, 347] width 585 height 34
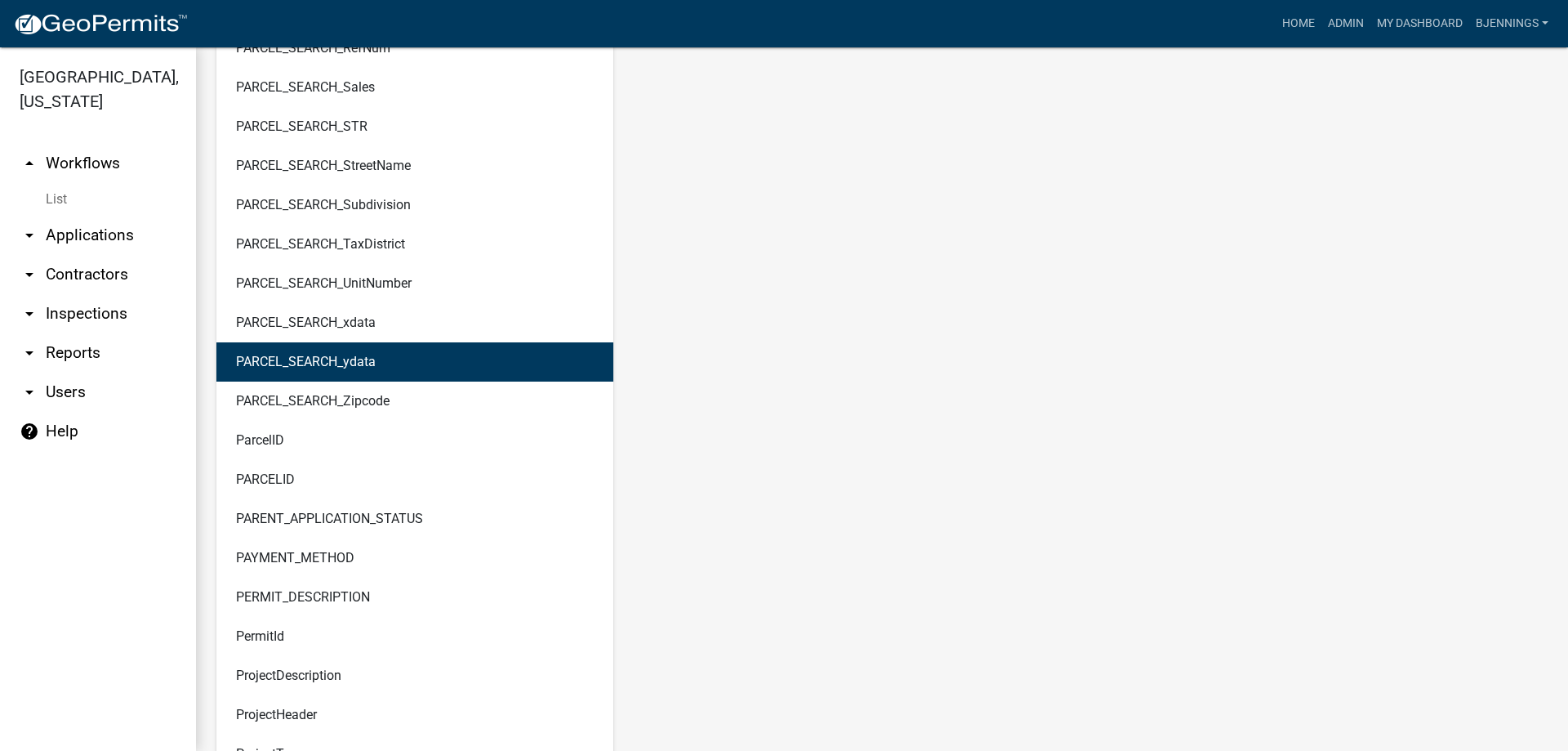
scroll to position [5473, 0]
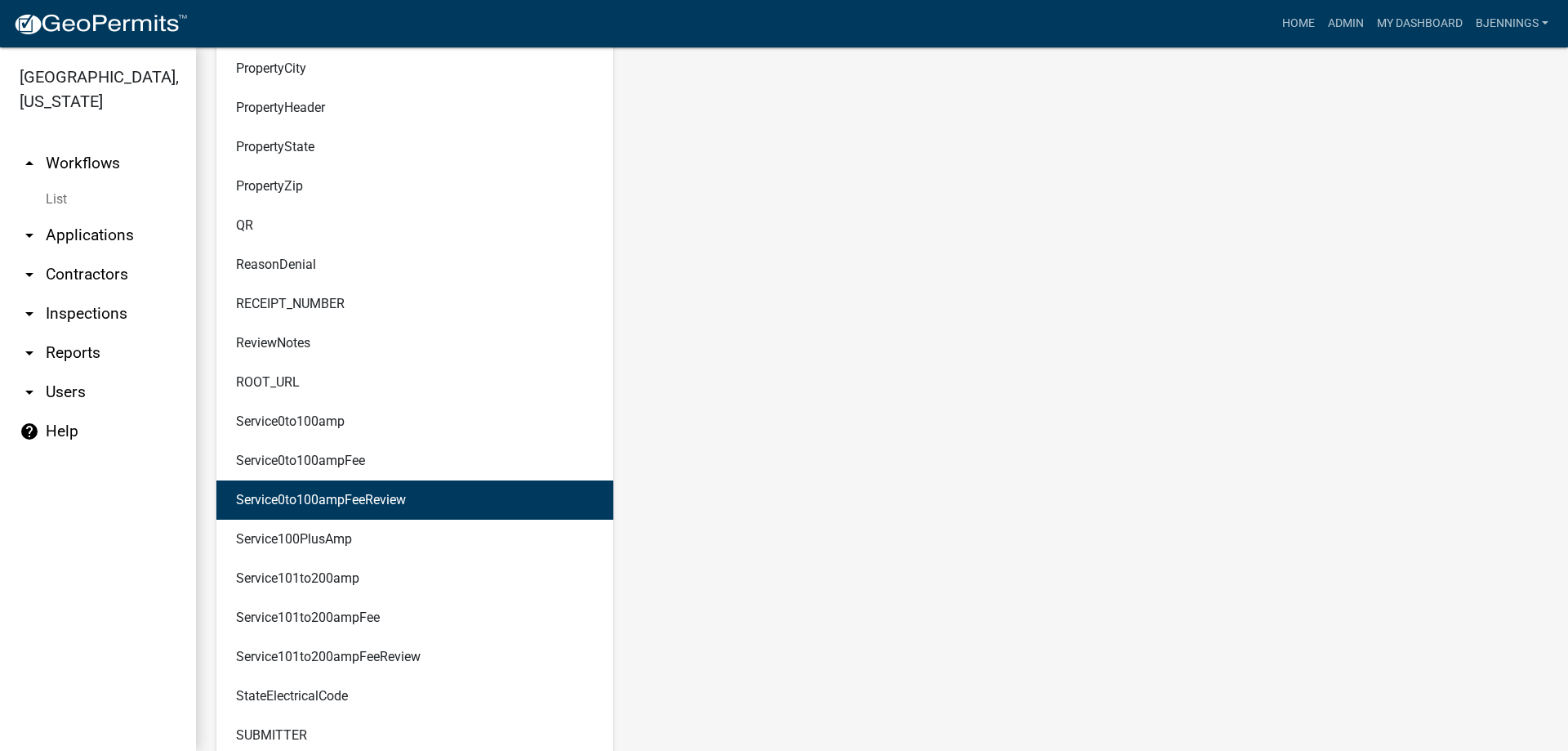
click at [940, 469] on main "Workflow Settings Name Electrical Permit Description Application Description Te…" at bounding box center [882, 399] width 1373 height 704
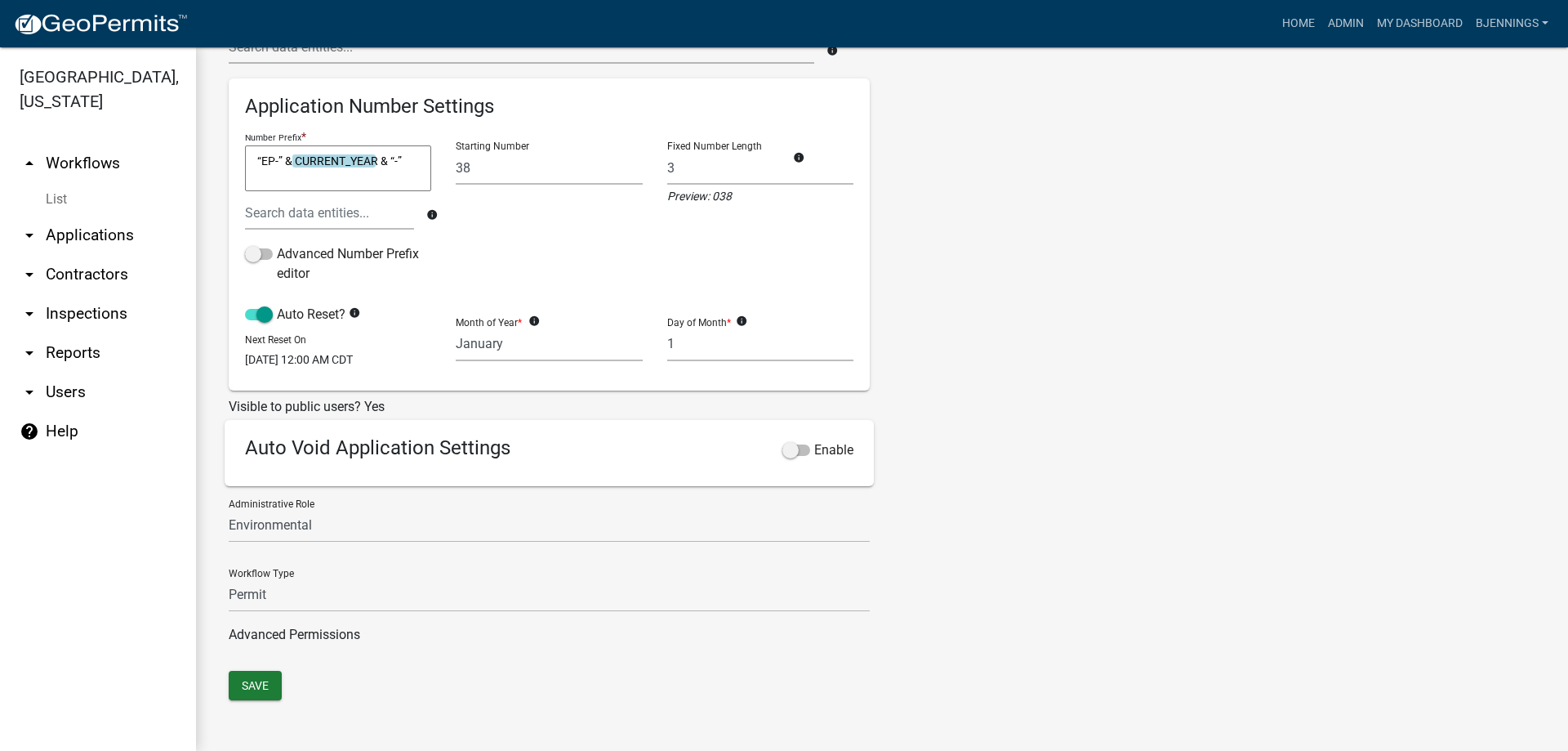
scroll to position [0, 0]
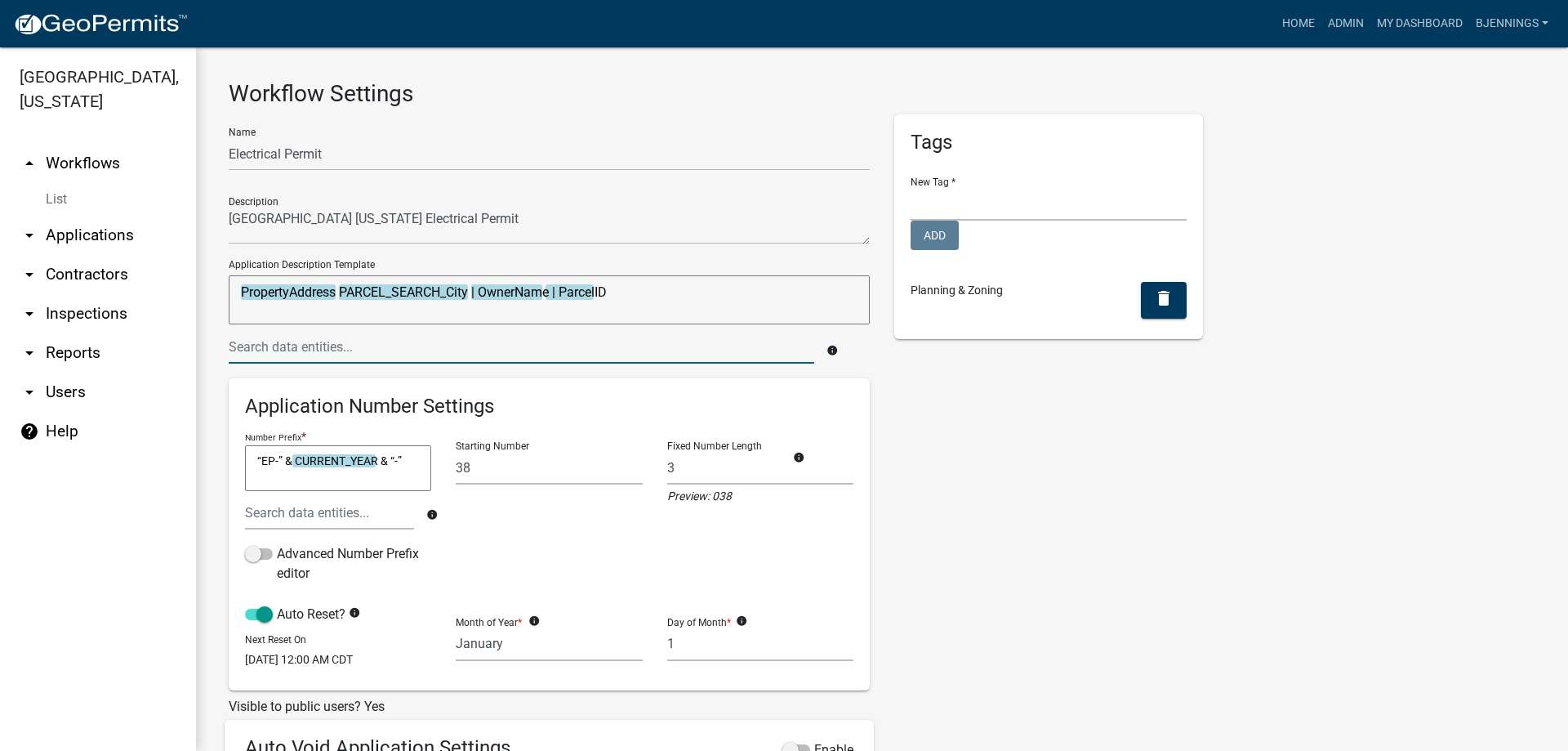
click at [452, 346] on input "text" at bounding box center [521, 347] width 585 height 34
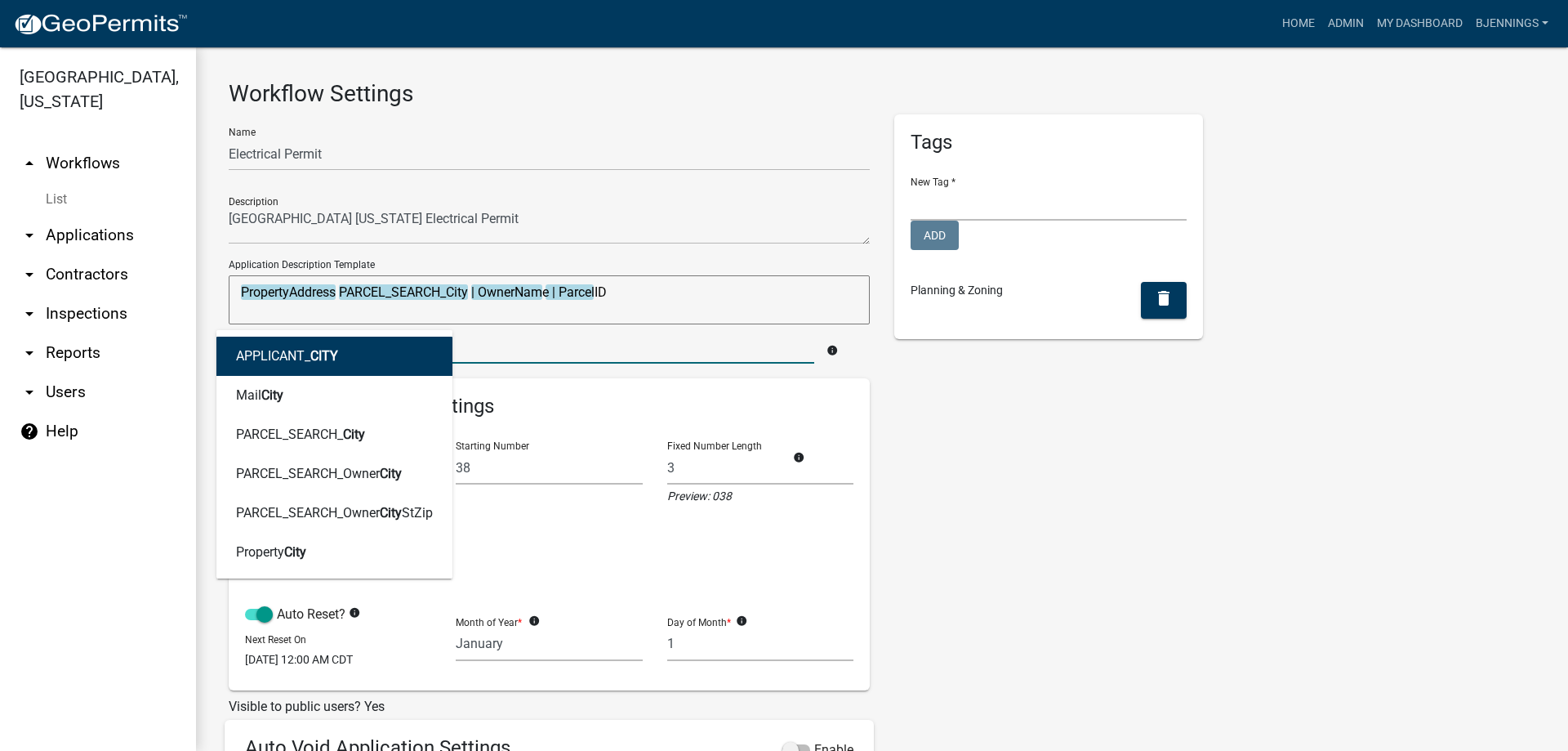
type input "city"
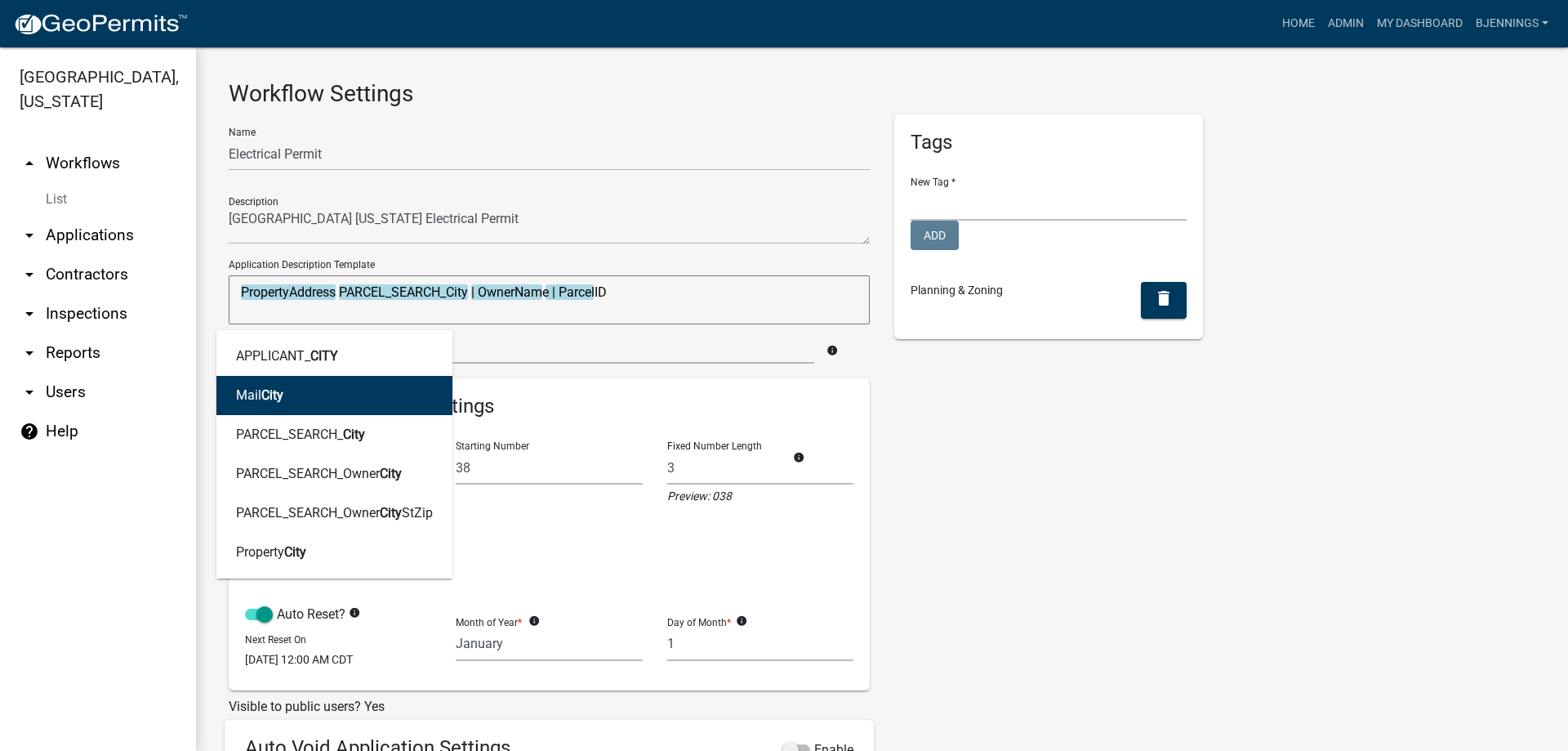
click at [1038, 458] on div "Tags New Tag * Engineering Add Planning & Zoning delete" at bounding box center [1049, 543] width 333 height 856
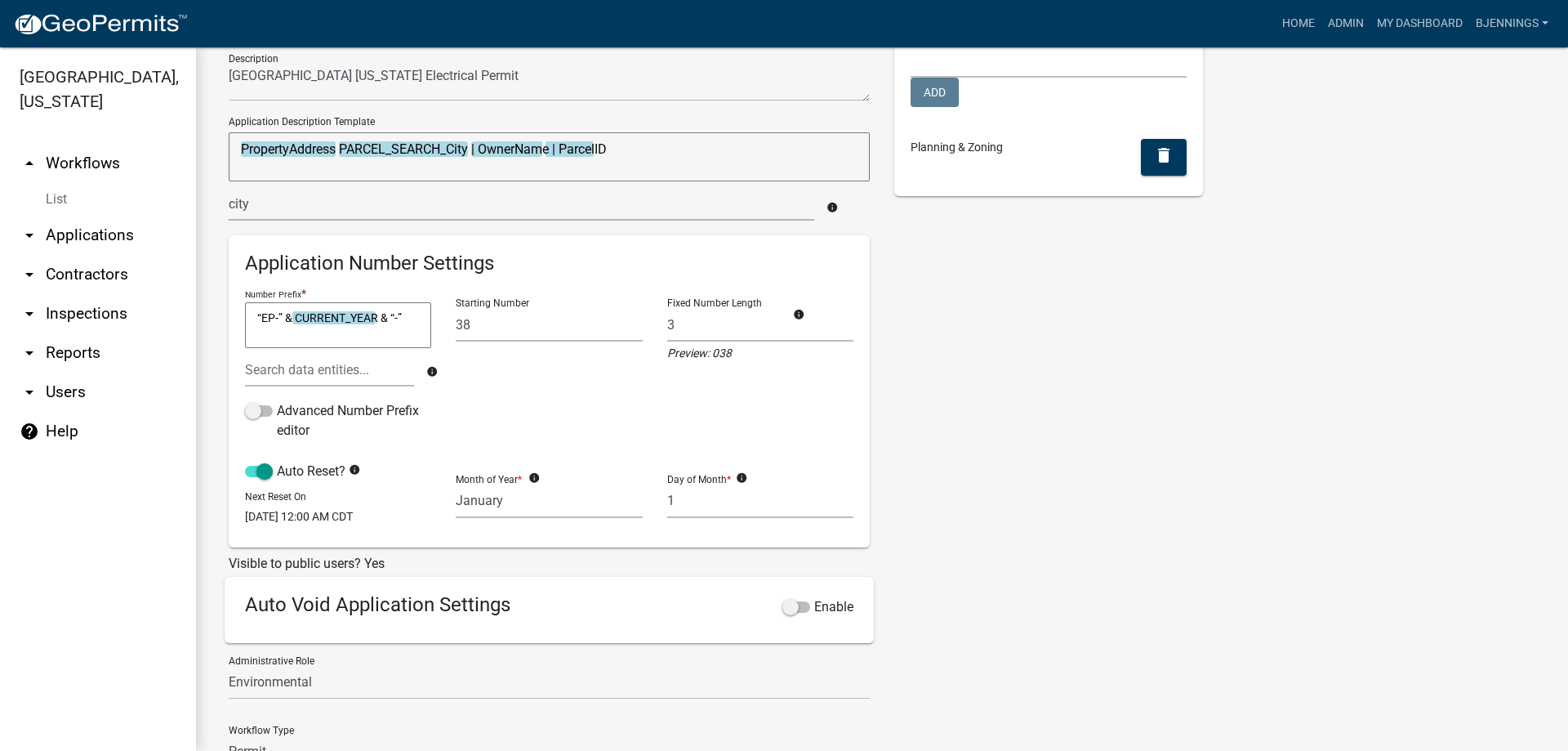
scroll to position [311, 0]
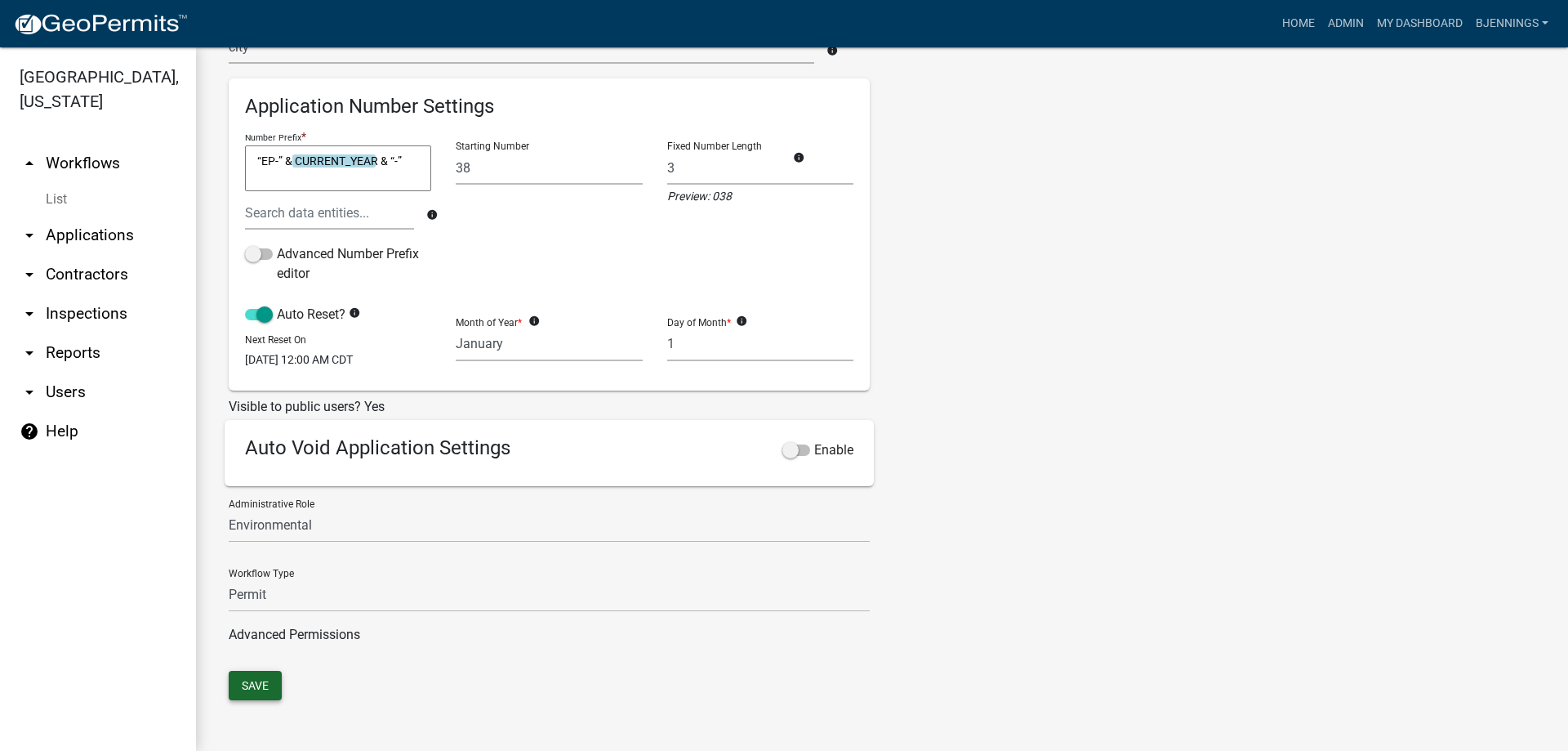
click at [261, 689] on button "Save" at bounding box center [255, 686] width 53 height 30
click at [381, 525] on select "Complaints 911 Planning and Zoning Environmental Admin Schneider Engineer" at bounding box center [549, 526] width 641 height 34
select select "d392e26b-c0c0-45aa-bdb1-7f983545489e"
click at [229, 509] on select "Complaints 911 Planning and Zoning Environmental Admin Schneider Engineer" at bounding box center [549, 526] width 641 height 34
click at [256, 684] on button "Save" at bounding box center [255, 686] width 53 height 30
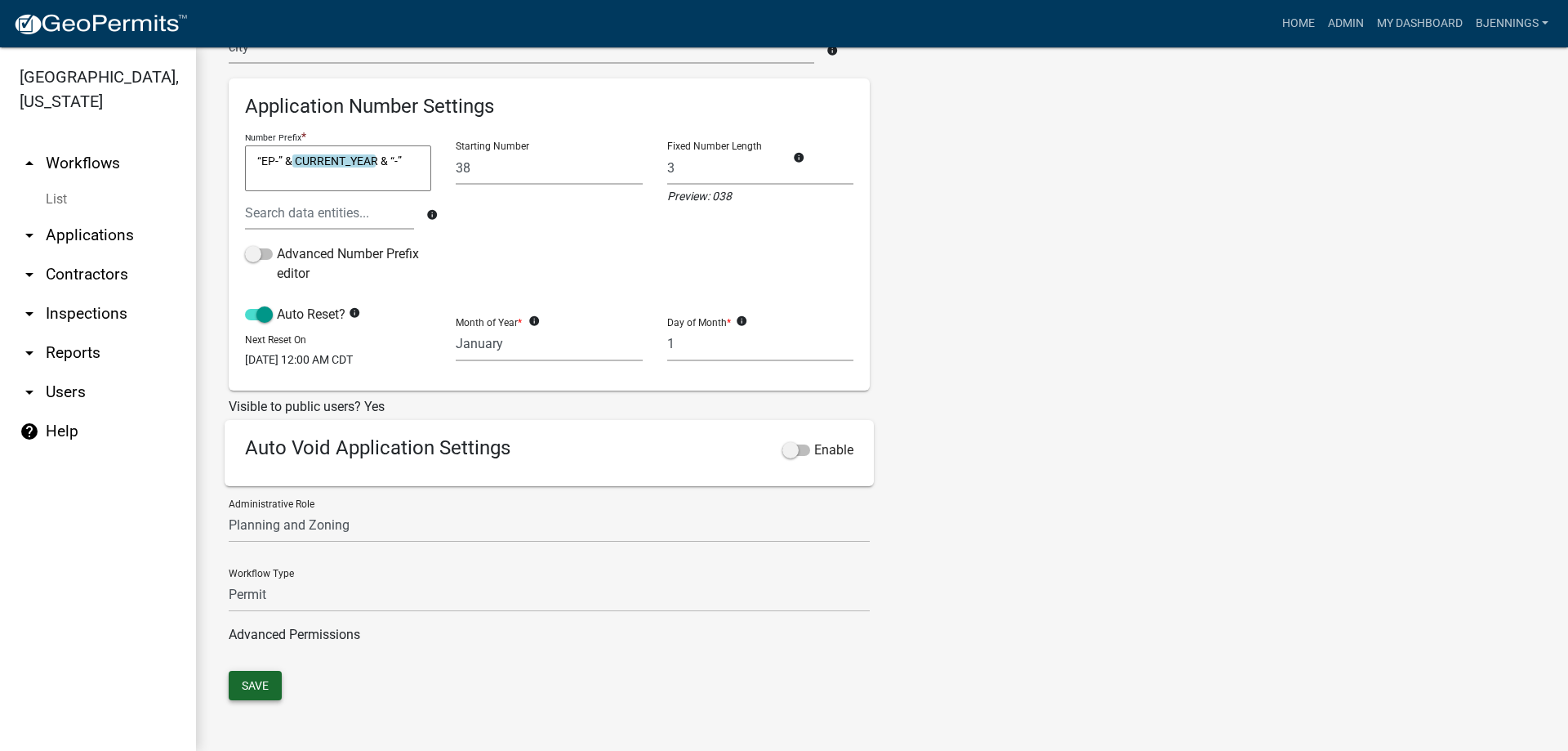
click at [261, 676] on button "Save" at bounding box center [255, 686] width 53 height 30
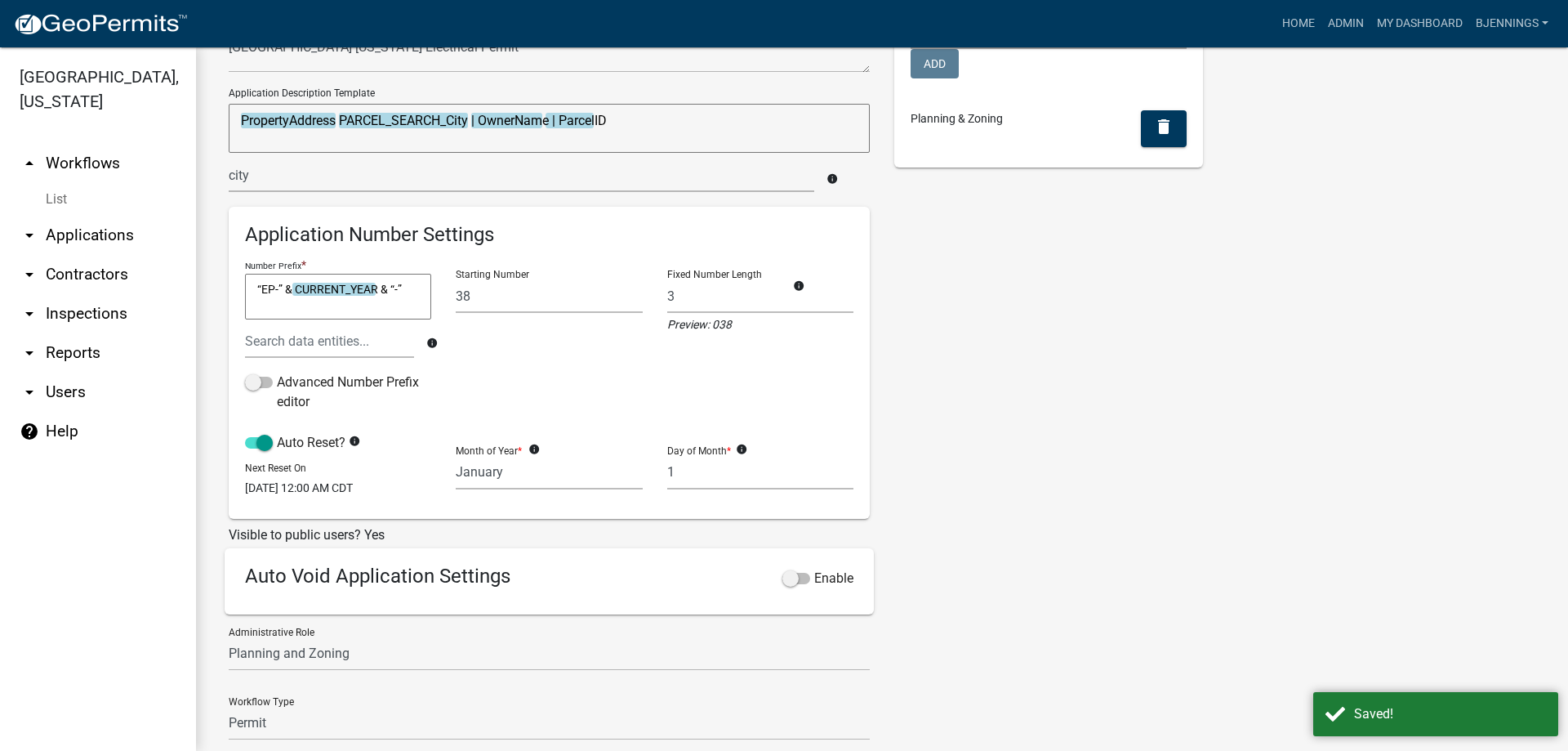
scroll to position [0, 0]
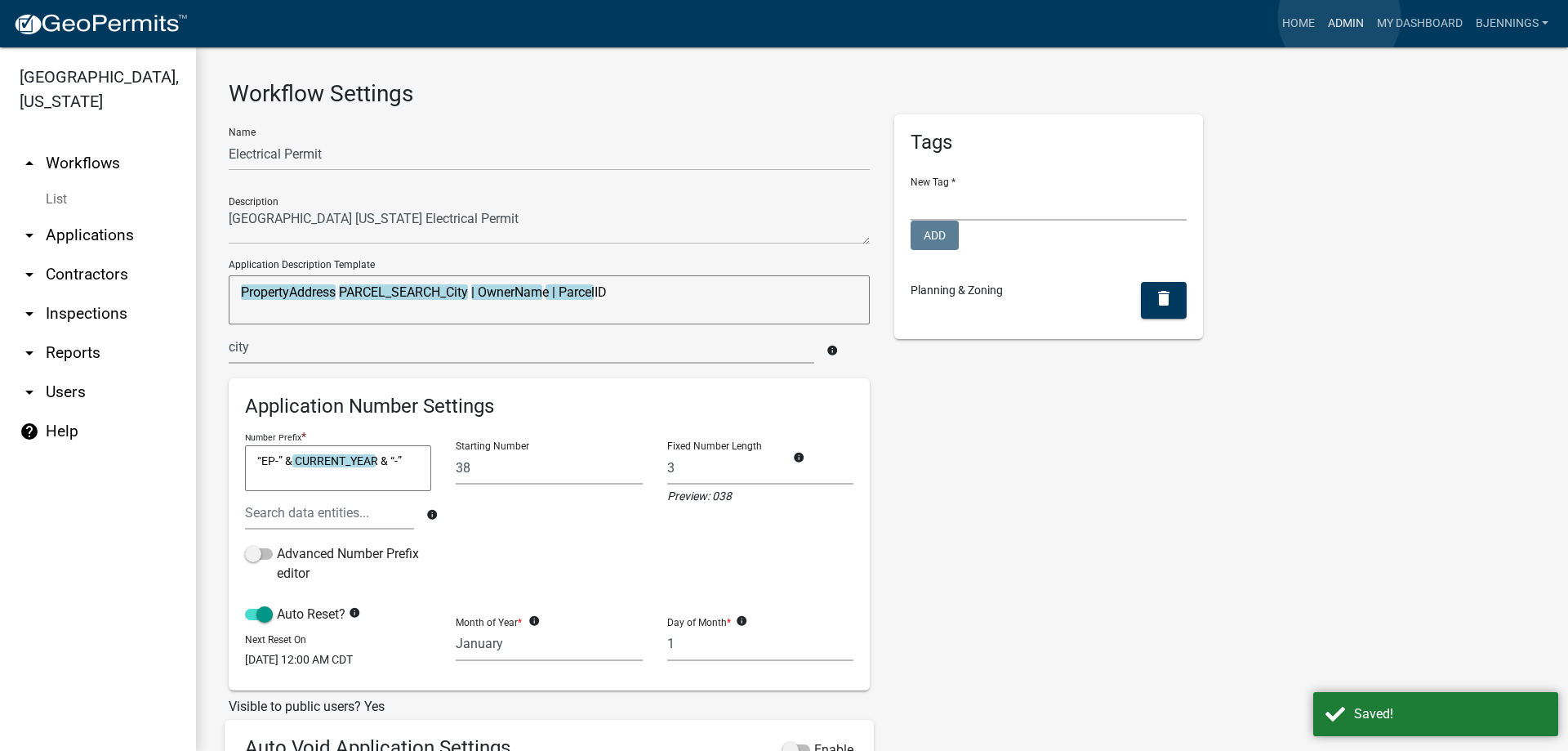
click at [1340, 17] on link "Admin" at bounding box center [1346, 23] width 49 height 31
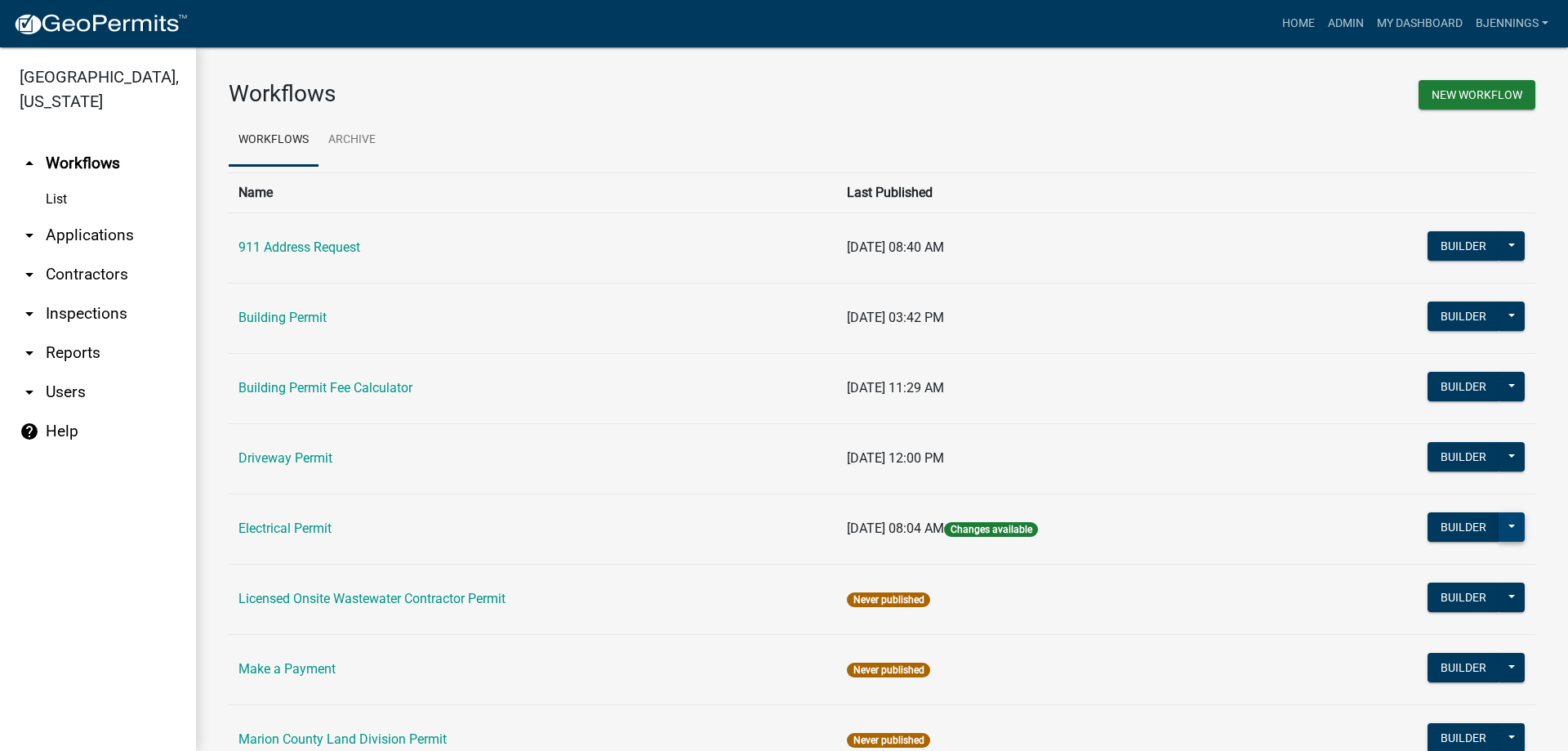
click at [1499, 518] on button at bounding box center [1512, 527] width 26 height 30
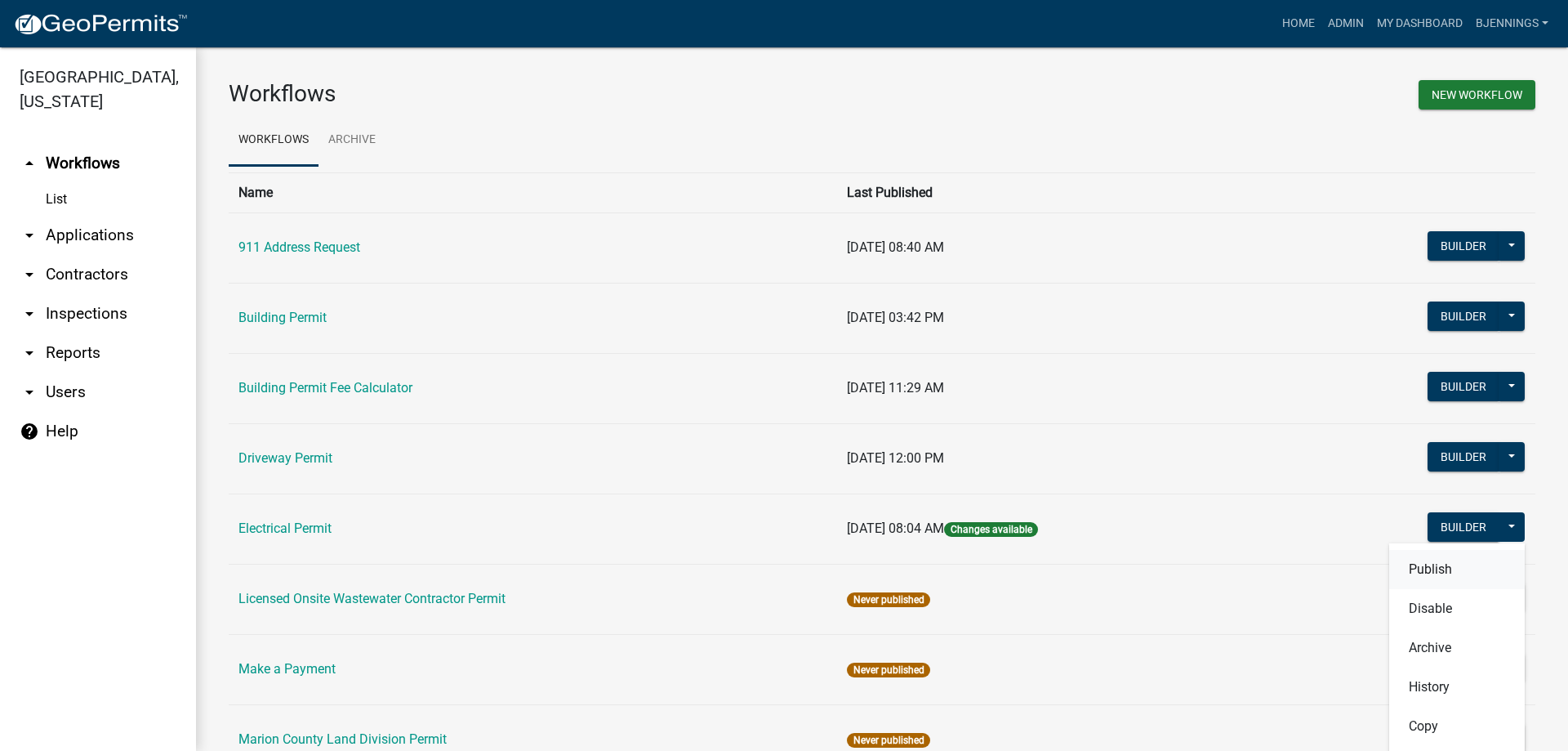
click at [1457, 575] on button "Publish" at bounding box center [1457, 570] width 136 height 39
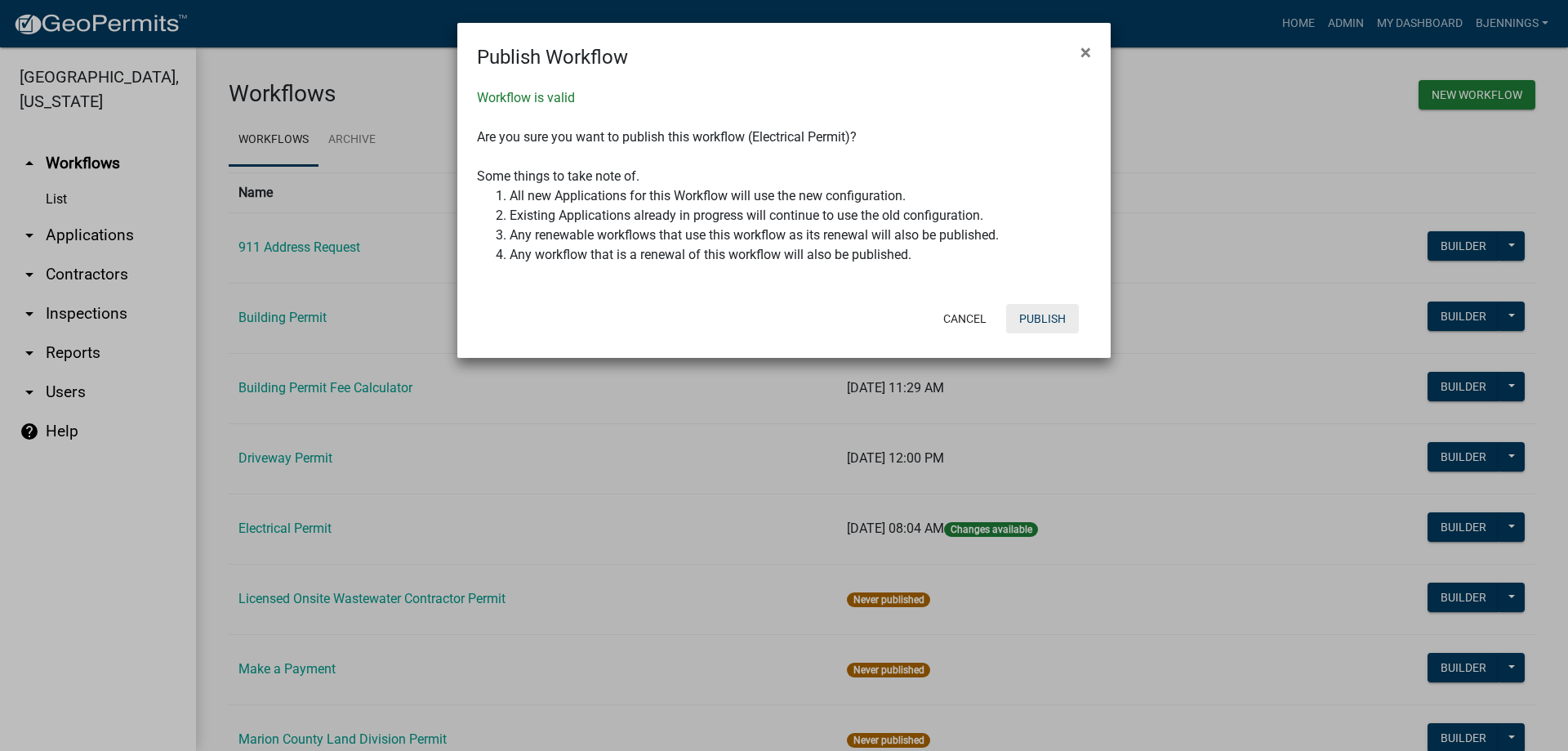
click at [1059, 315] on button "Publish" at bounding box center [1042, 319] width 73 height 30
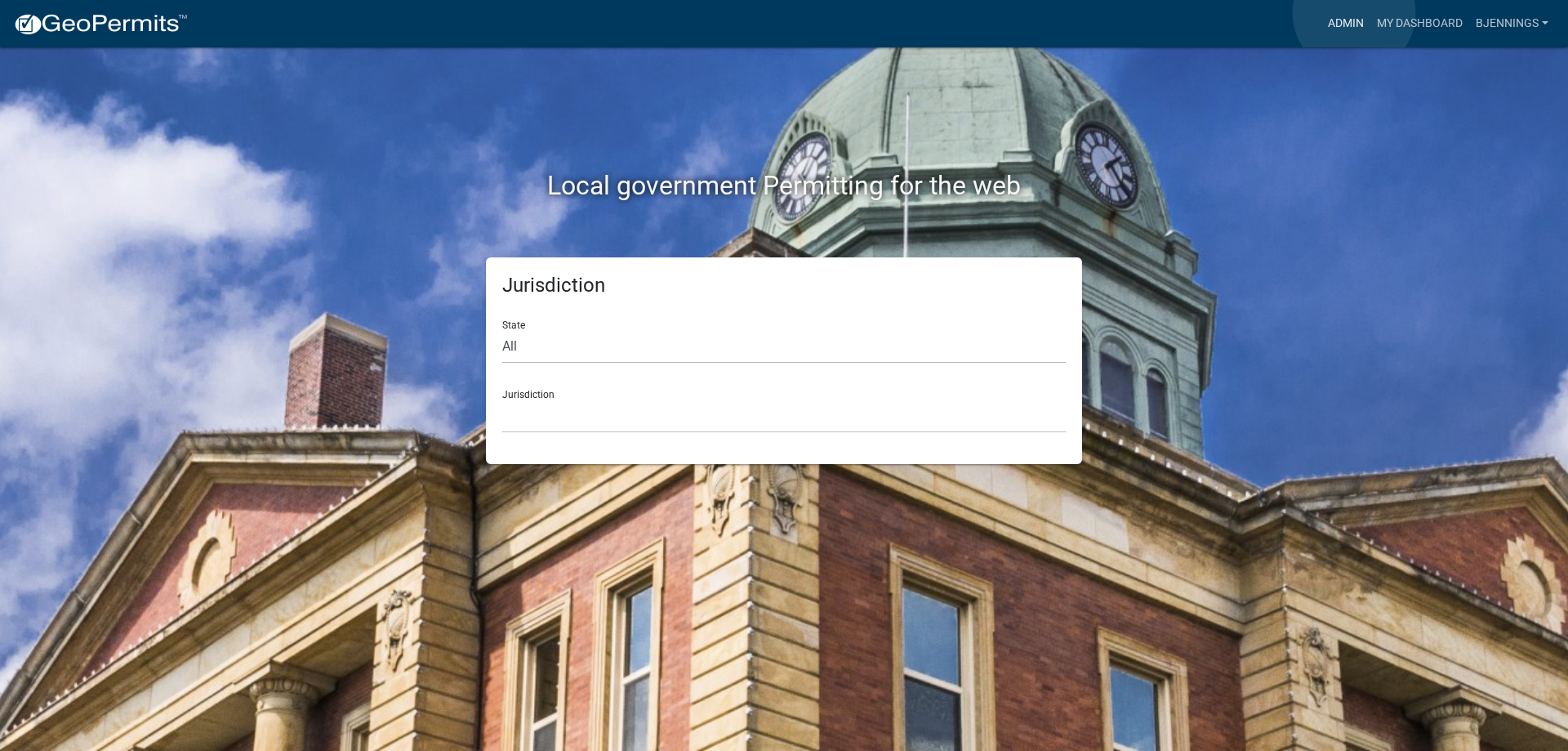
click at [1353, 13] on link "Admin" at bounding box center [1346, 23] width 49 height 31
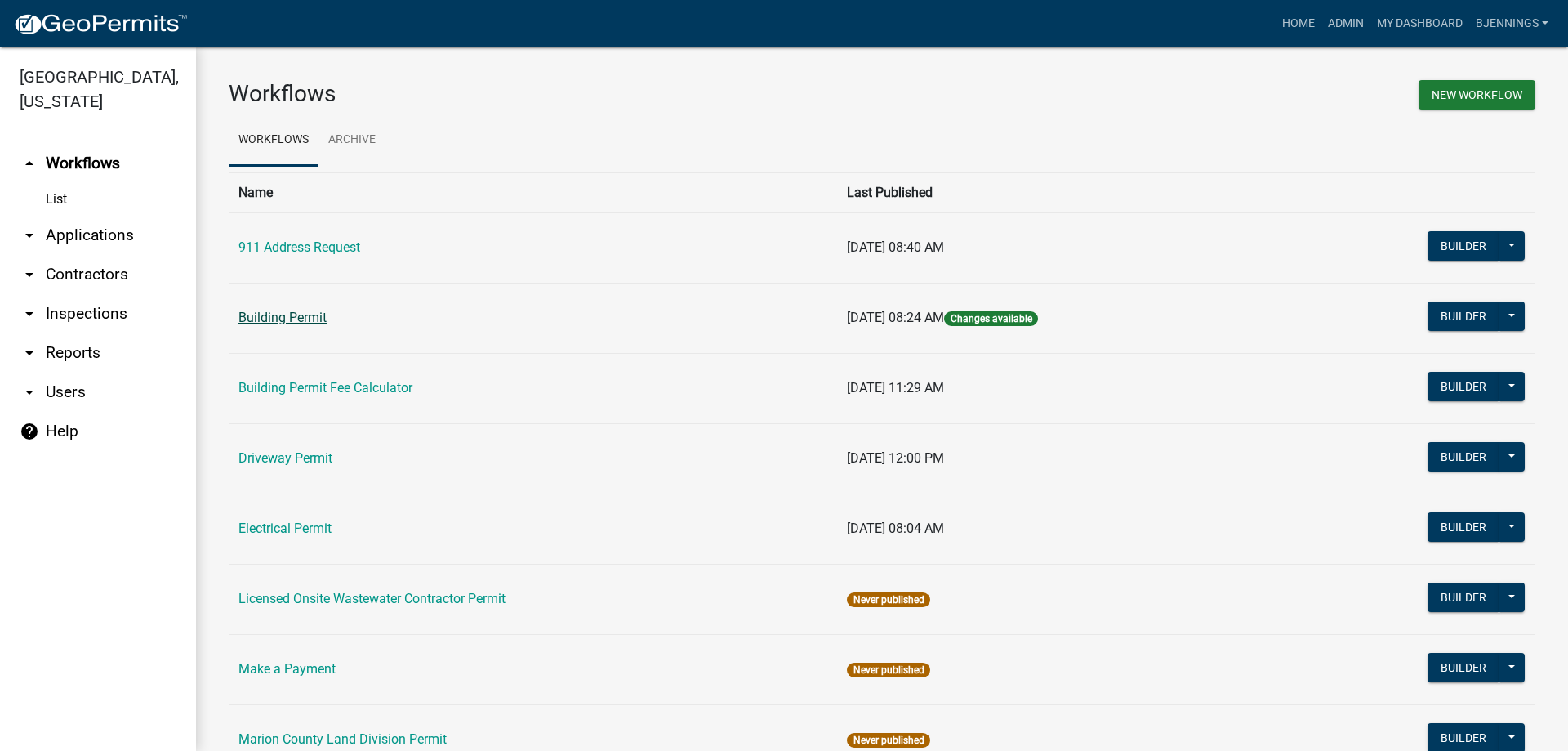
click at [258, 311] on link "Building Permit" at bounding box center [282, 317] width 88 height 16
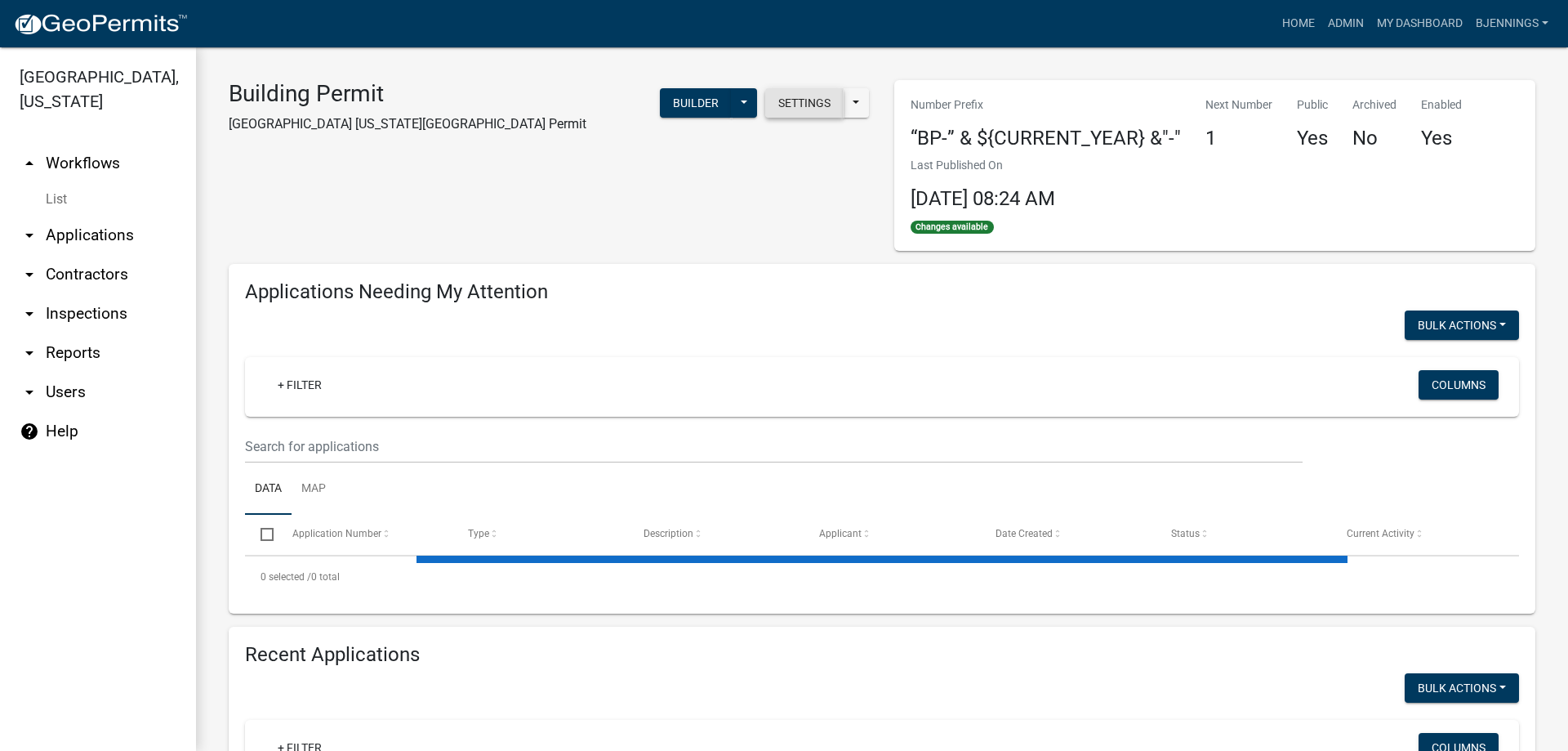
select select "3: 100"
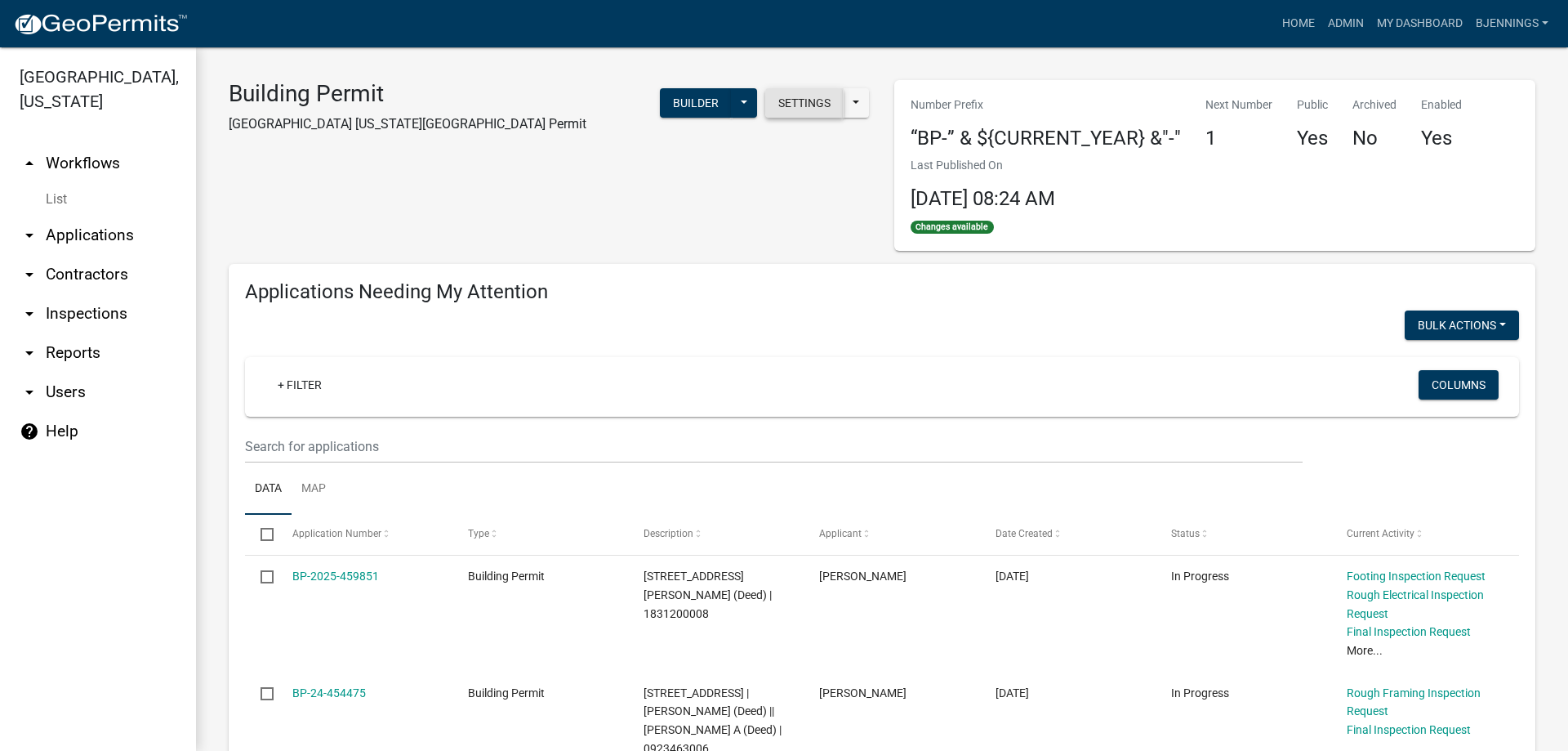
click at [787, 102] on button "Settings" at bounding box center [804, 103] width 78 height 30
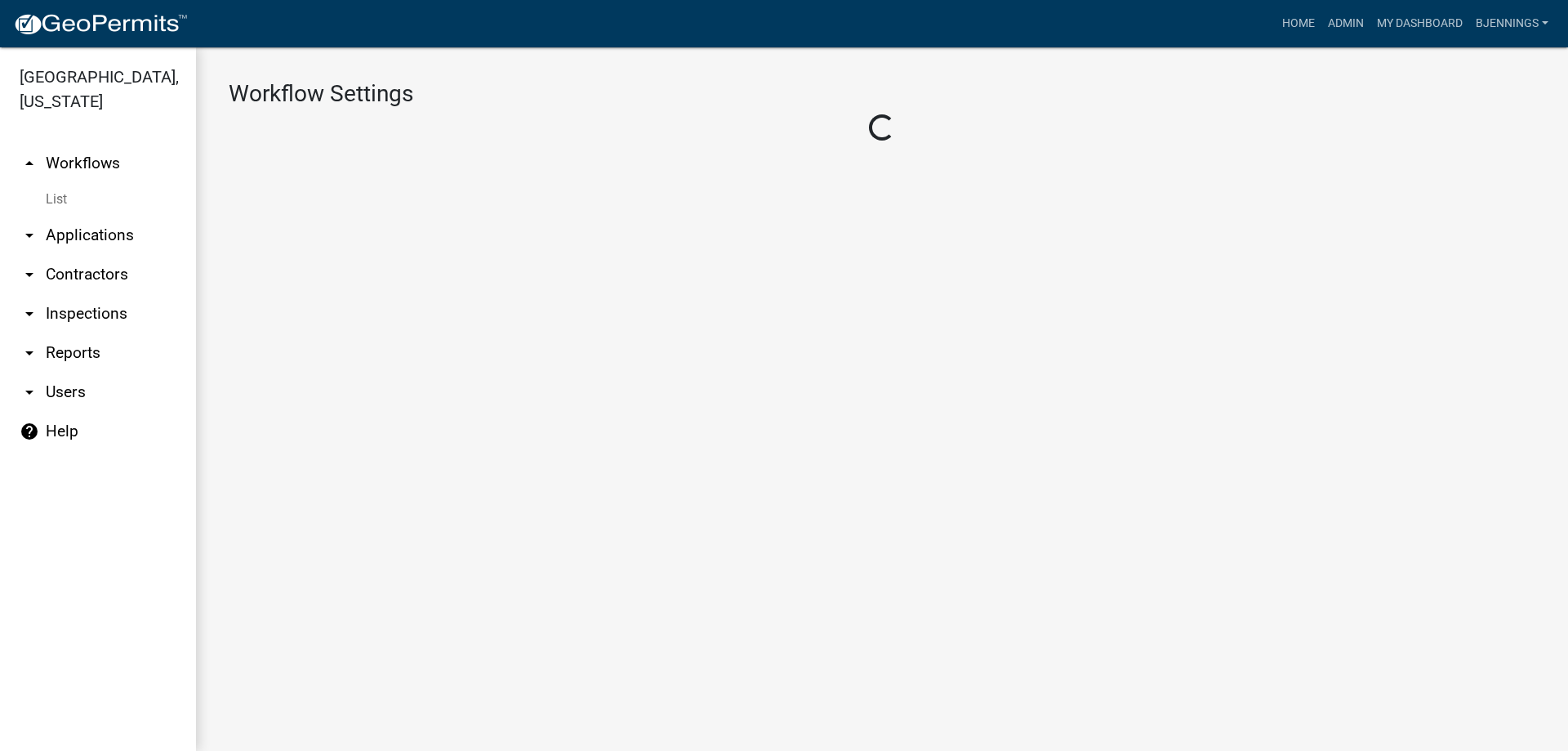
select select "1"
select select "d392e26b-c0c0-45aa-bdb1-7f983545489e"
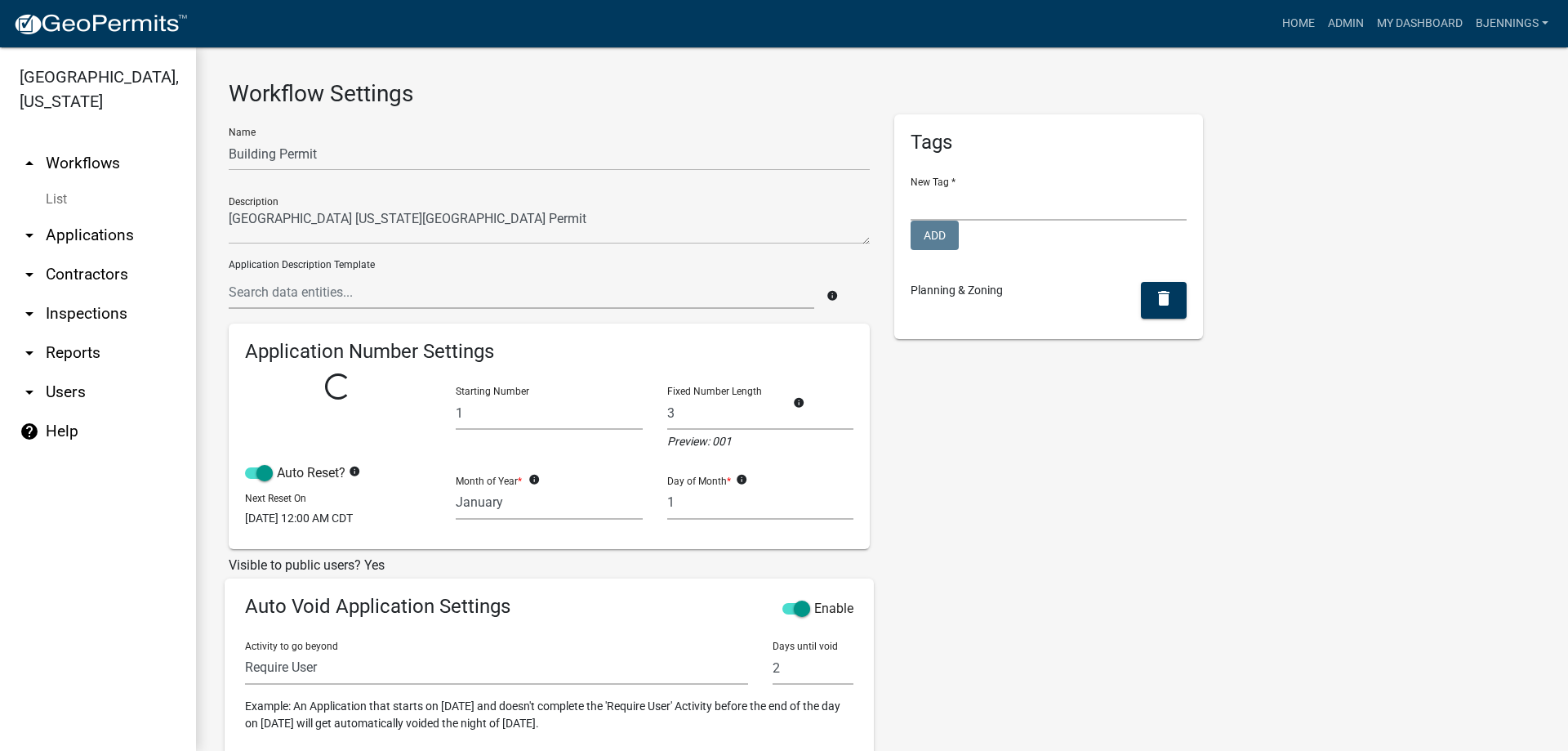
select select
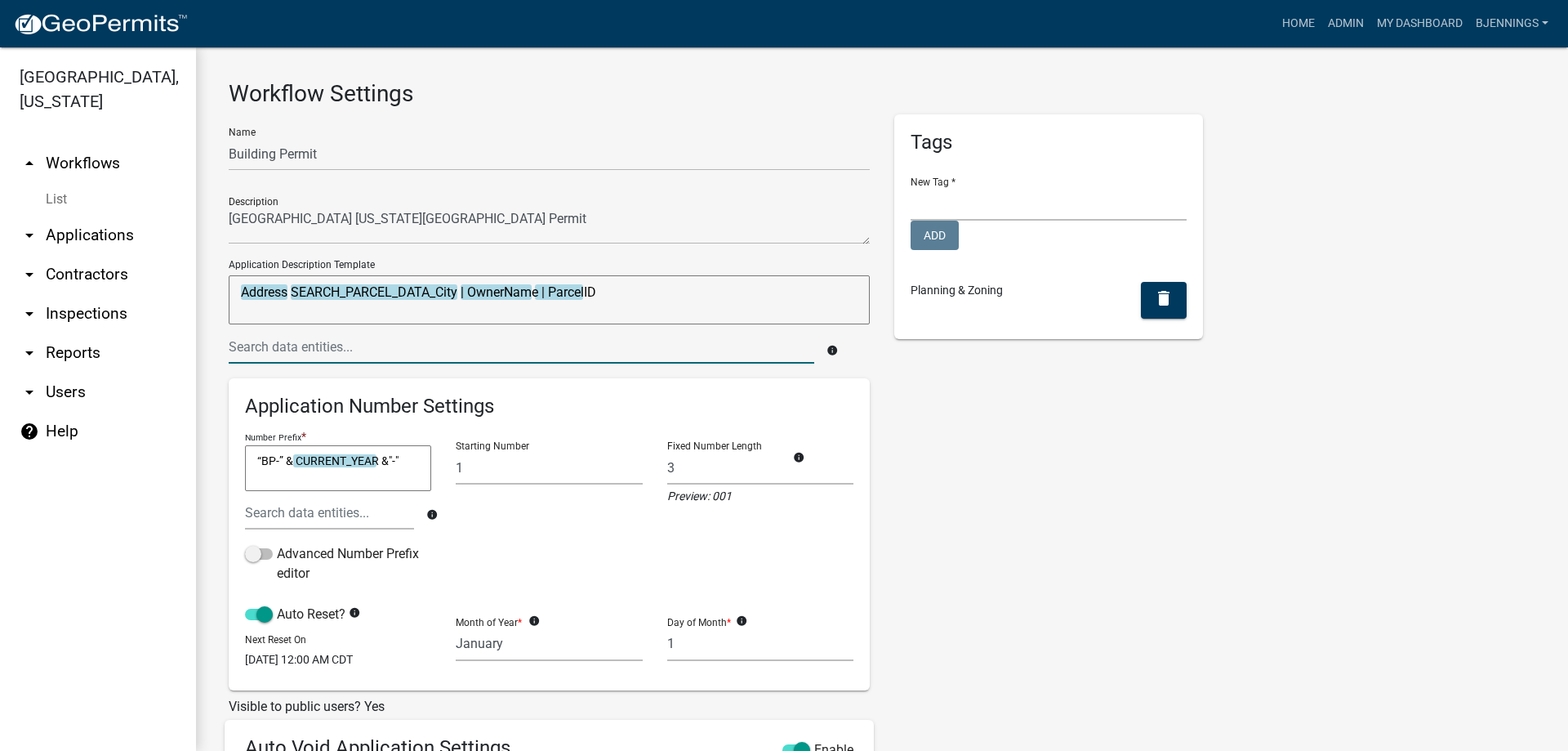
click at [616, 342] on input "text" at bounding box center [521, 347] width 585 height 34
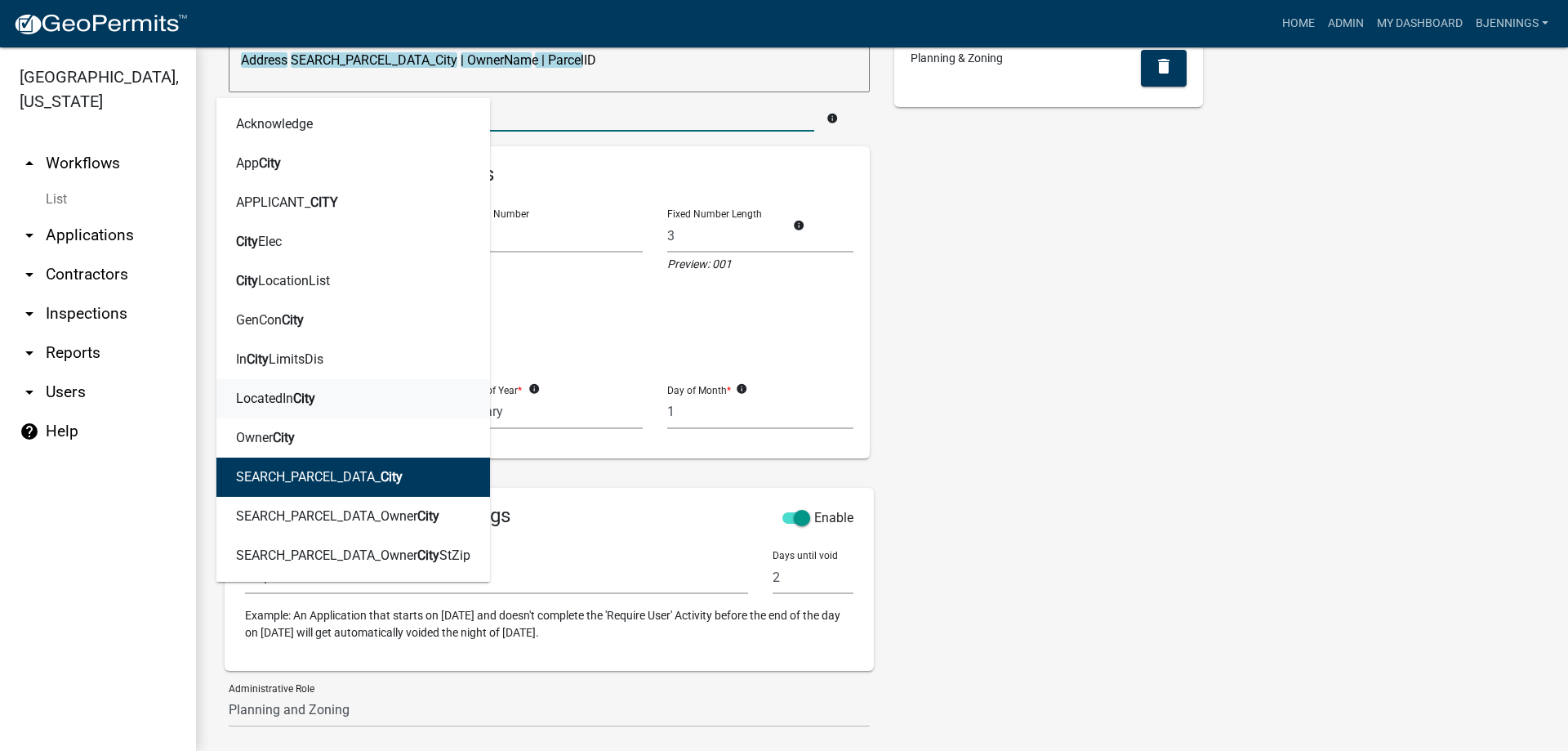
scroll to position [245, 0]
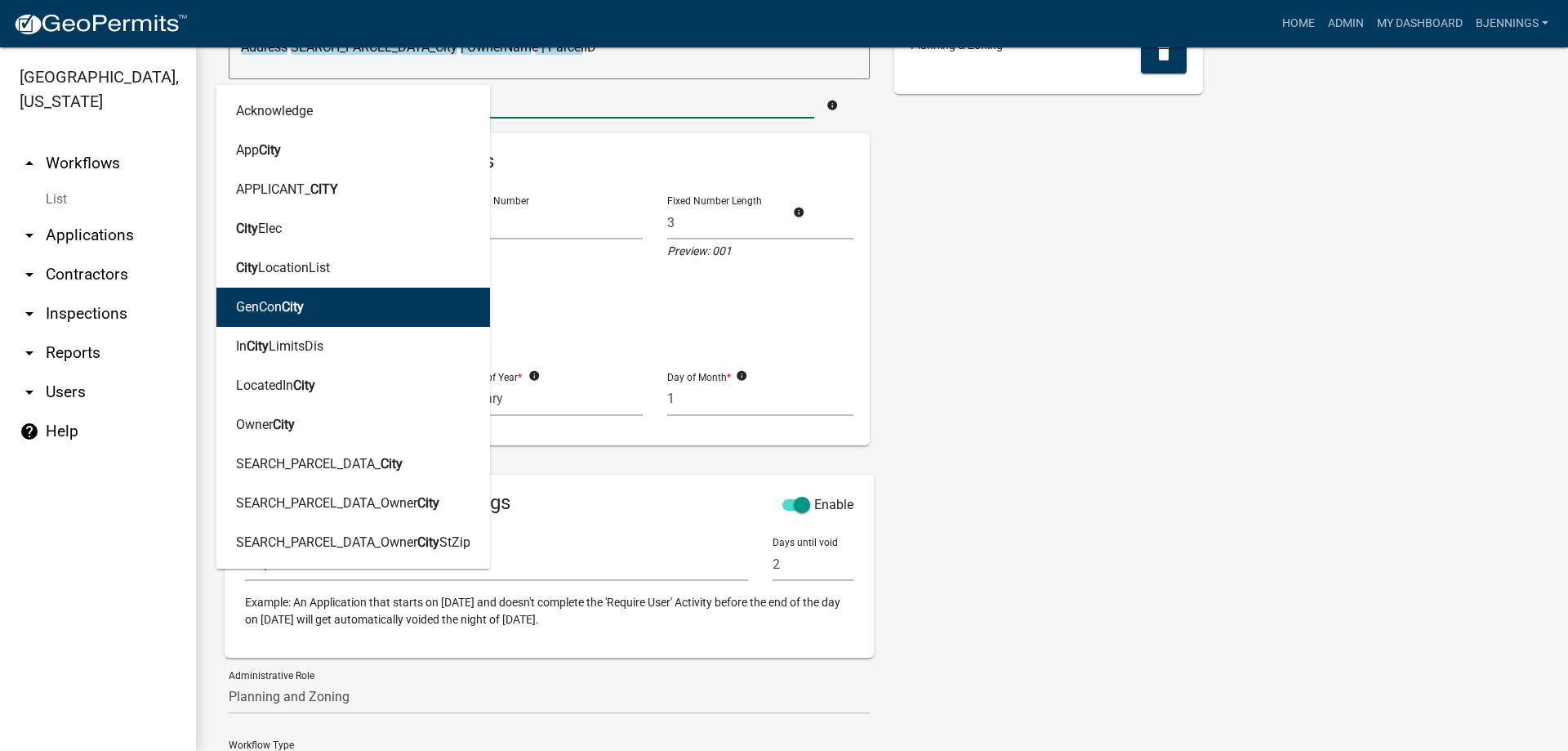
type input "city"
click at [1093, 338] on div "Tags New Tag * Engineering Add Planning & Zoning delete" at bounding box center [1049, 355] width 333 height 972
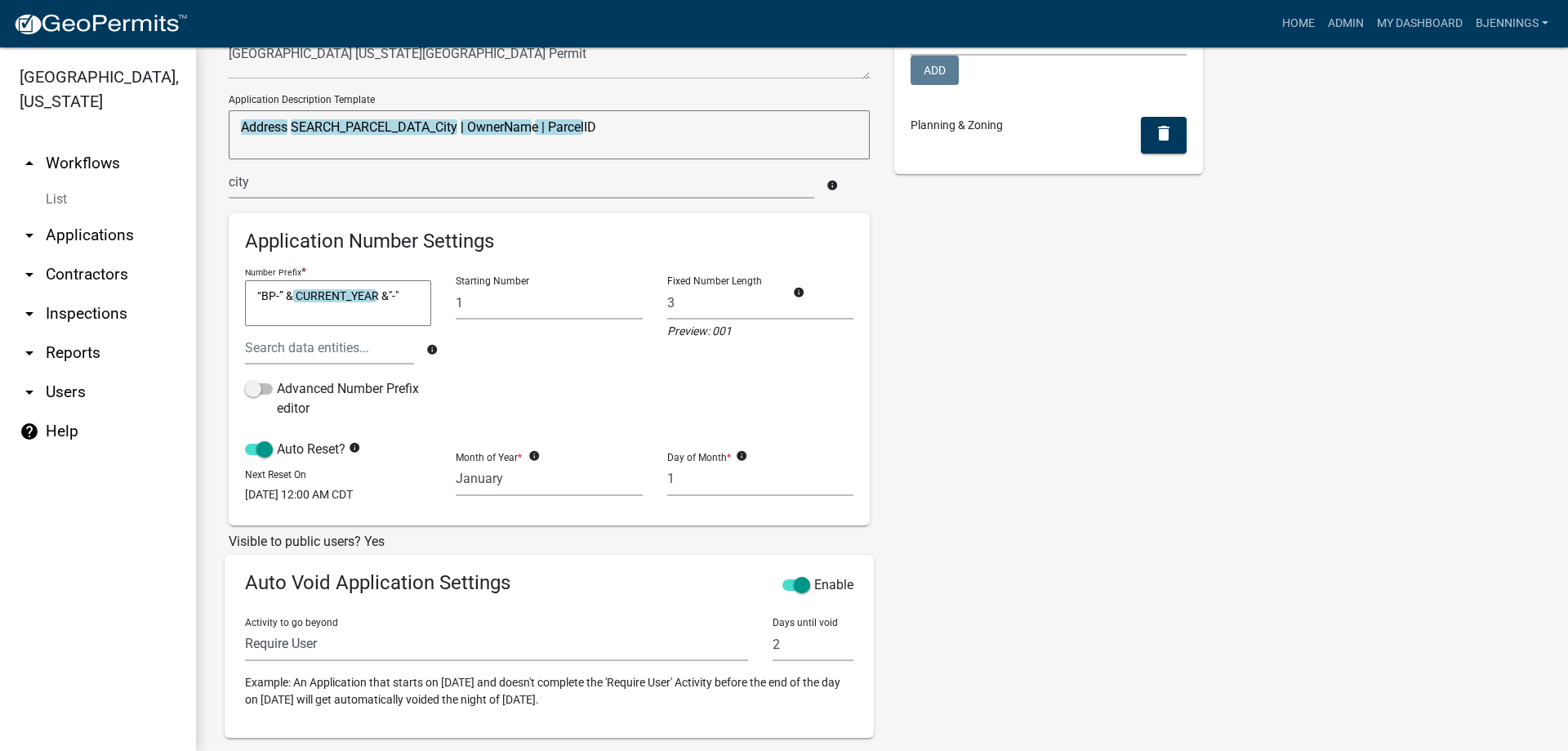
scroll to position [0, 0]
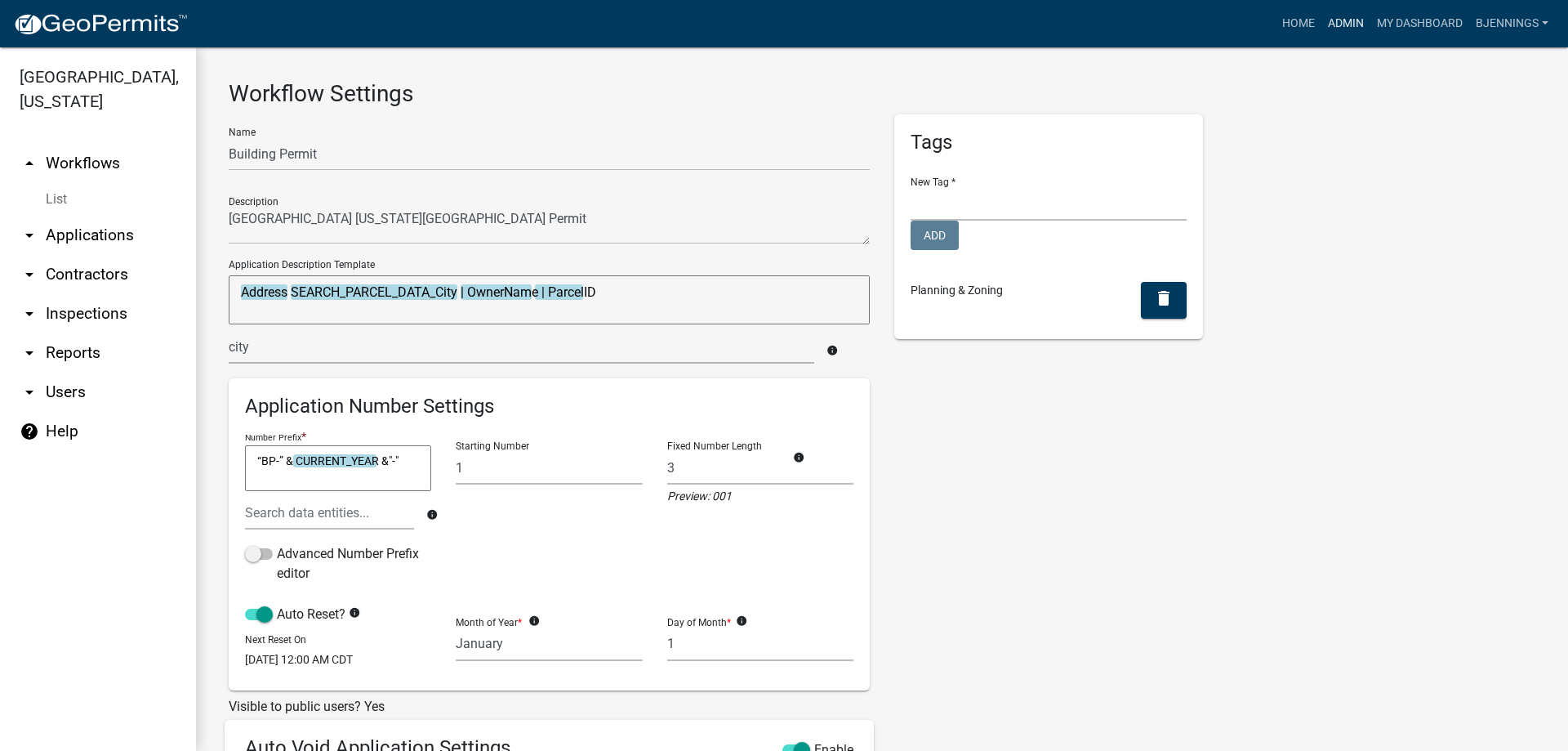
click at [1339, 25] on link "Admin" at bounding box center [1346, 23] width 49 height 31
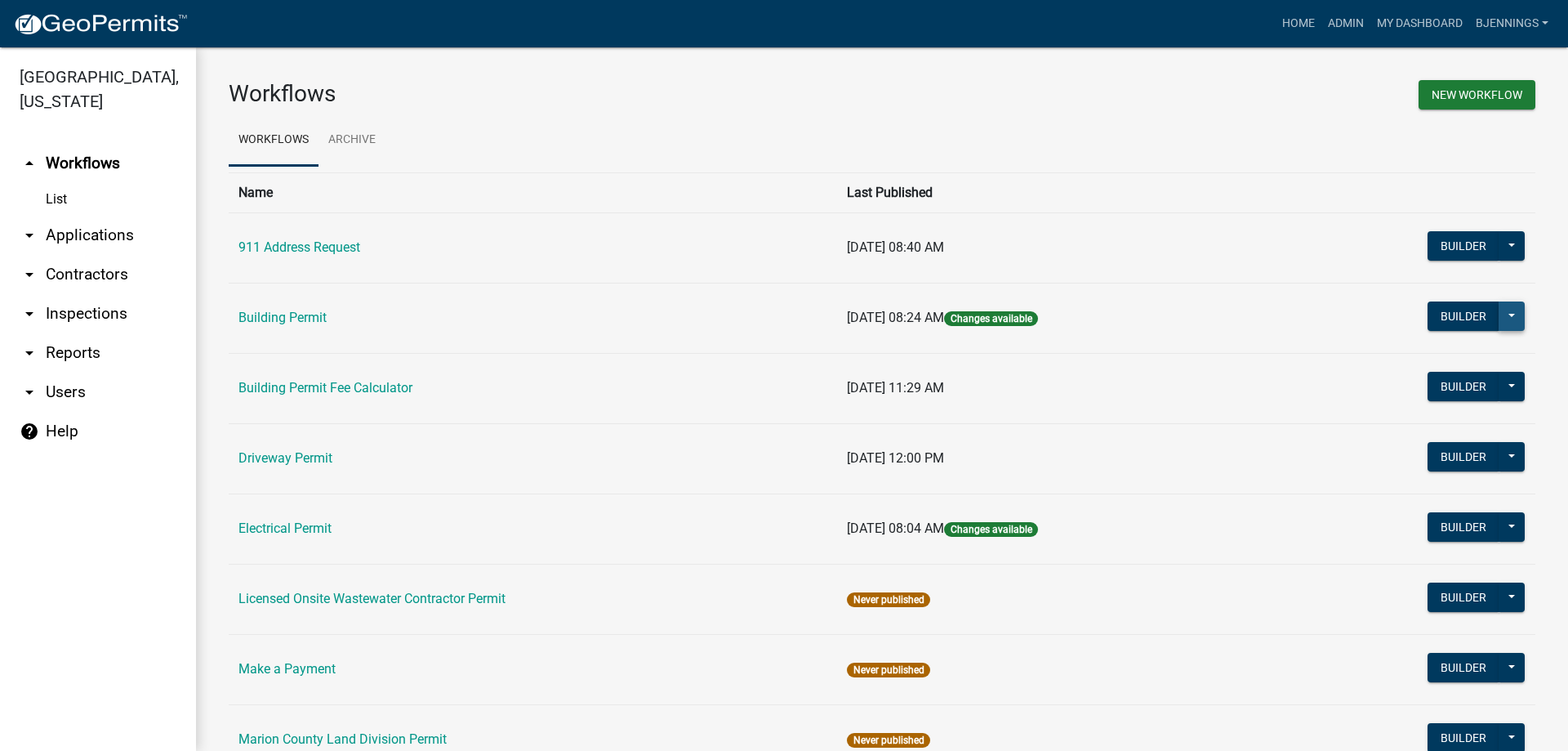
click at [1499, 311] on button at bounding box center [1512, 316] width 26 height 30
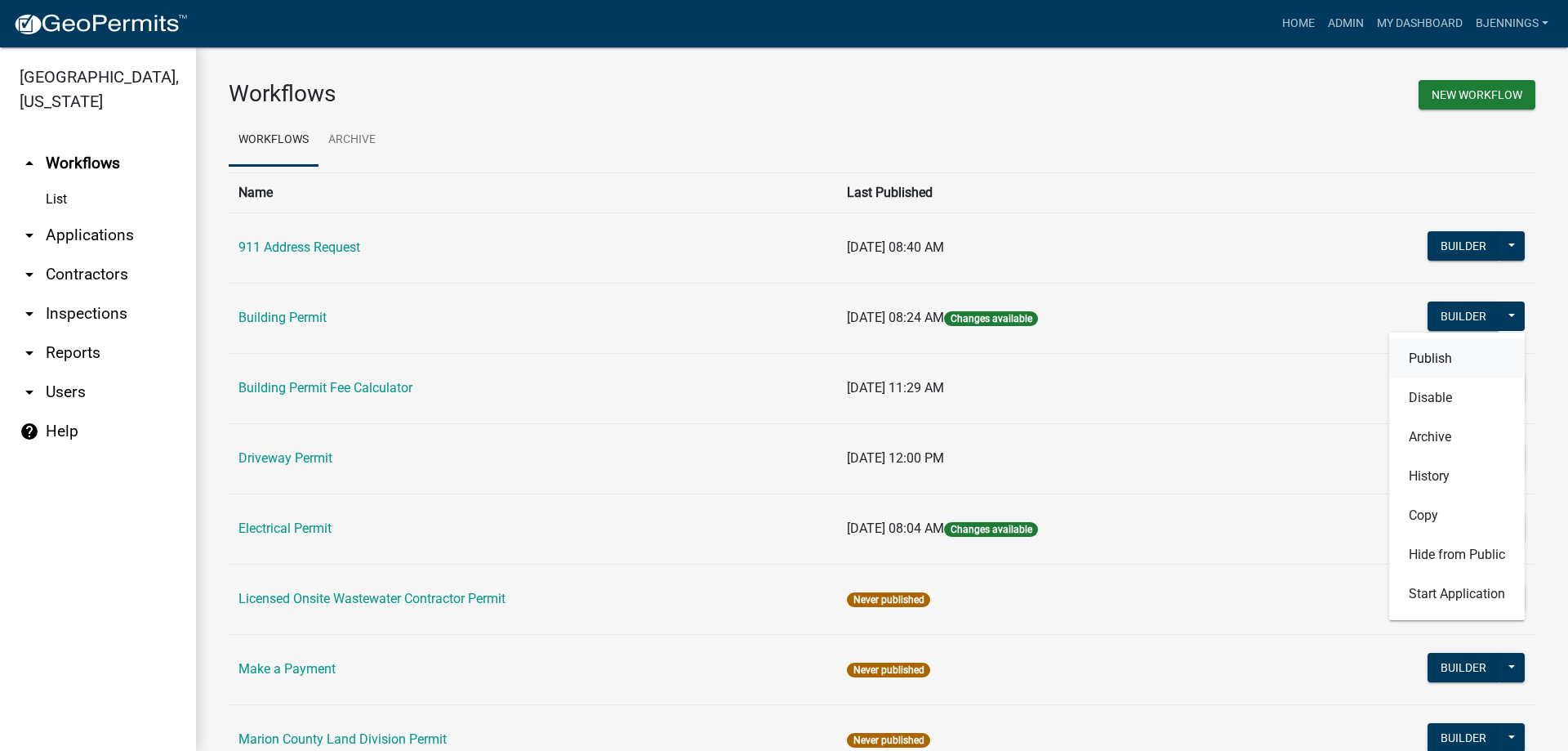
click at [1467, 362] on button "Publish" at bounding box center [1457, 358] width 136 height 39
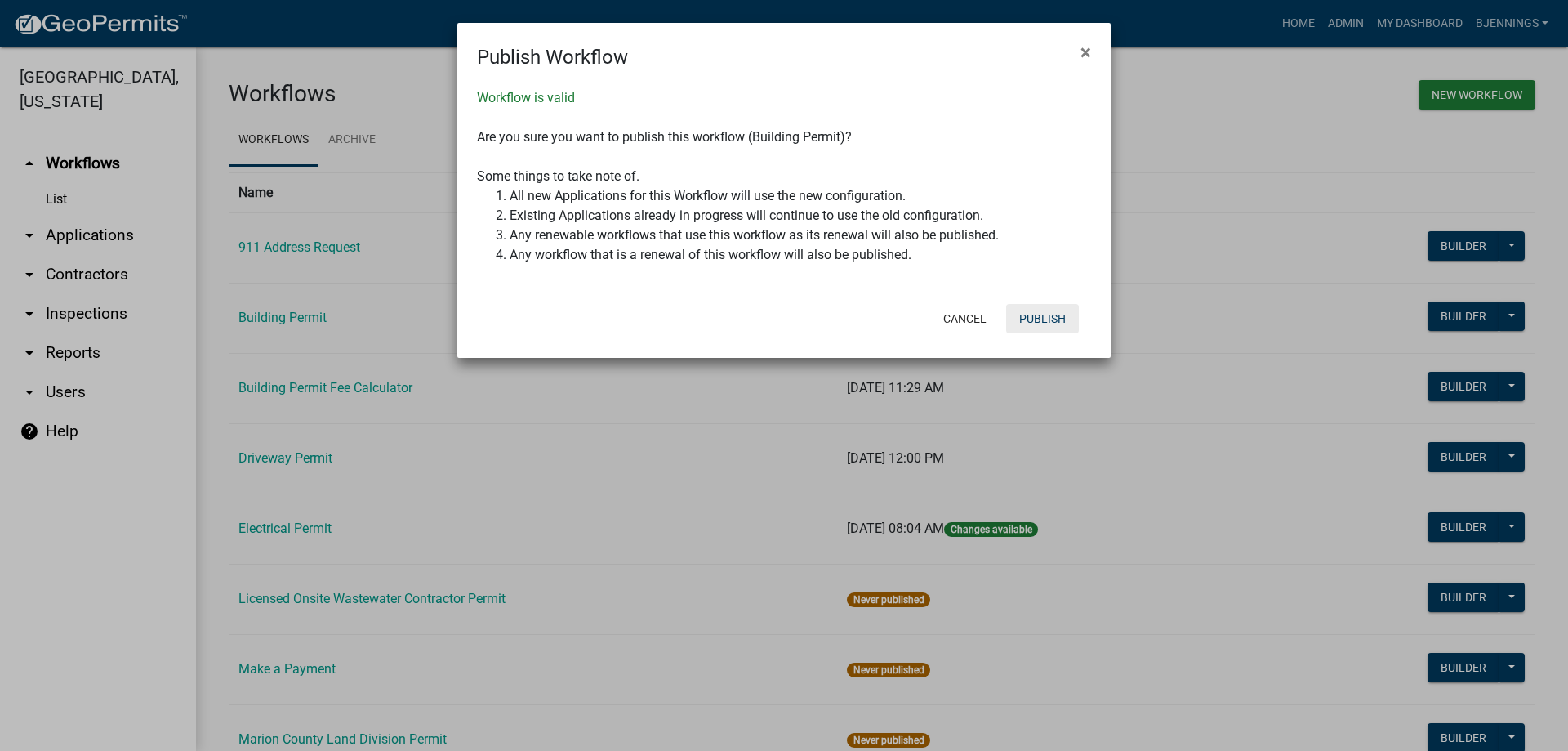
click at [1060, 321] on button "Publish" at bounding box center [1042, 319] width 73 height 30
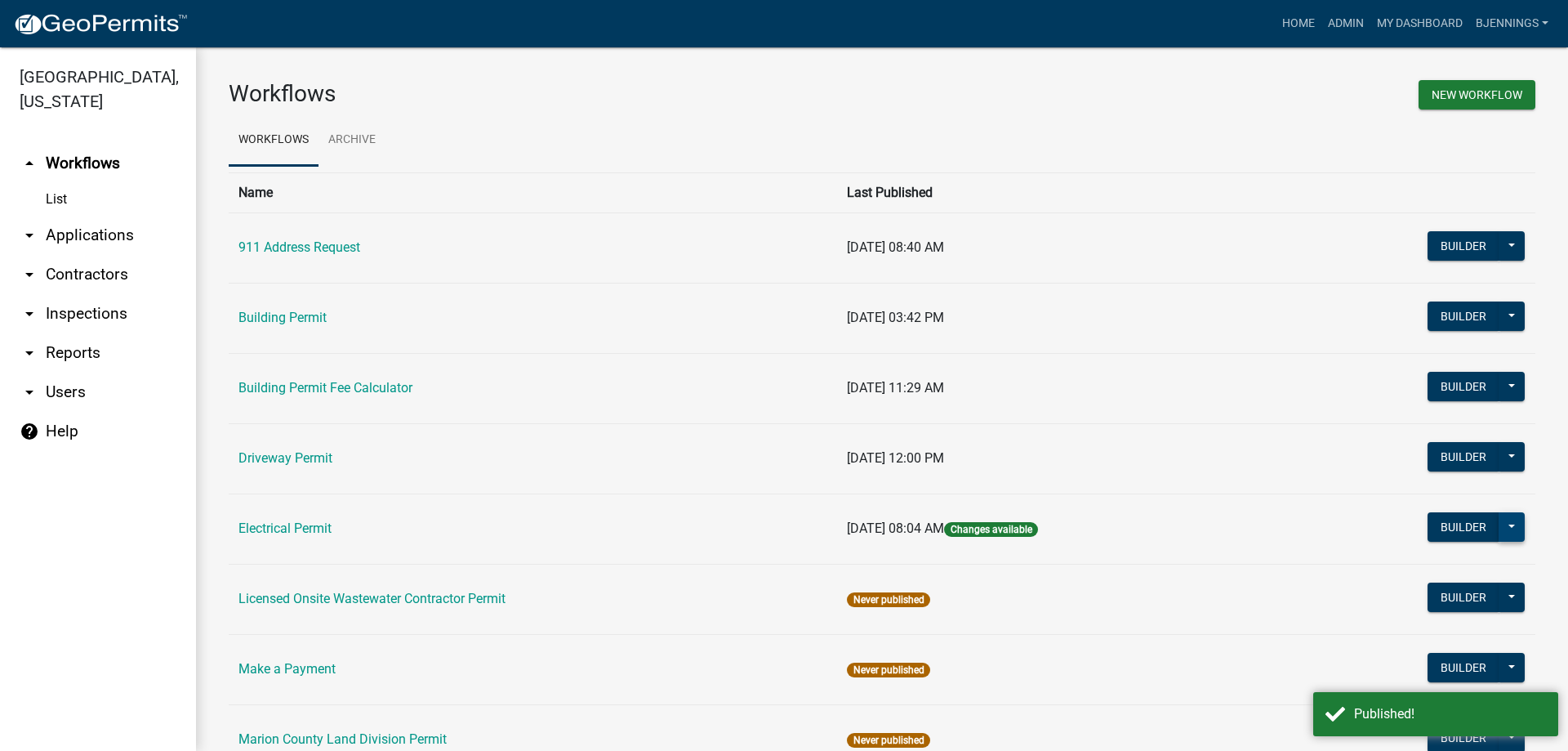
click at [1505, 530] on button at bounding box center [1512, 527] width 26 height 30
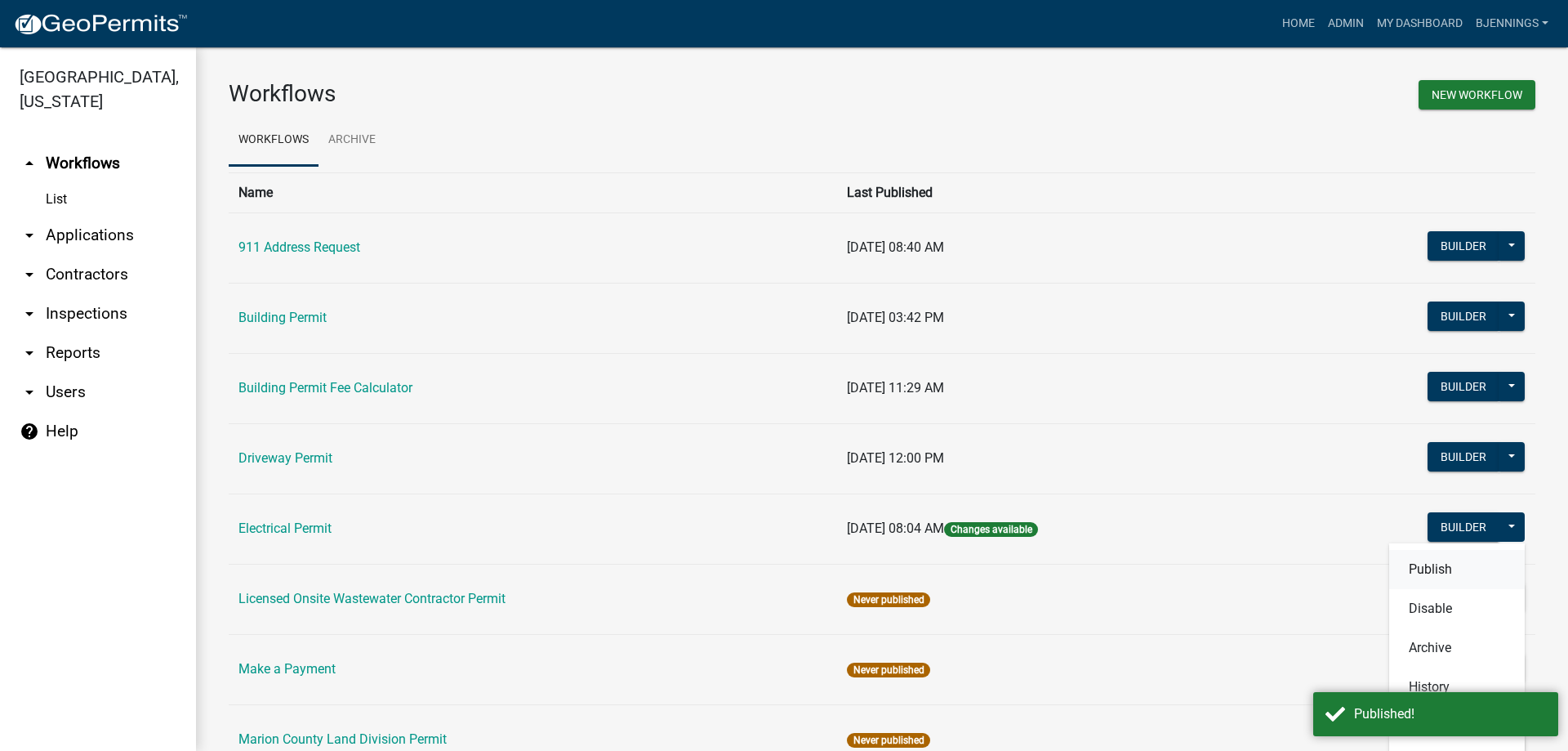
click at [1420, 571] on button "Publish" at bounding box center [1457, 570] width 136 height 39
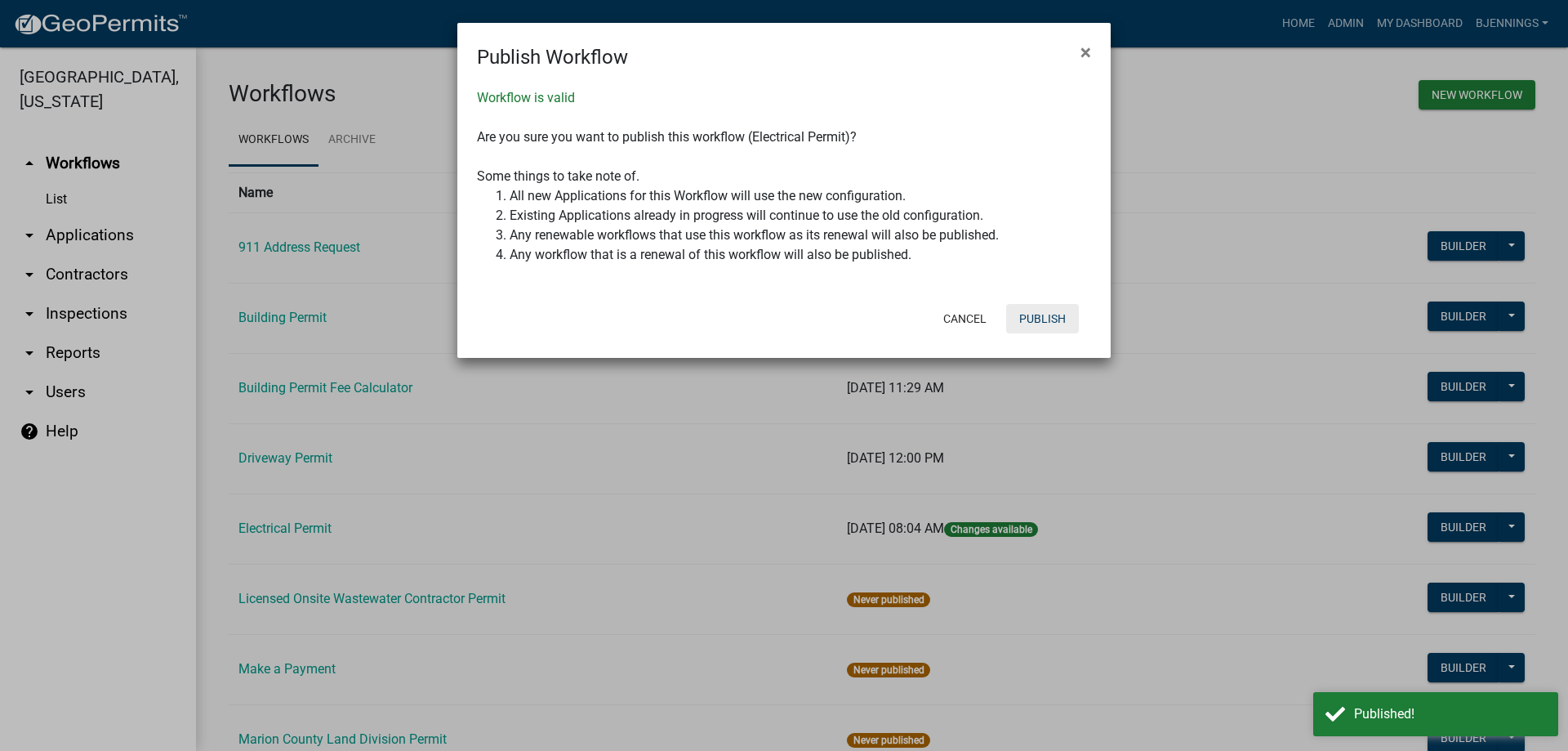
click at [1039, 319] on button "Publish" at bounding box center [1042, 319] width 73 height 30
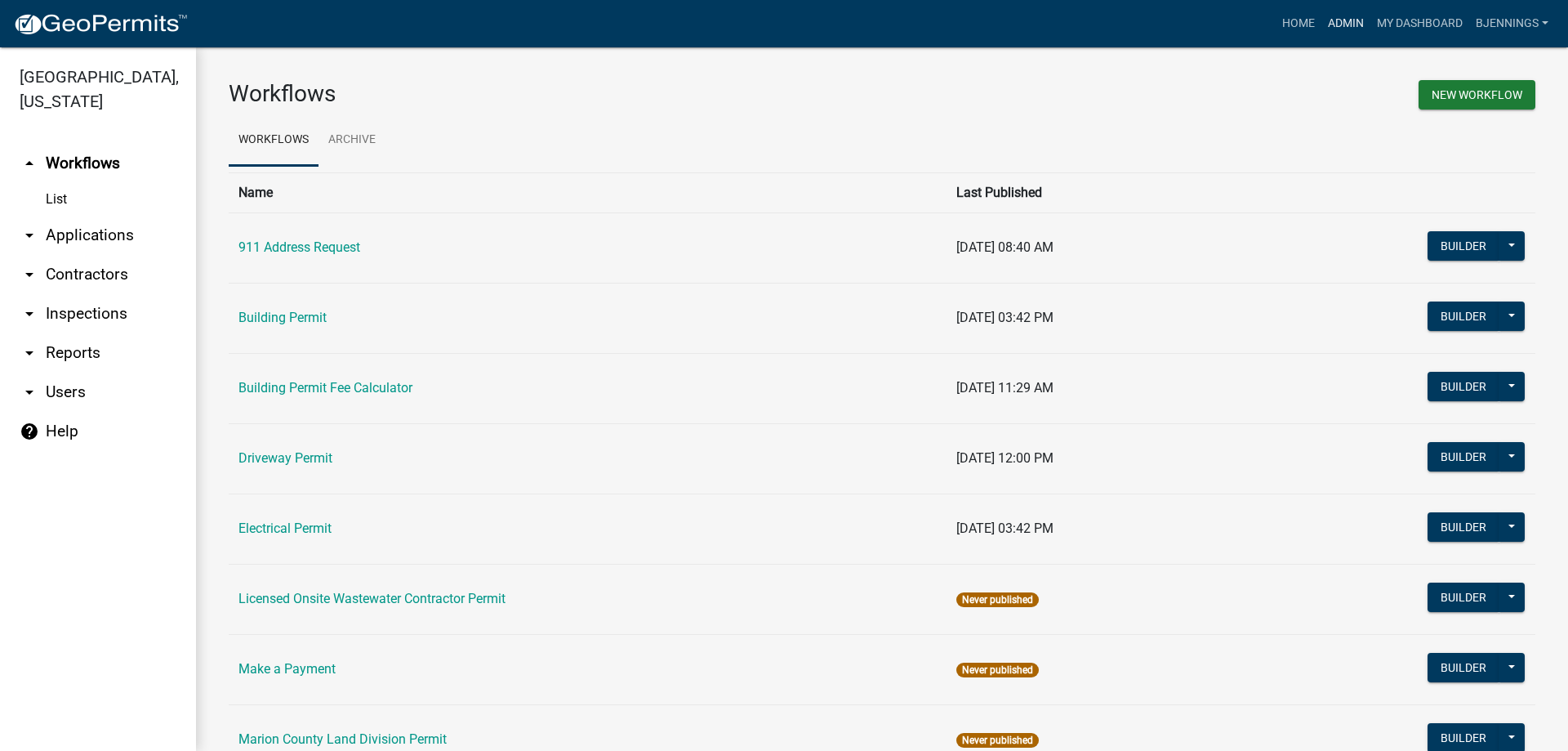
click at [1346, 25] on link "Admin" at bounding box center [1346, 23] width 49 height 31
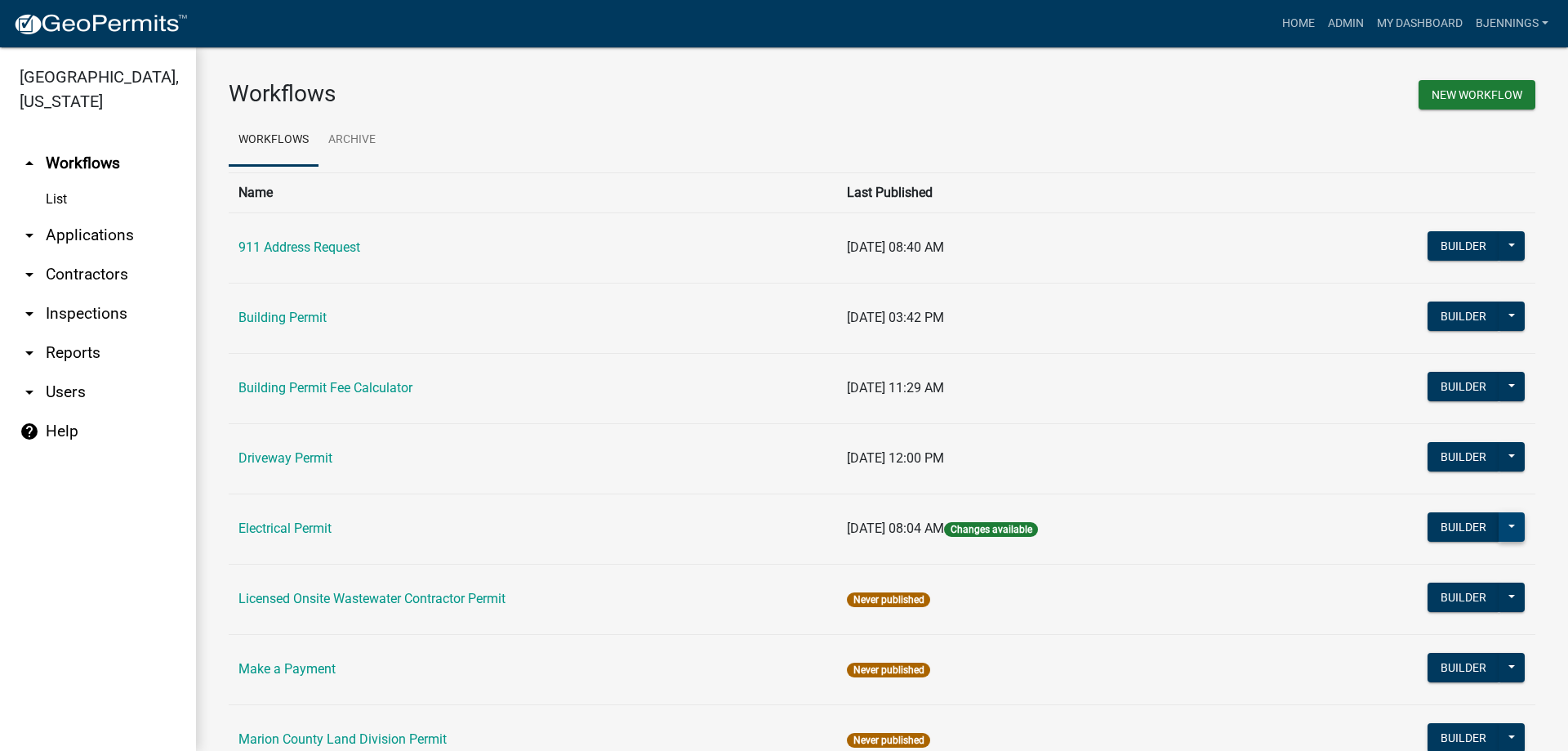
click at [1500, 522] on button at bounding box center [1512, 527] width 26 height 30
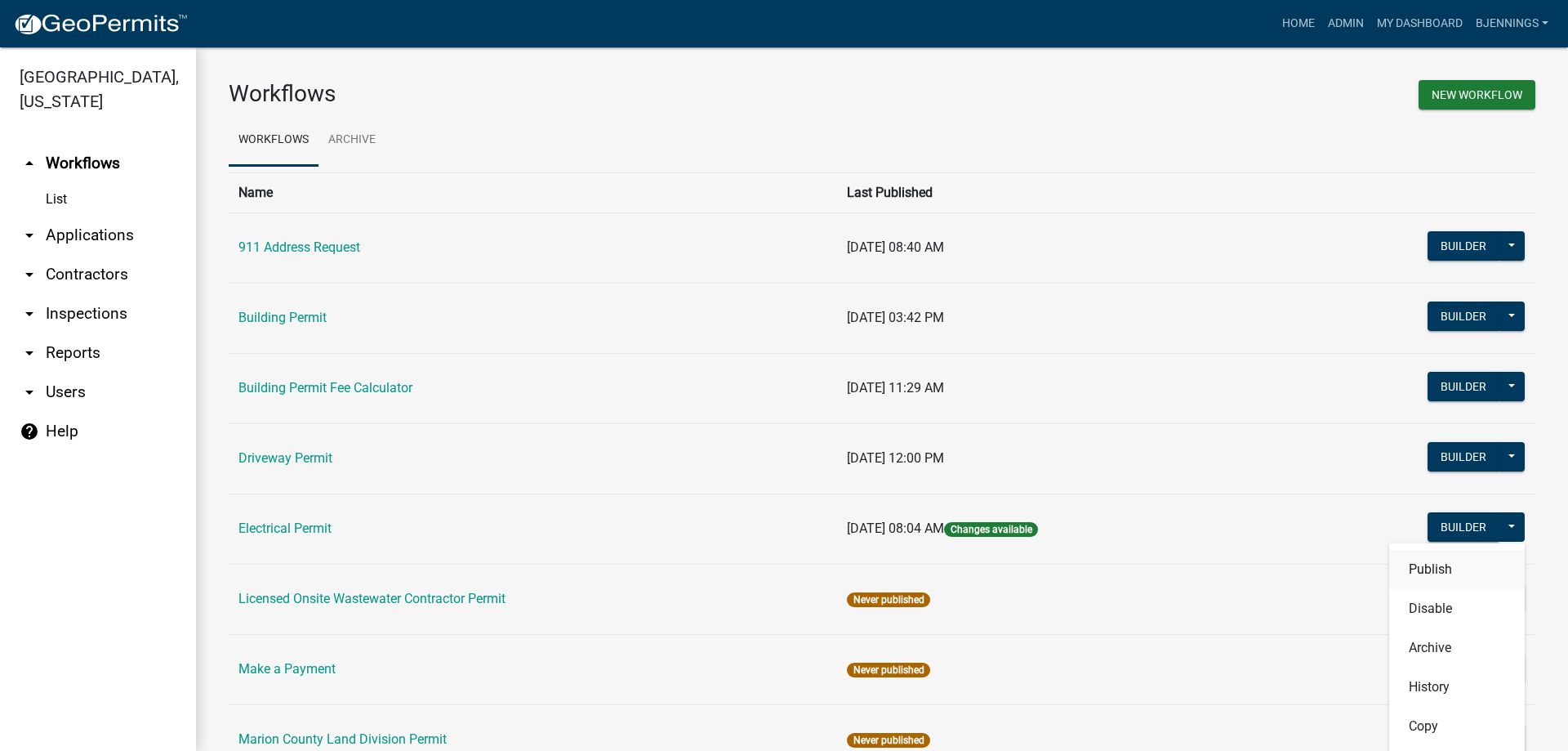
click at [1469, 566] on button "Publish" at bounding box center [1457, 570] width 136 height 39
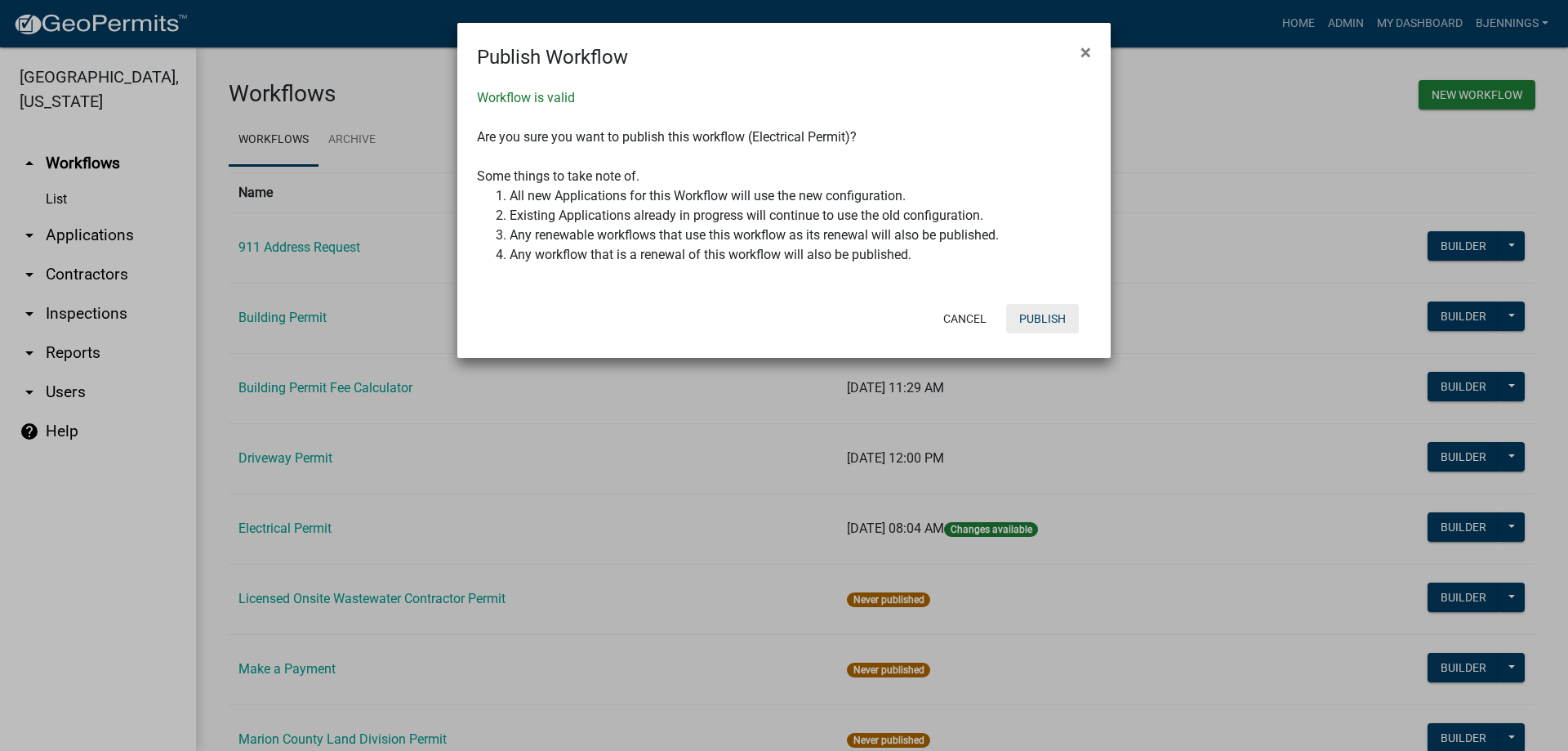
click at [1033, 324] on button "Publish" at bounding box center [1042, 319] width 73 height 30
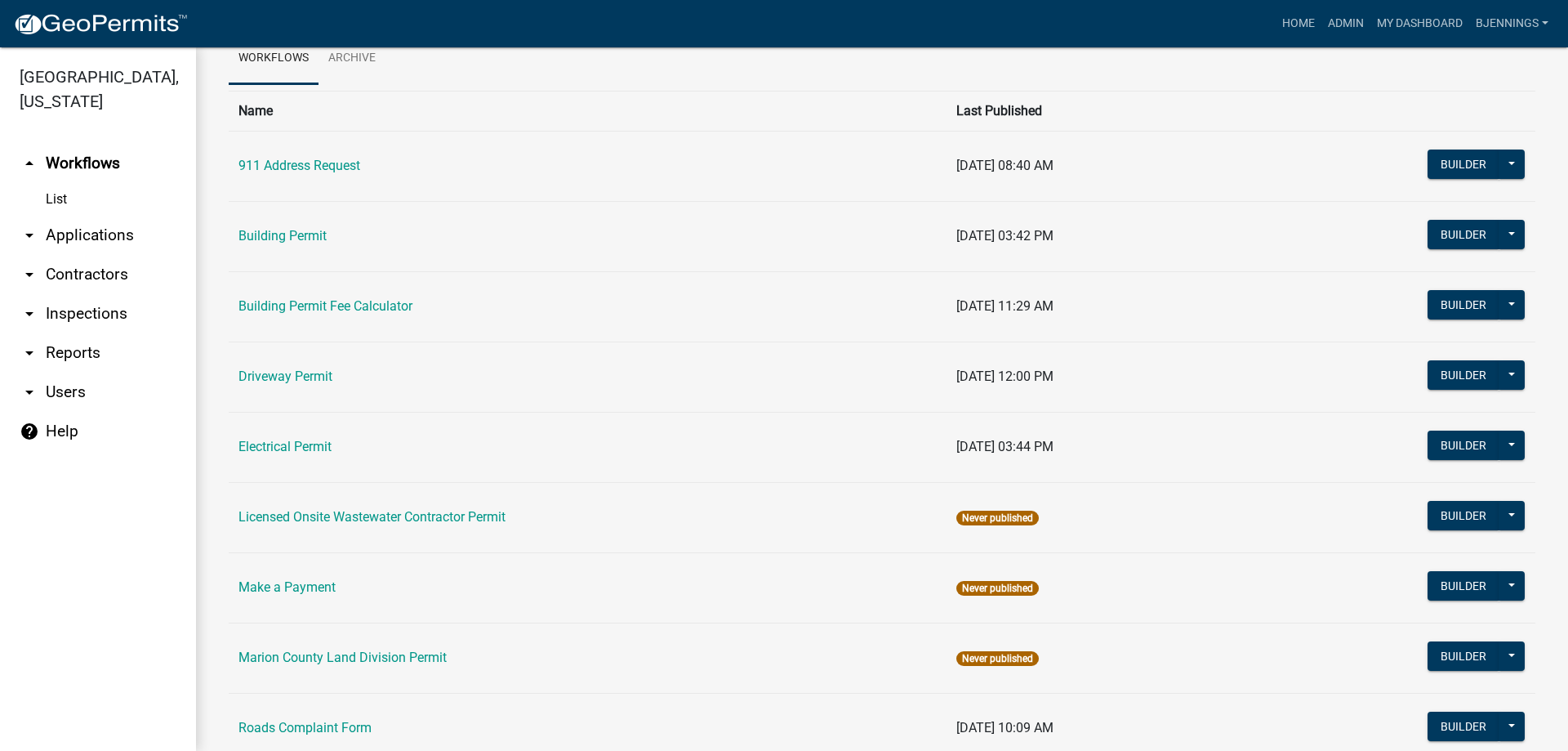
scroll to position [351, 0]
